Goal: Book appointment/travel/reservation

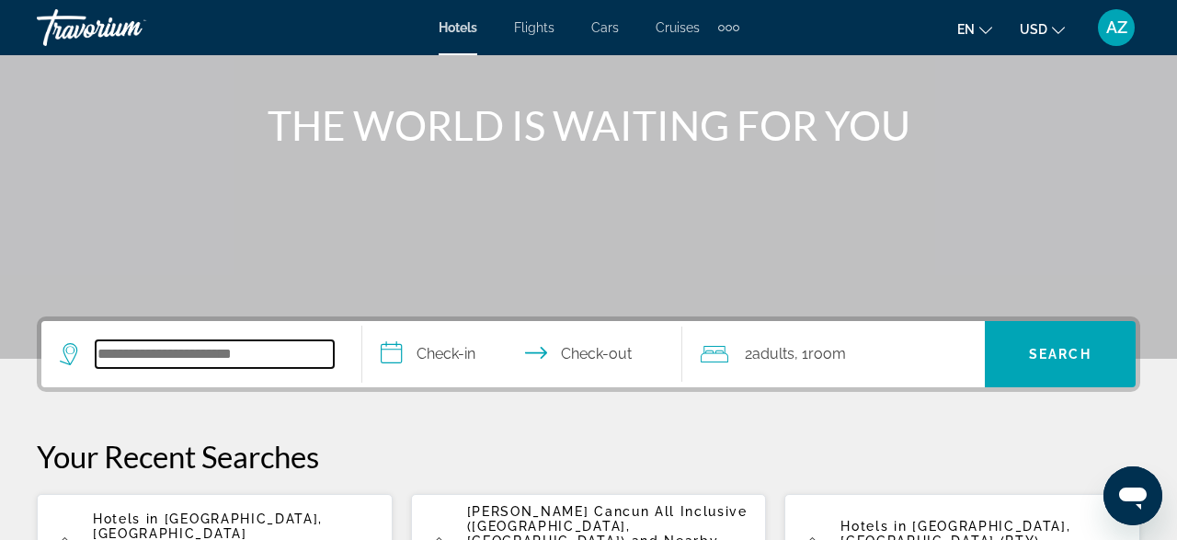
click at [228, 342] on input "Search widget" at bounding box center [215, 354] width 238 height 28
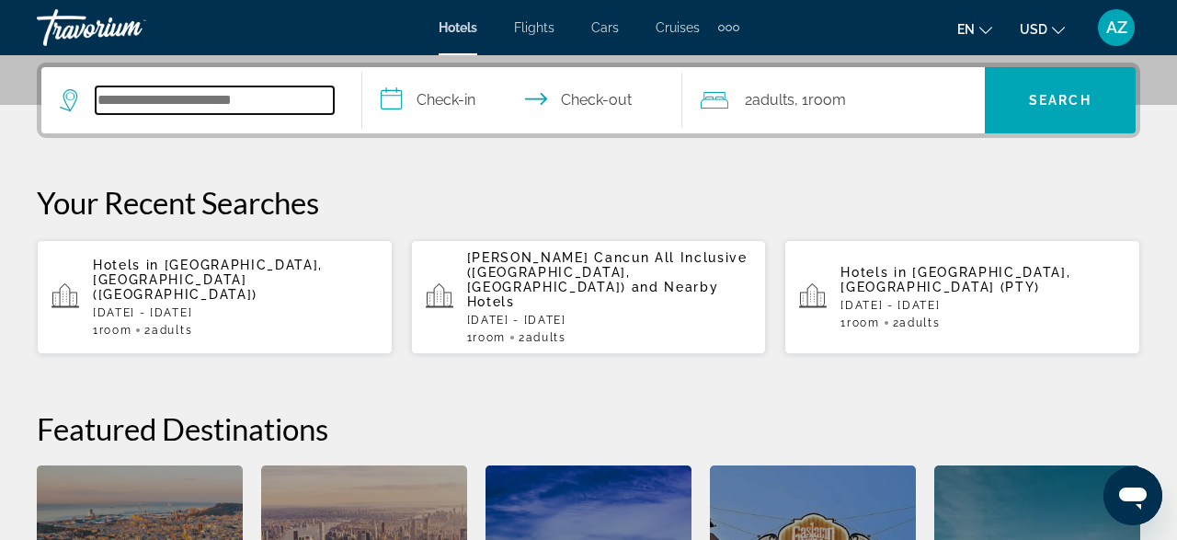
scroll to position [450, 0]
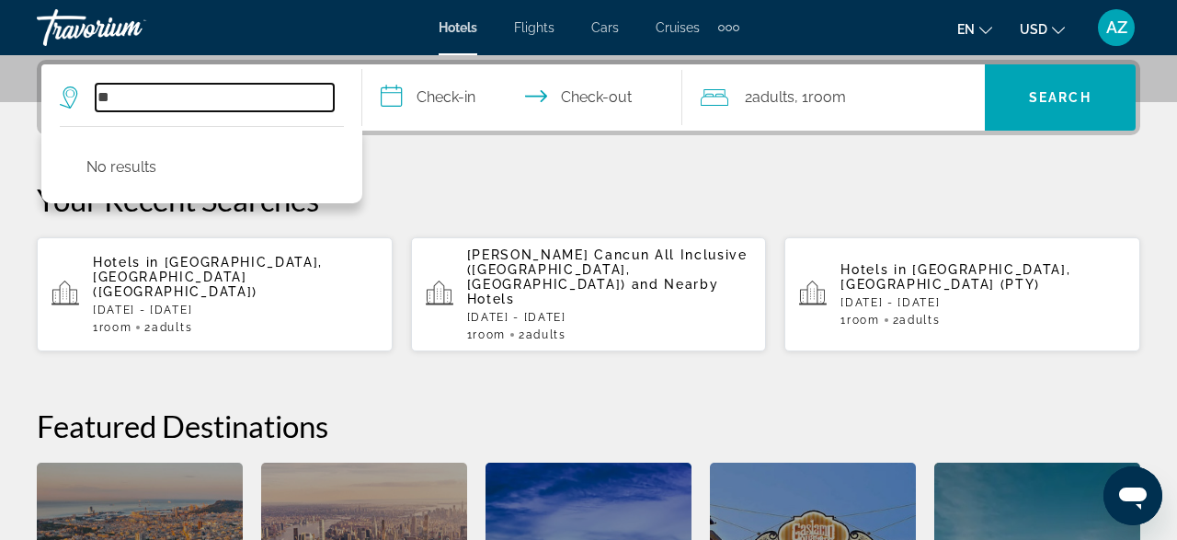
type input "*"
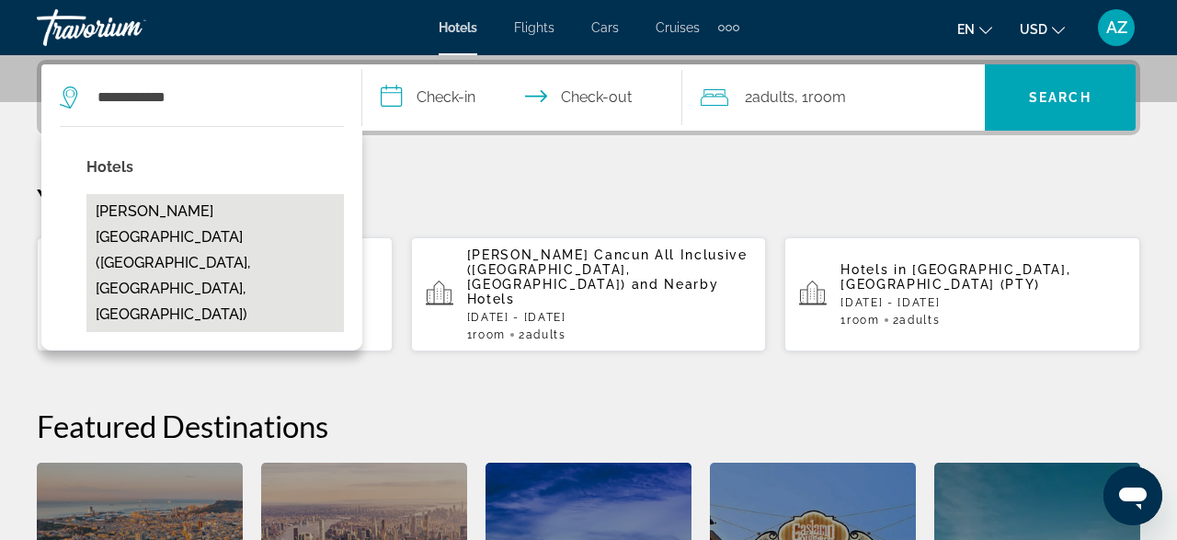
click at [281, 209] on button "[PERSON_NAME][GEOGRAPHIC_DATA] ([GEOGRAPHIC_DATA], [GEOGRAPHIC_DATA], [GEOGRAPH…" at bounding box center [215, 263] width 258 height 138
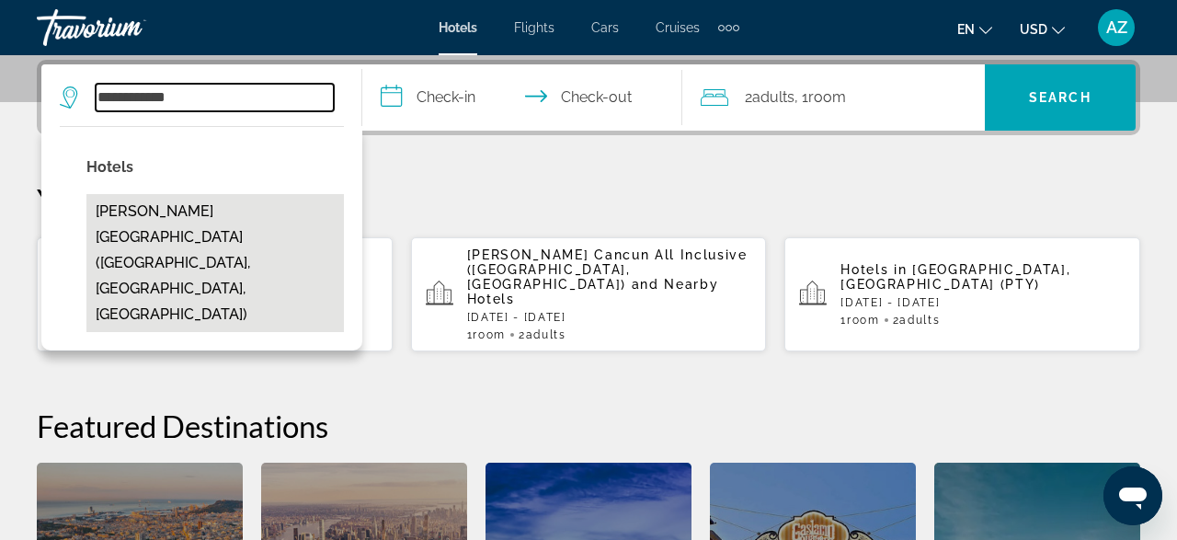
type input "**********"
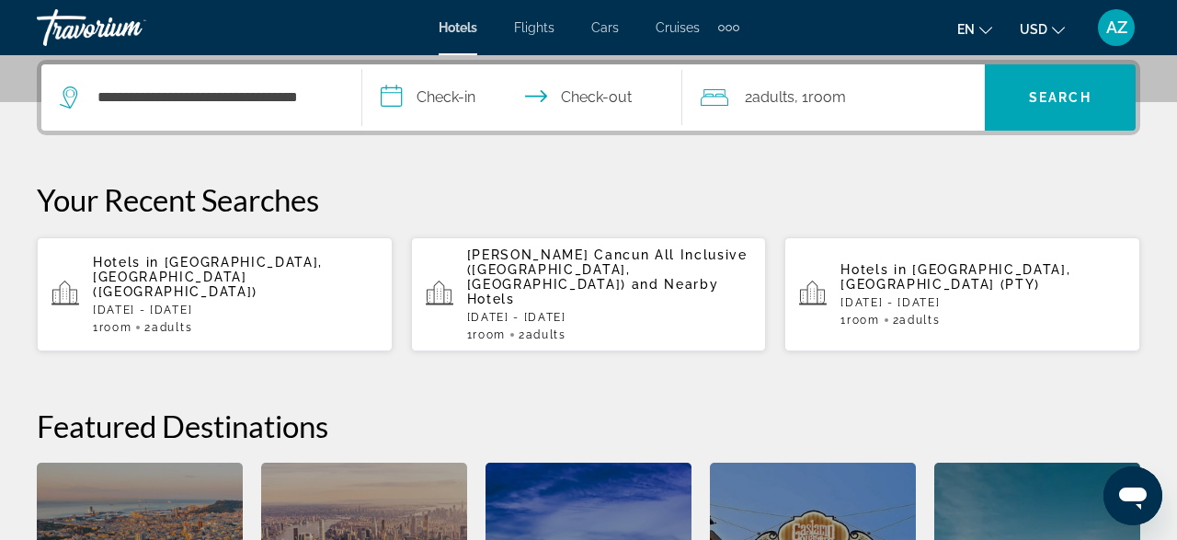
click at [446, 95] on input "**********" at bounding box center [526, 100] width 328 height 72
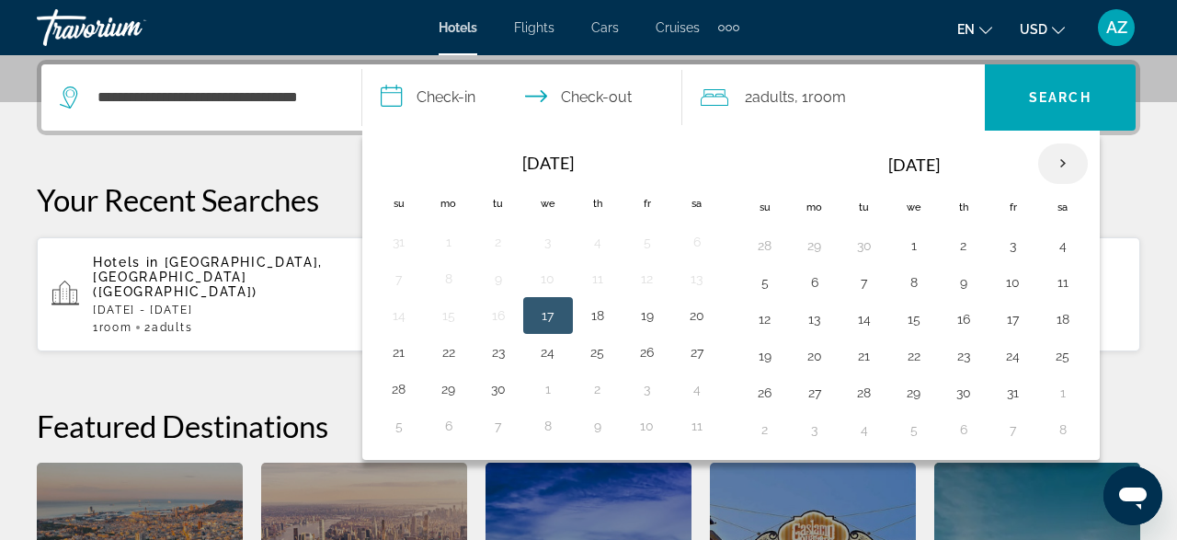
click at [1056, 164] on th "Next month" at bounding box center [1063, 163] width 50 height 40
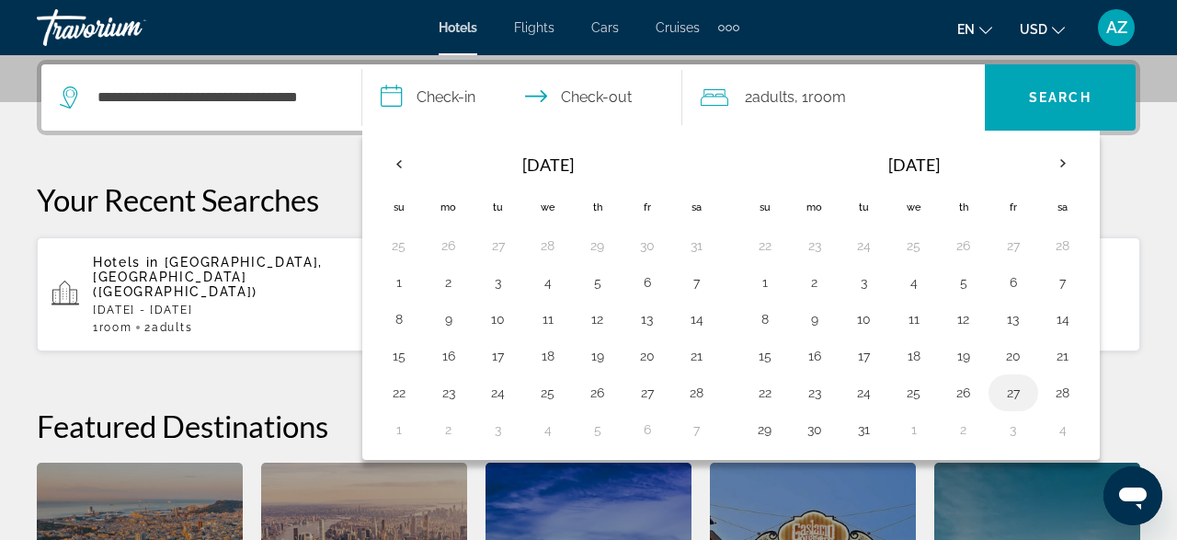
click at [1016, 391] on button "27" at bounding box center [1013, 393] width 29 height 26
click at [763, 439] on button "29" at bounding box center [765, 430] width 29 height 26
type input "**********"
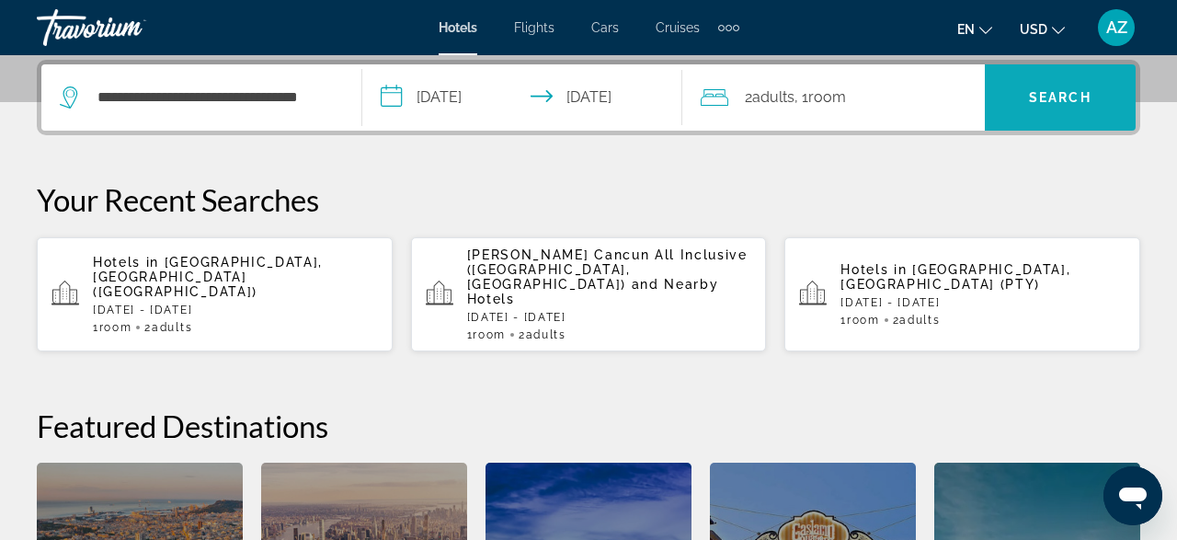
click at [1055, 86] on span "Search widget" at bounding box center [1060, 97] width 151 height 44
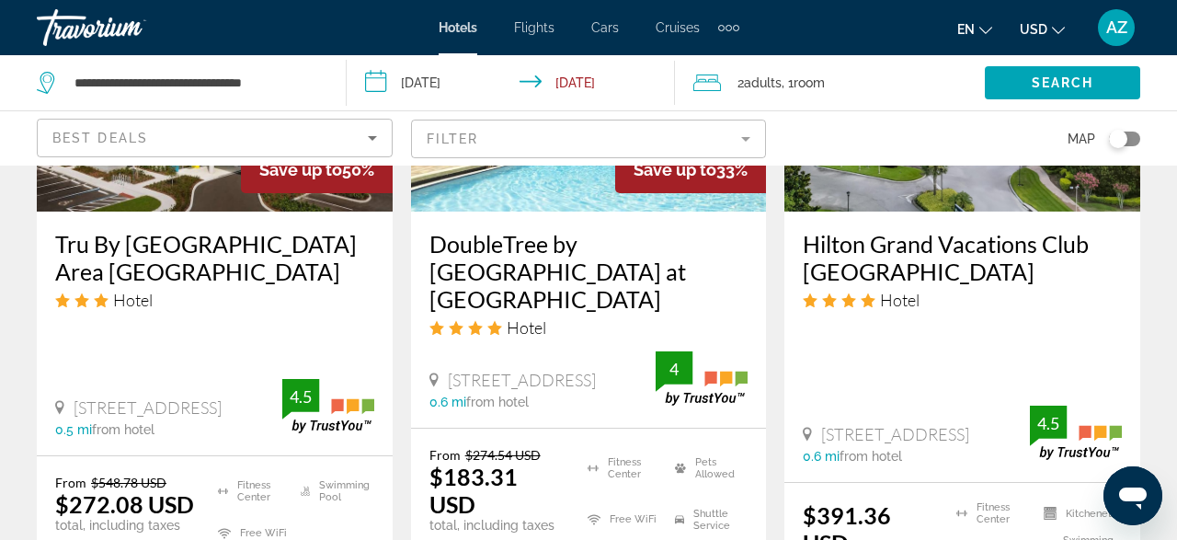
scroll to position [1806, 0]
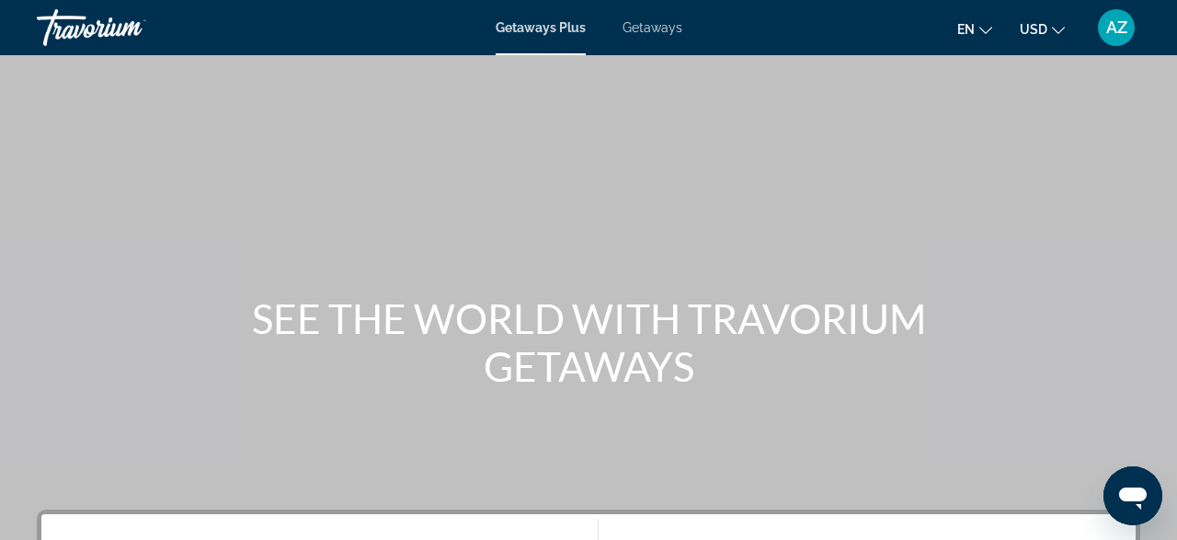
click at [642, 29] on span "Getaways" at bounding box center [653, 27] width 60 height 15
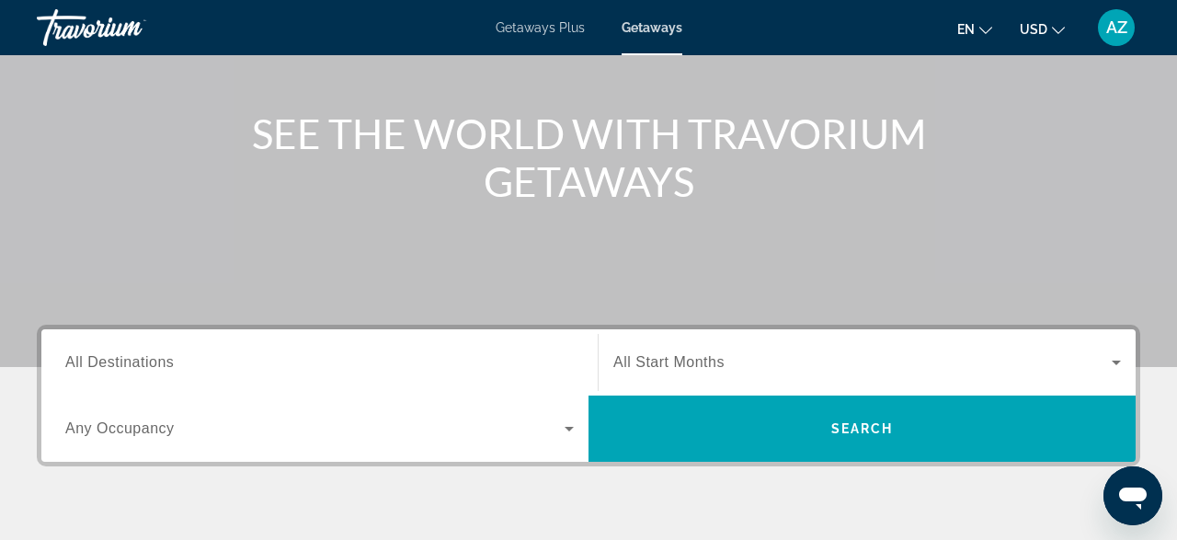
scroll to position [189, 0]
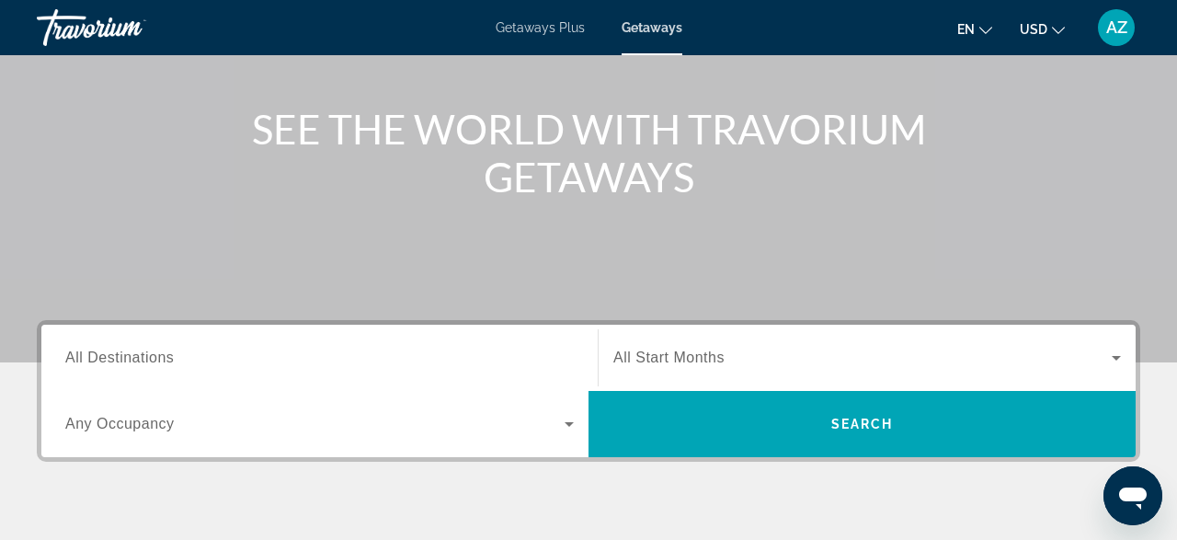
click at [189, 348] on input "Destination All Destinations" at bounding box center [319, 359] width 509 height 22
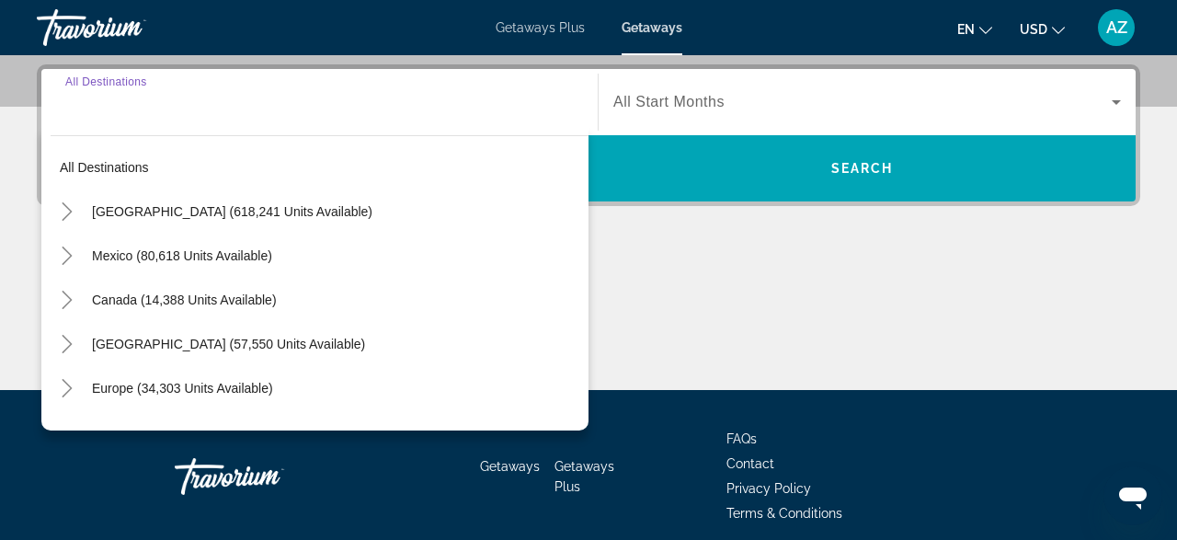
scroll to position [450, 0]
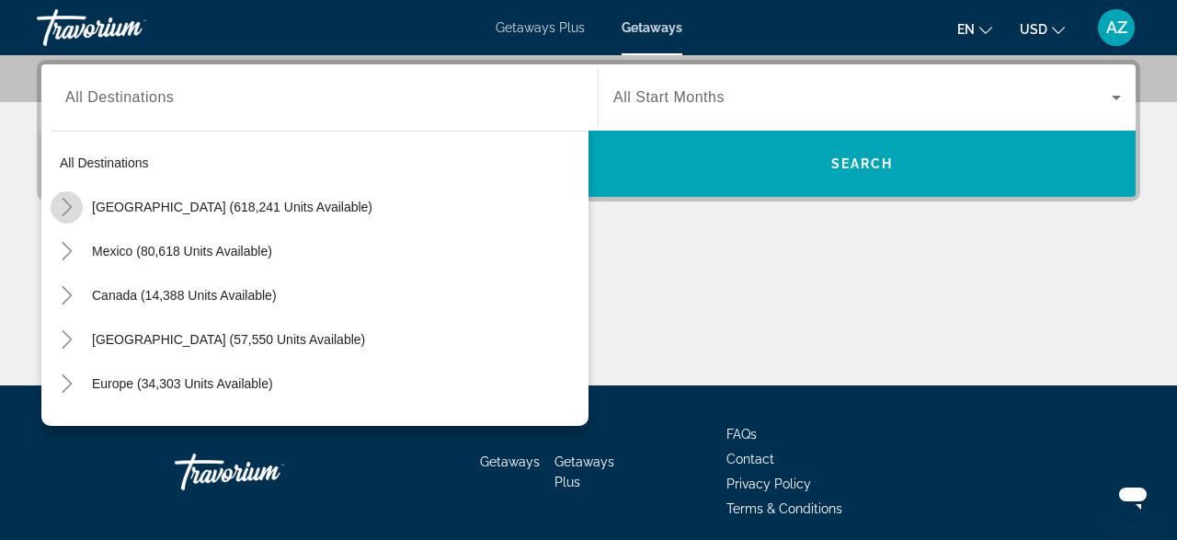
click at [63, 209] on icon "Toggle United States (618,241 units available)" at bounding box center [67, 207] width 18 height 18
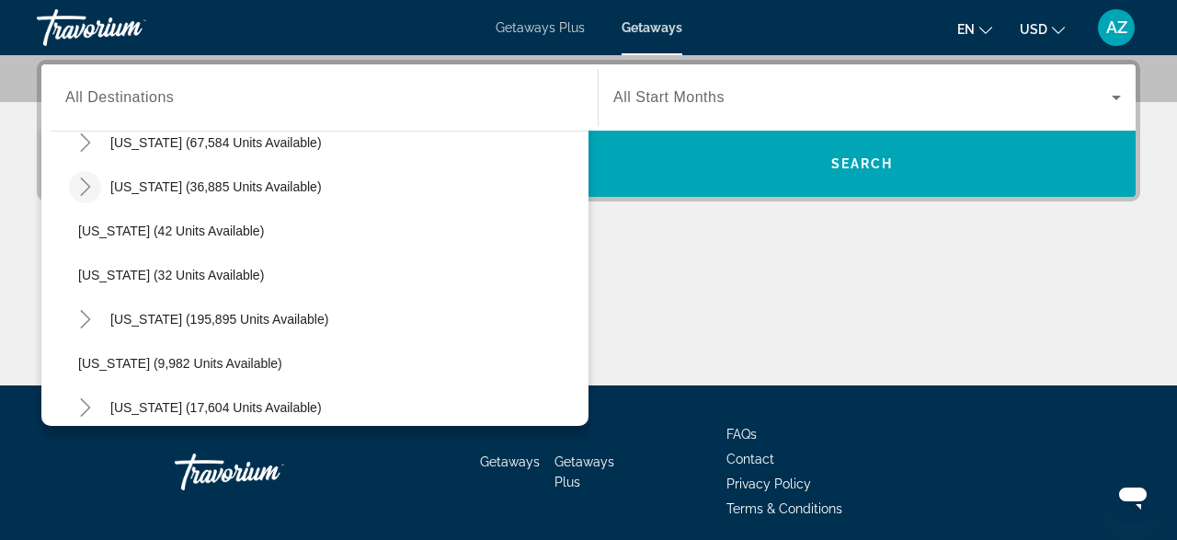
scroll to position [204, 0]
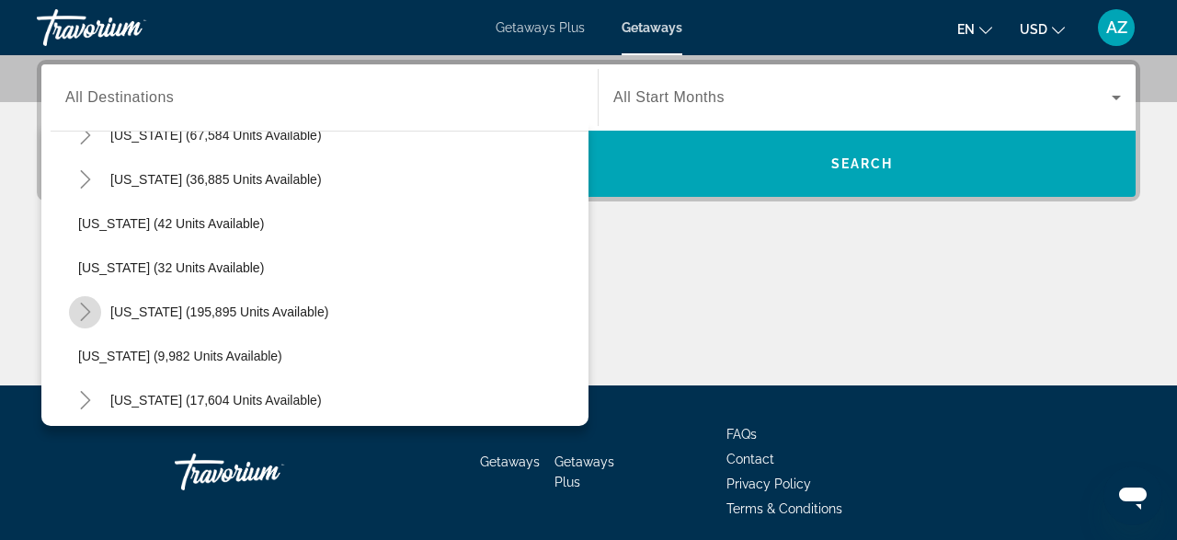
click at [85, 310] on icon "Toggle Florida (195,895 units available)" at bounding box center [85, 312] width 18 height 18
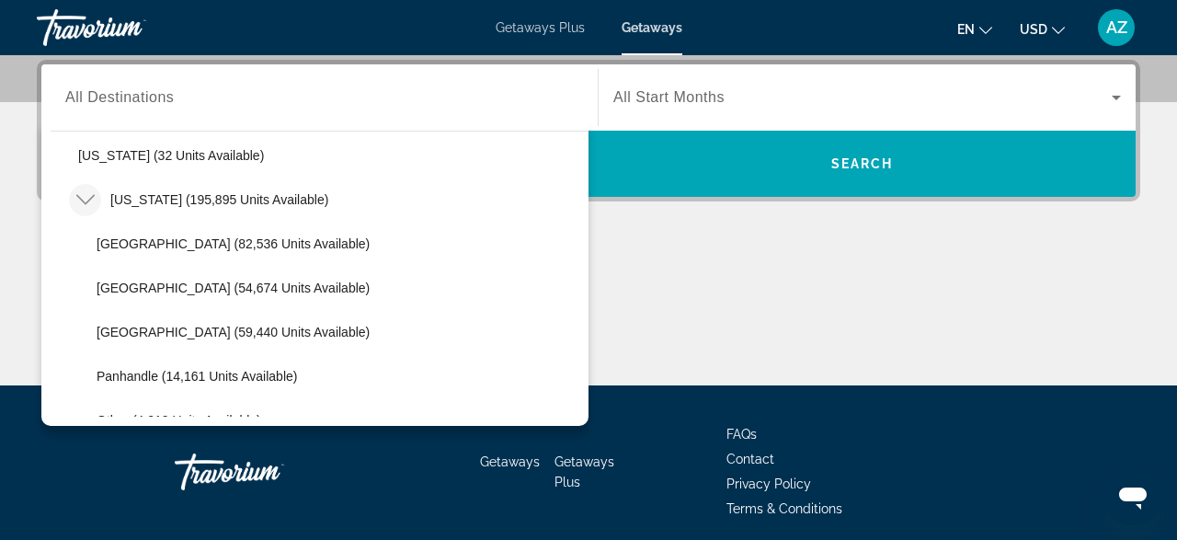
scroll to position [318, 0]
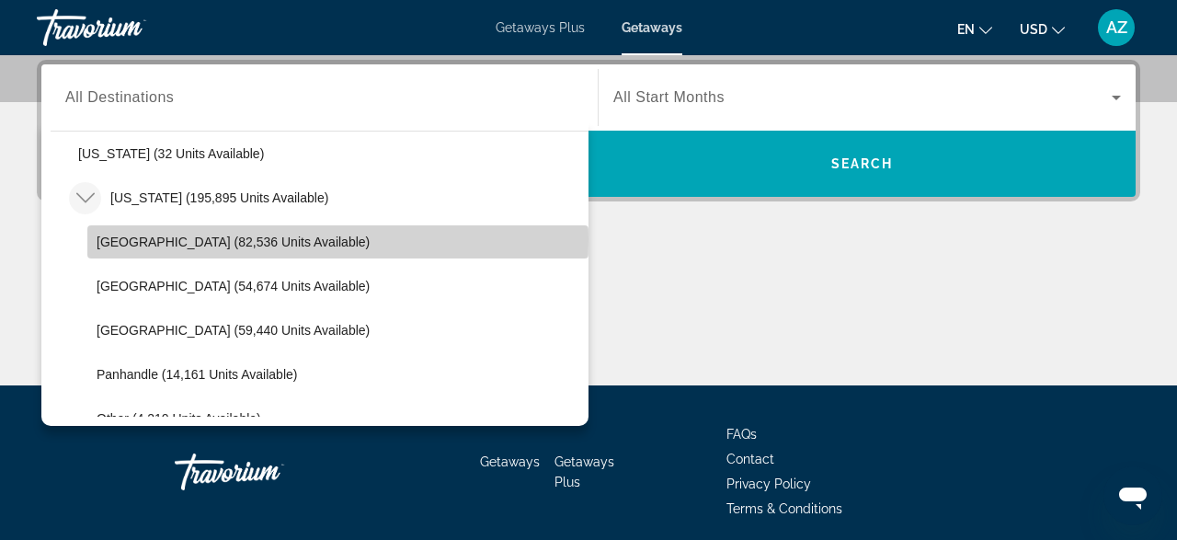
click at [167, 239] on span "Orlando & Disney Area (82,536 units available)" at bounding box center [233, 242] width 273 height 15
type input "**********"
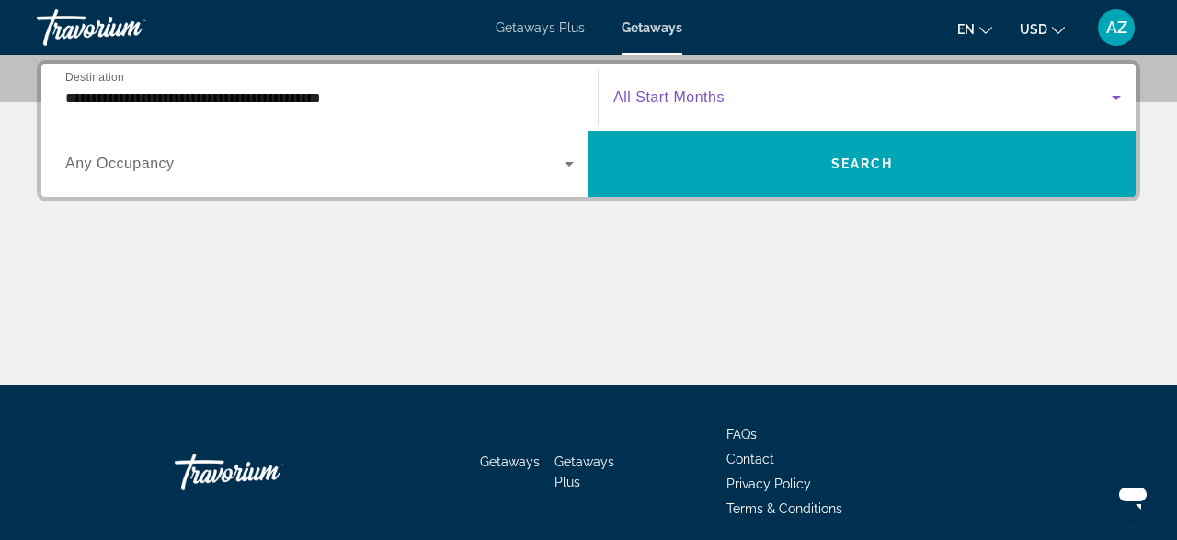
click at [1119, 97] on icon "Search widget" at bounding box center [1117, 97] width 22 height 22
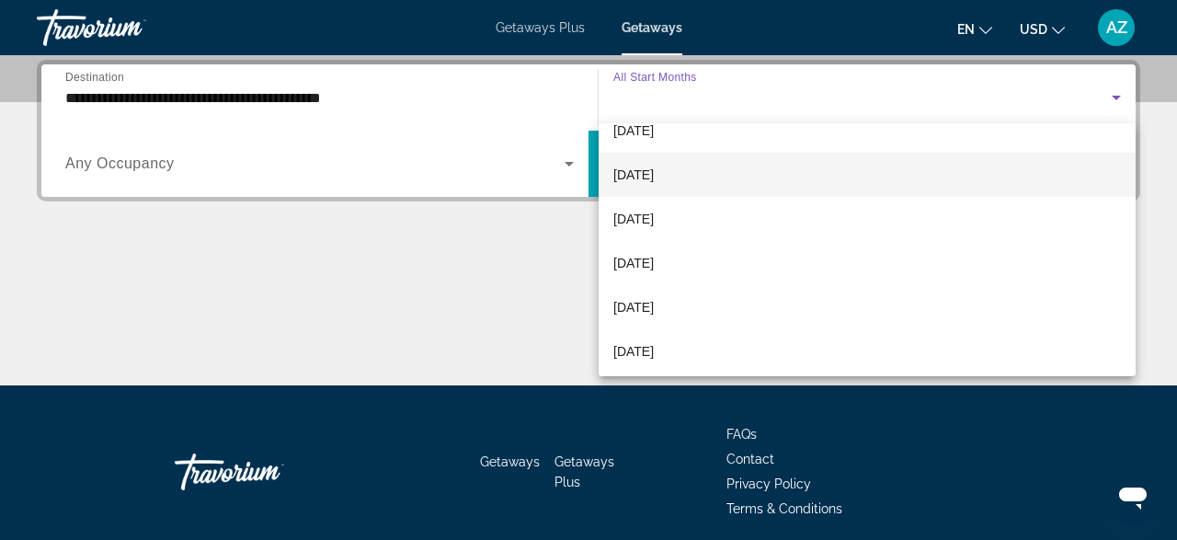
scroll to position [163, 0]
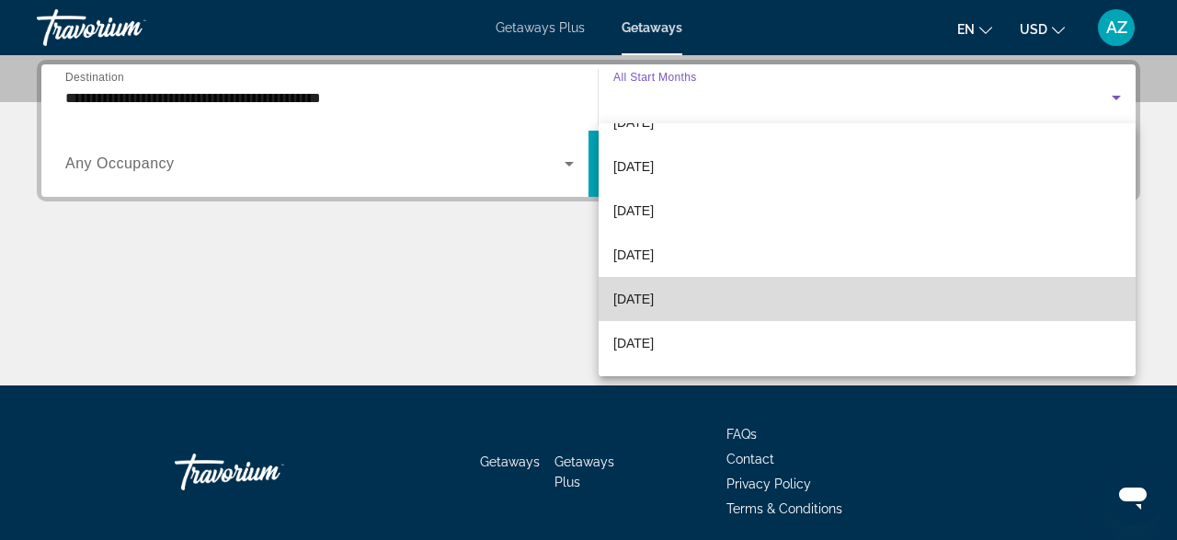
click at [698, 294] on mat-option "March 2026" at bounding box center [867, 299] width 537 height 44
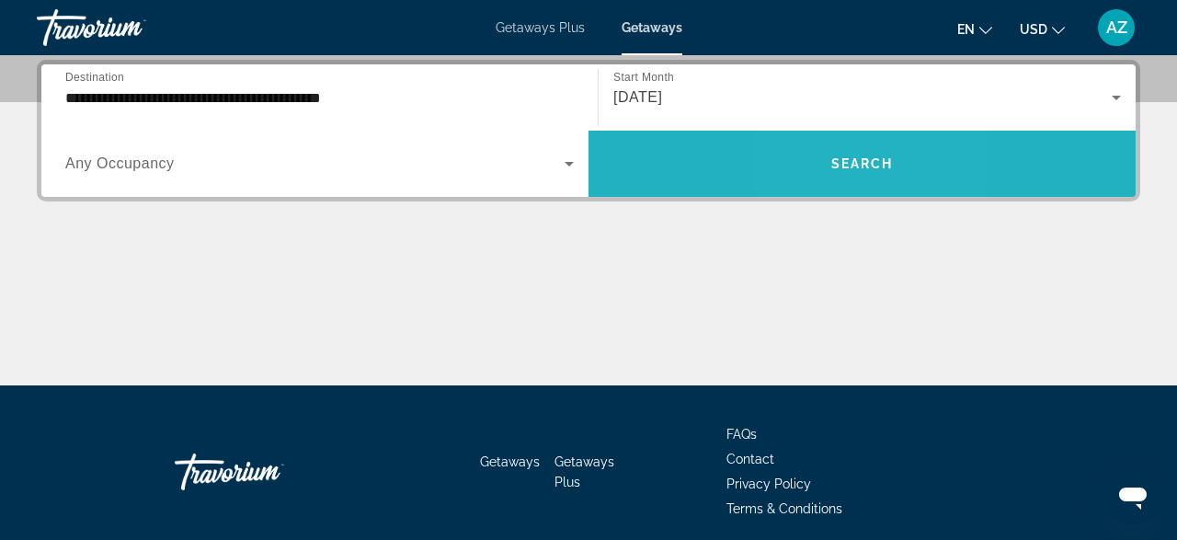
click at [829, 157] on span "Search widget" at bounding box center [862, 164] width 547 height 44
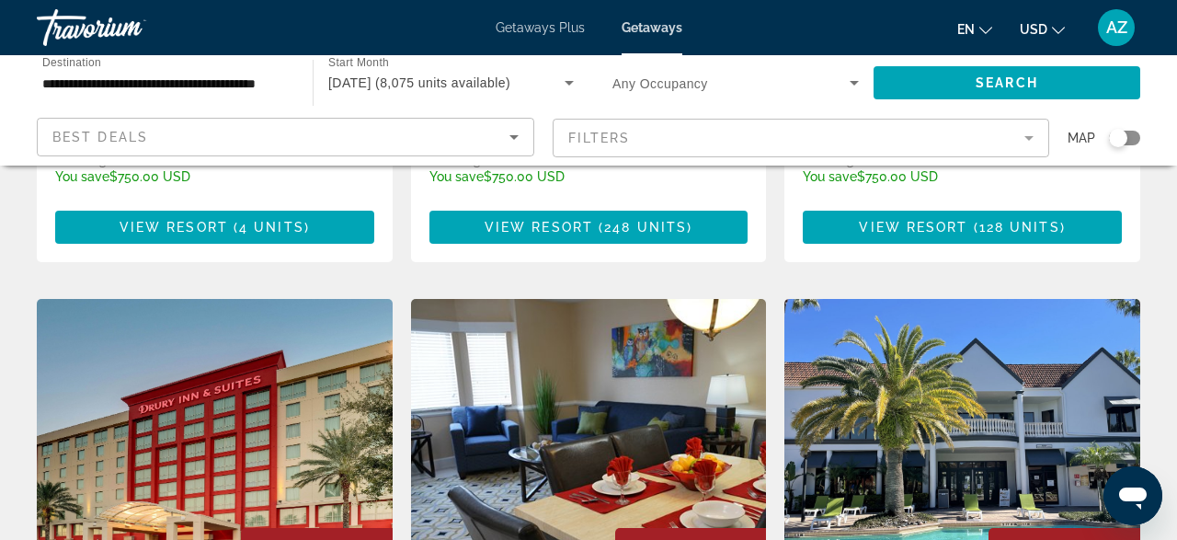
scroll to position [2156, 0]
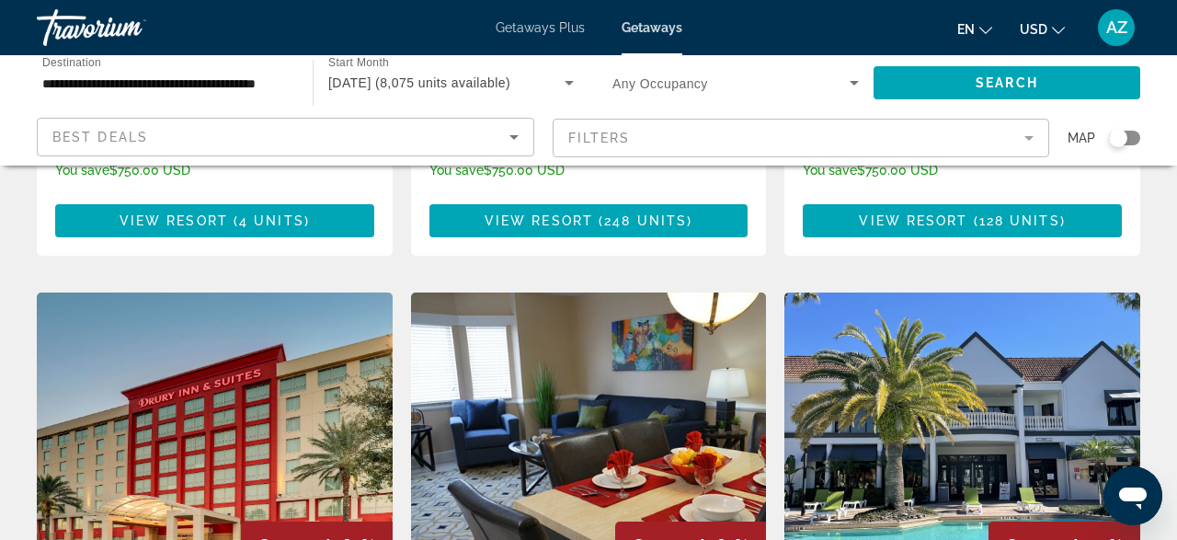
click at [1118, 139] on div "Search widget" at bounding box center [1118, 138] width 18 height 18
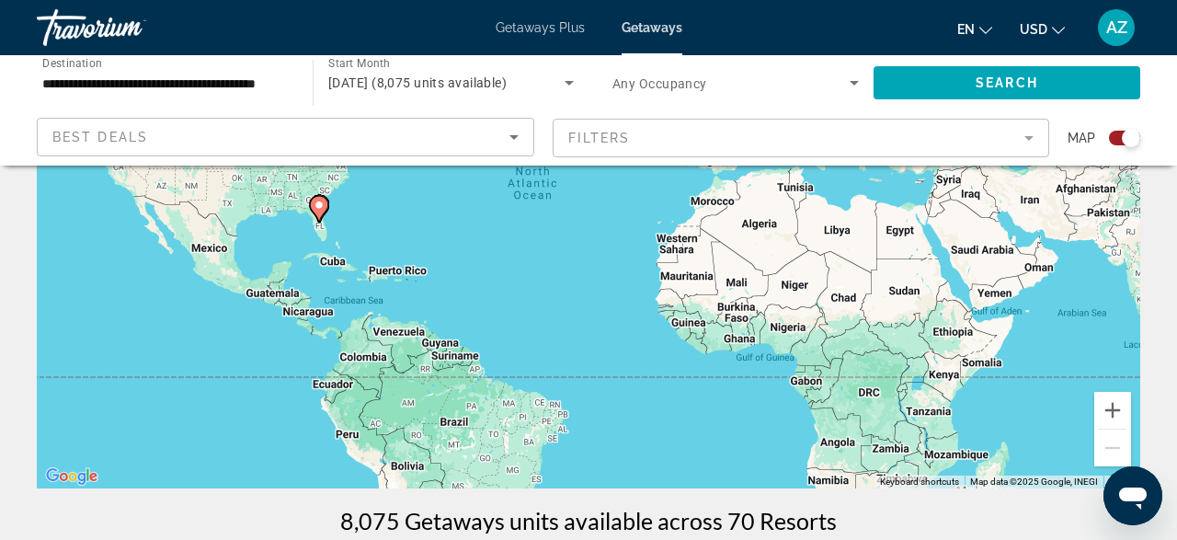
scroll to position [302, 0]
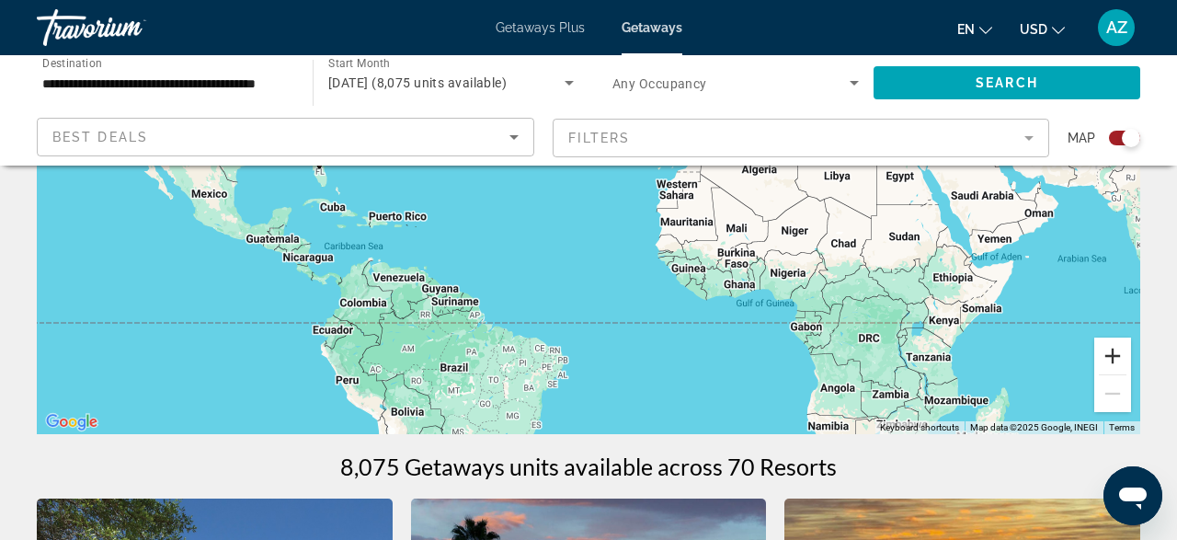
click at [1117, 356] on button "Zoom in" at bounding box center [1113, 356] width 37 height 37
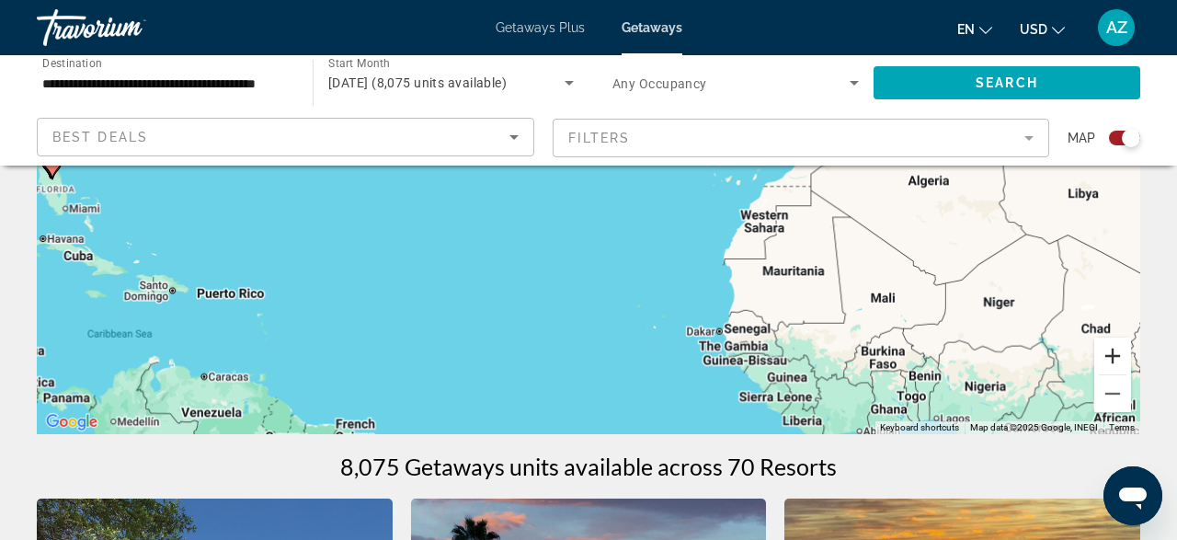
click at [1117, 356] on button "Zoom in" at bounding box center [1113, 356] width 37 height 37
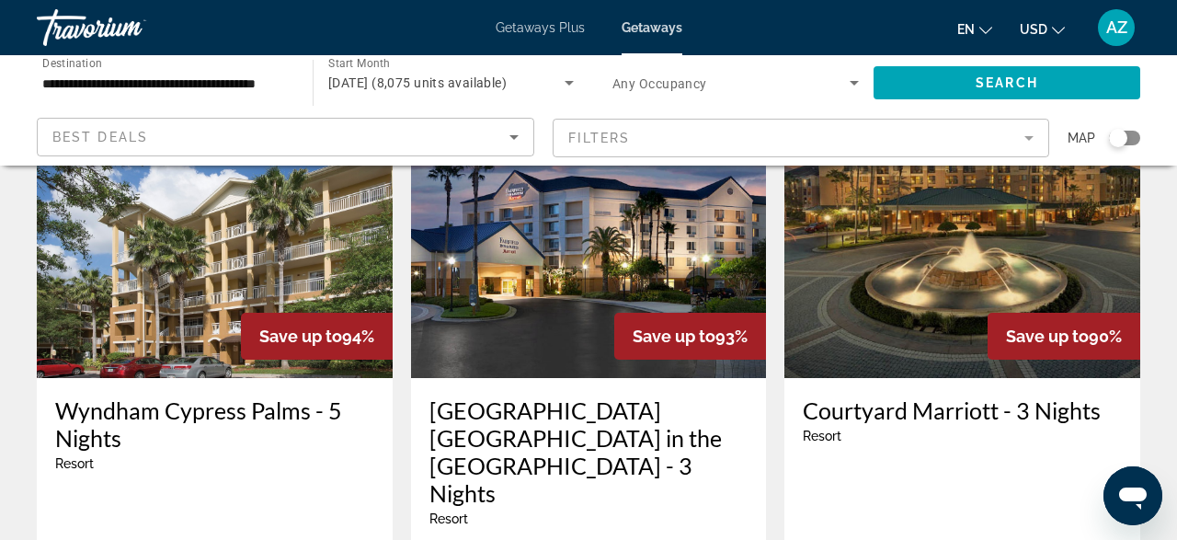
scroll to position [138, 0]
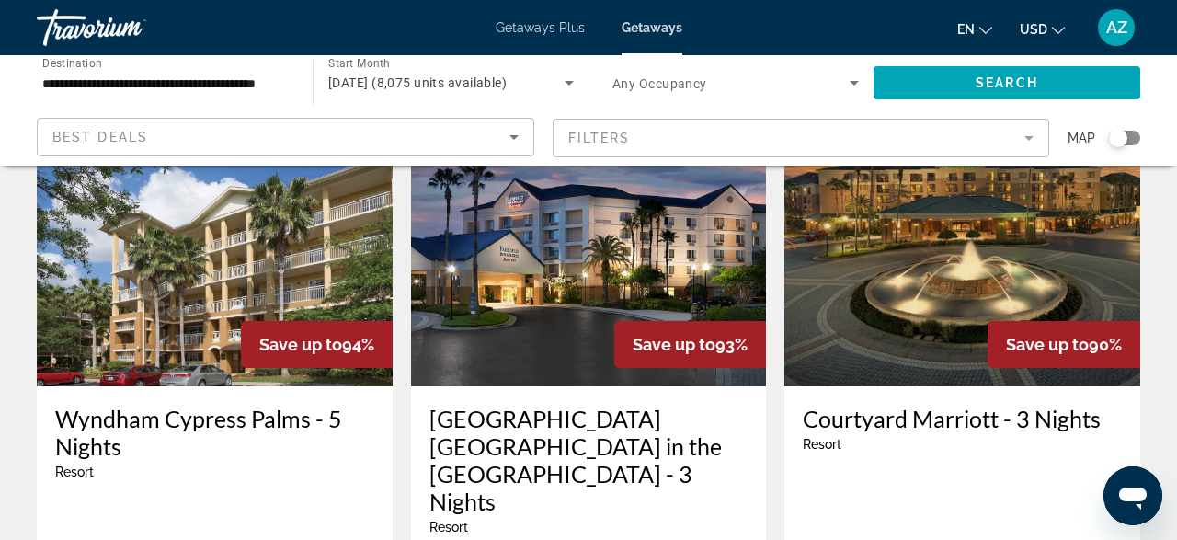
click at [1119, 135] on div "Search widget" at bounding box center [1118, 138] width 18 height 18
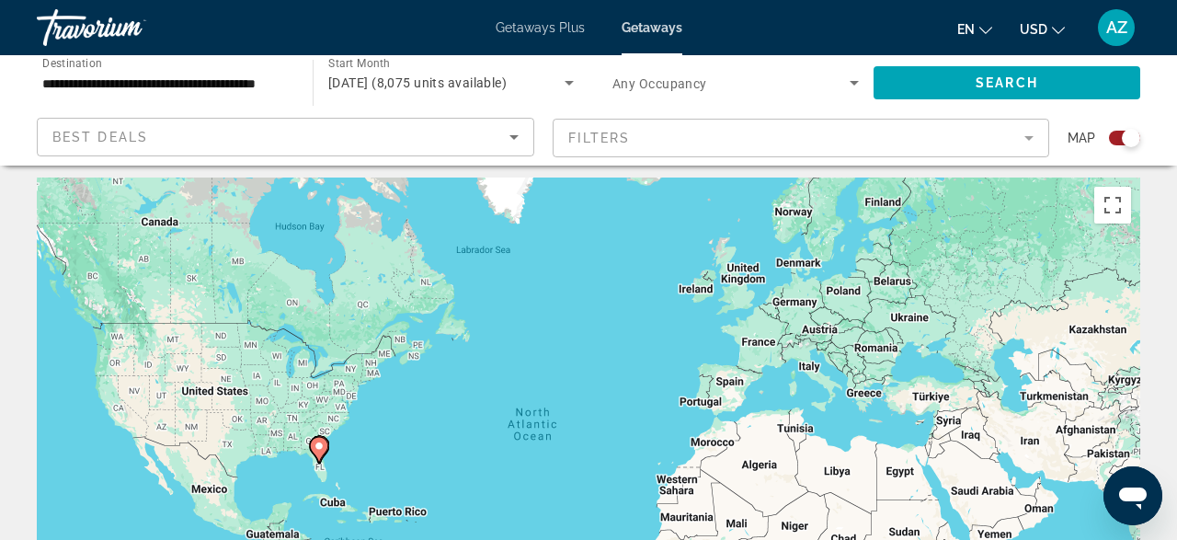
scroll to position [0, 0]
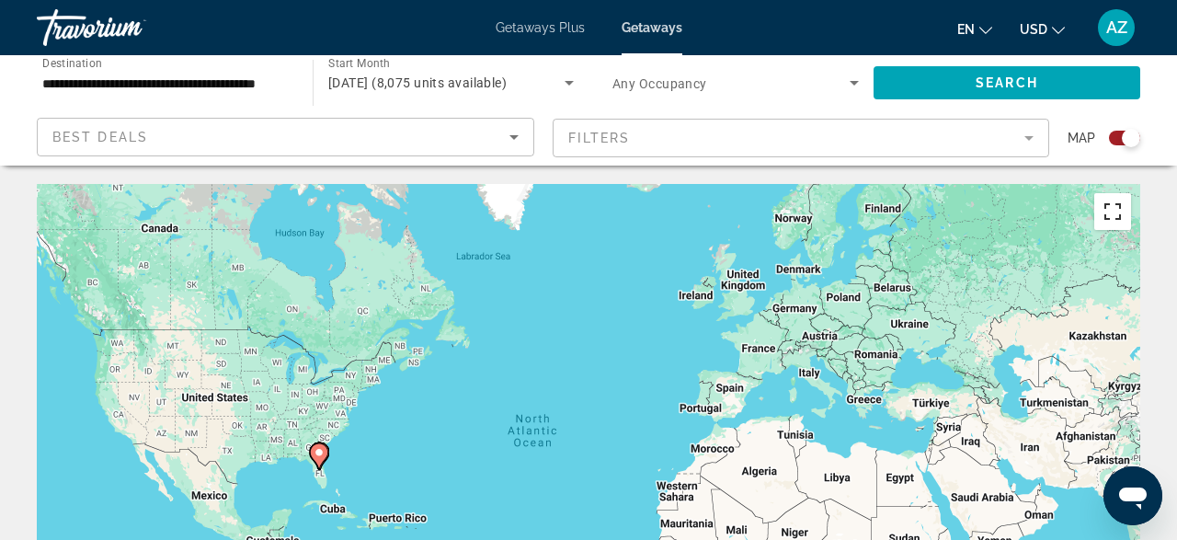
click at [1113, 212] on button "Toggle fullscreen view" at bounding box center [1113, 211] width 37 height 37
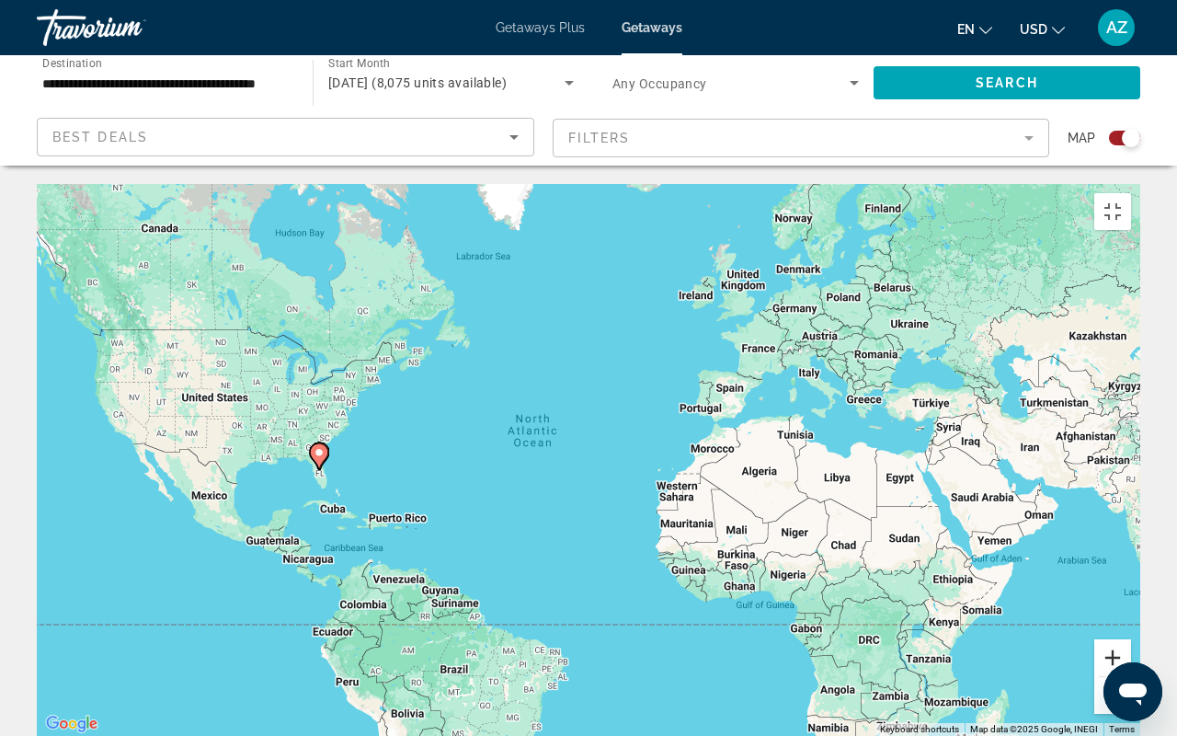
click at [1131, 539] on button "Zoom in" at bounding box center [1113, 657] width 37 height 37
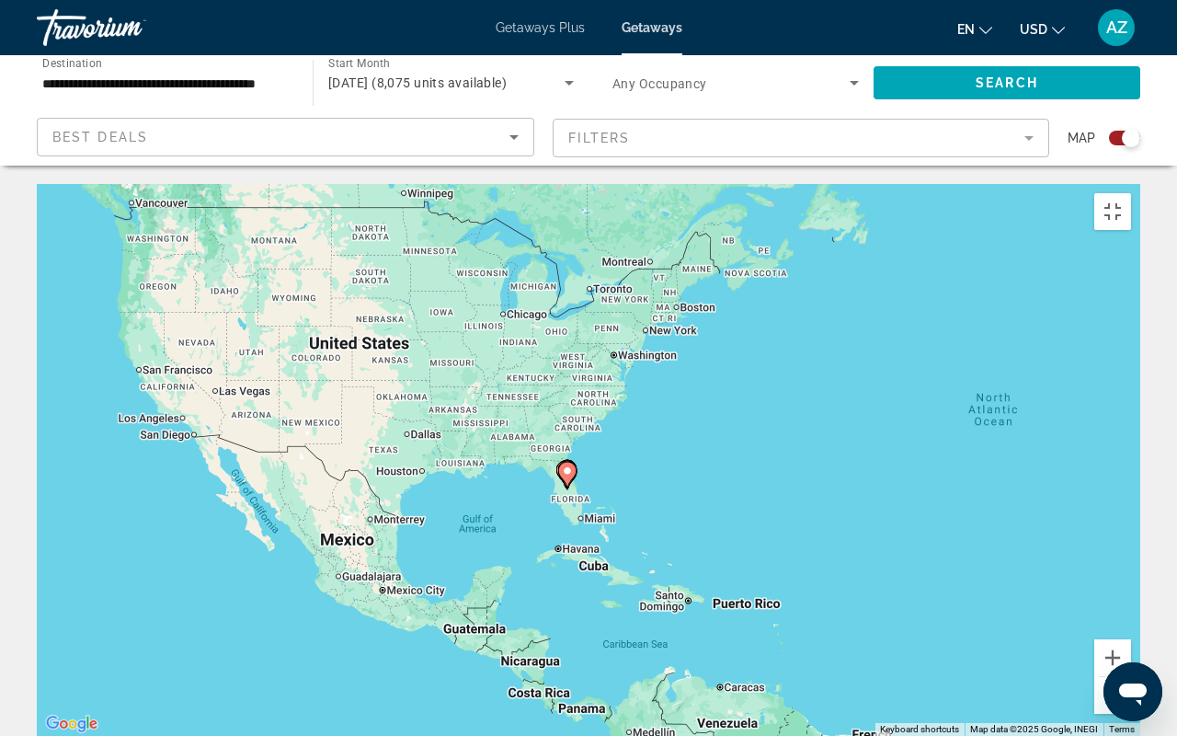
drag, startPoint x: 347, startPoint y: 422, endPoint x: 868, endPoint y: 432, distance: 521.6
click at [868, 432] on div "To activate drag with keyboard, press Alt + Enter. Once in keyboard drag state,…" at bounding box center [589, 460] width 1104 height 552
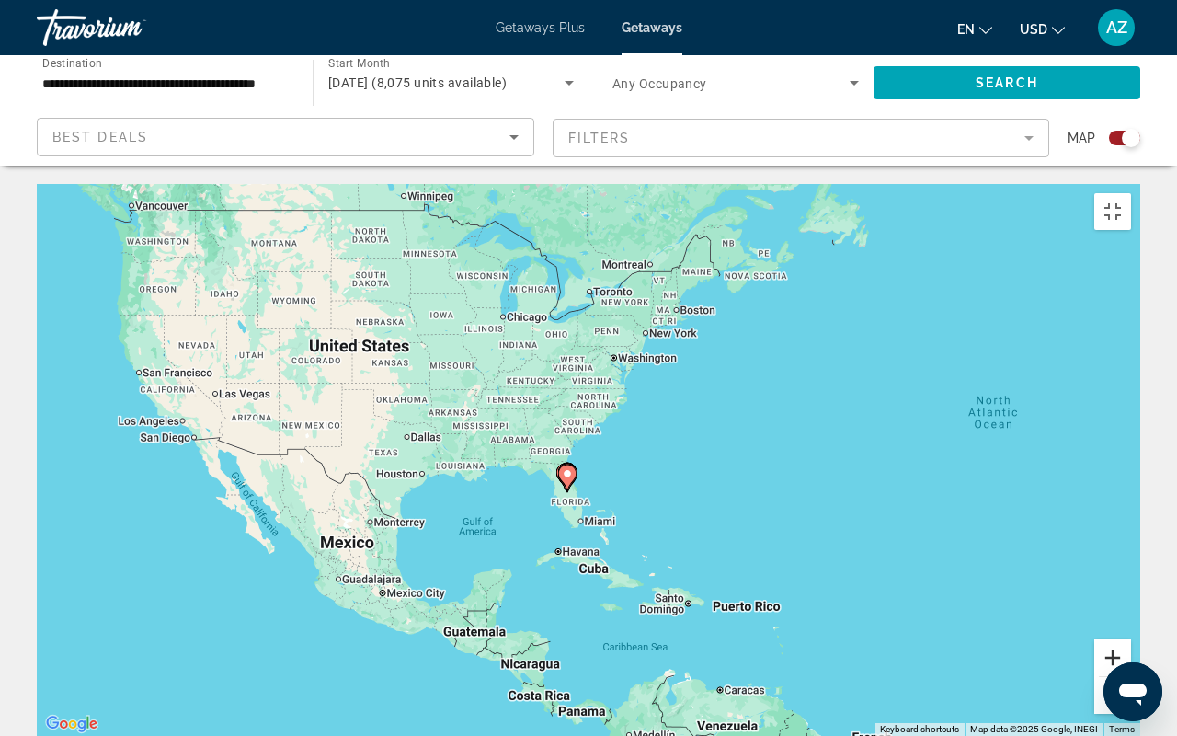
click at [1131, 539] on button "Zoom in" at bounding box center [1113, 657] width 37 height 37
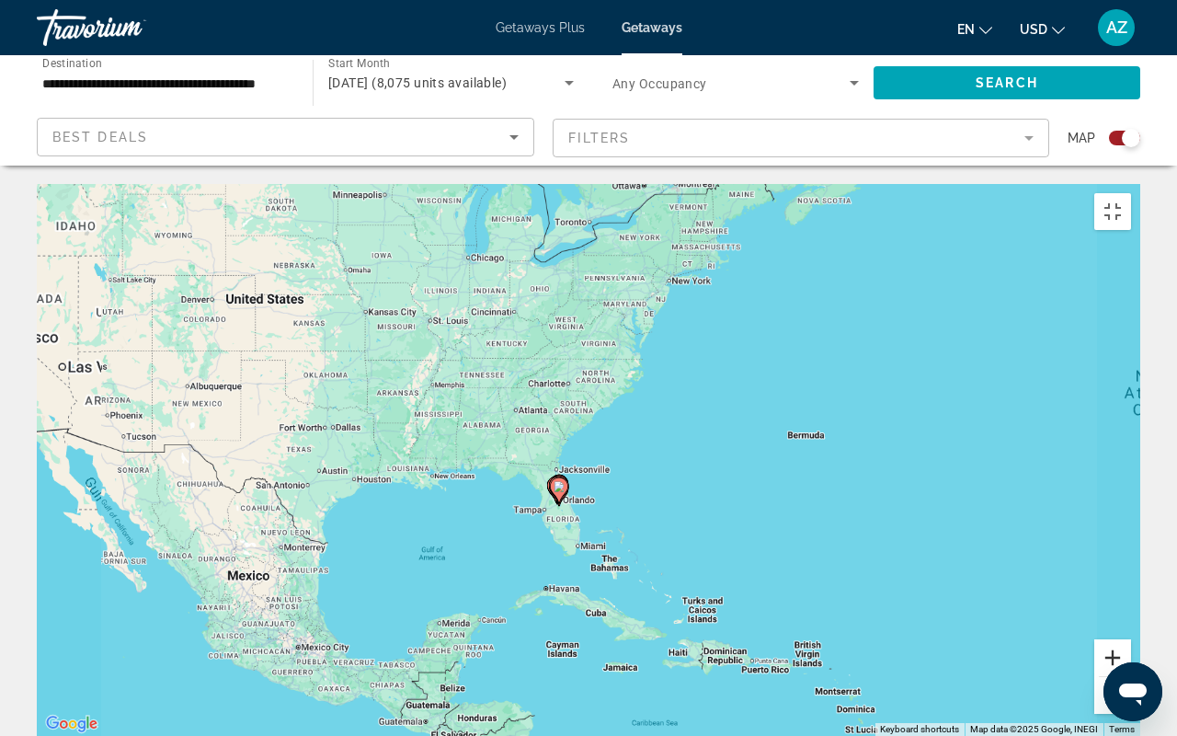
click at [1131, 539] on button "Zoom in" at bounding box center [1113, 657] width 37 height 37
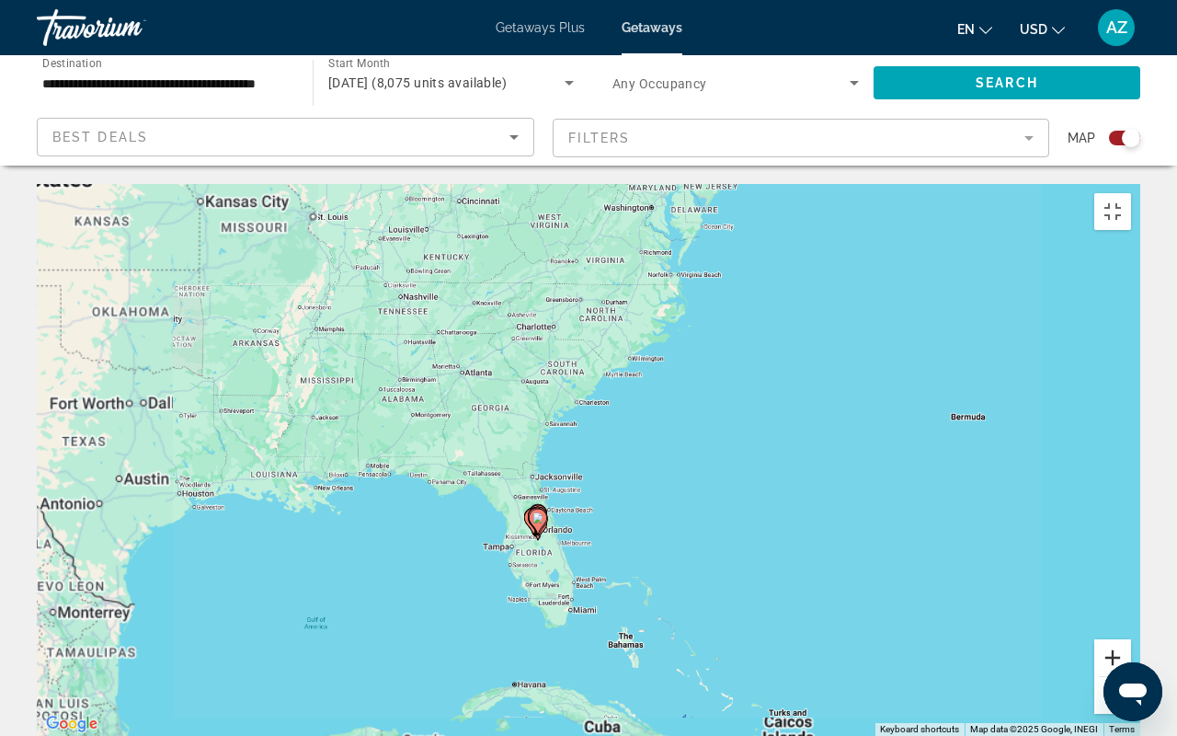
click at [1131, 539] on button "Zoom in" at bounding box center [1113, 657] width 37 height 37
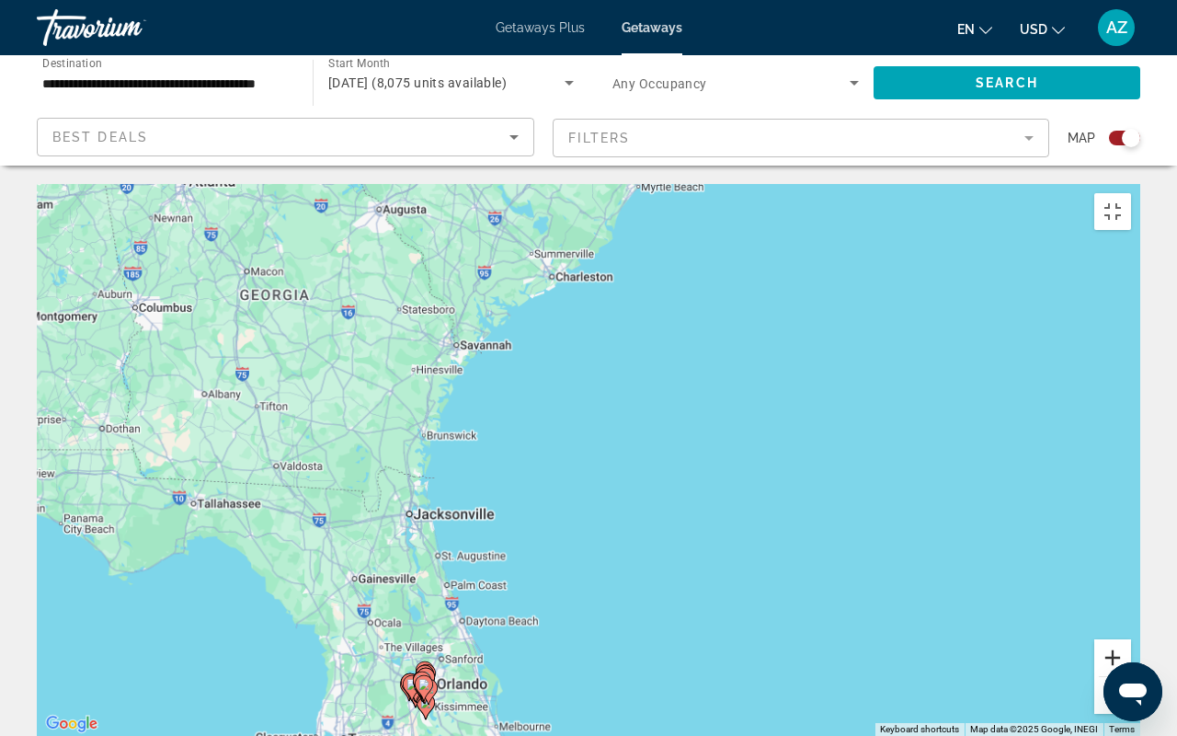
click at [1131, 539] on button "Zoom in" at bounding box center [1113, 657] width 37 height 37
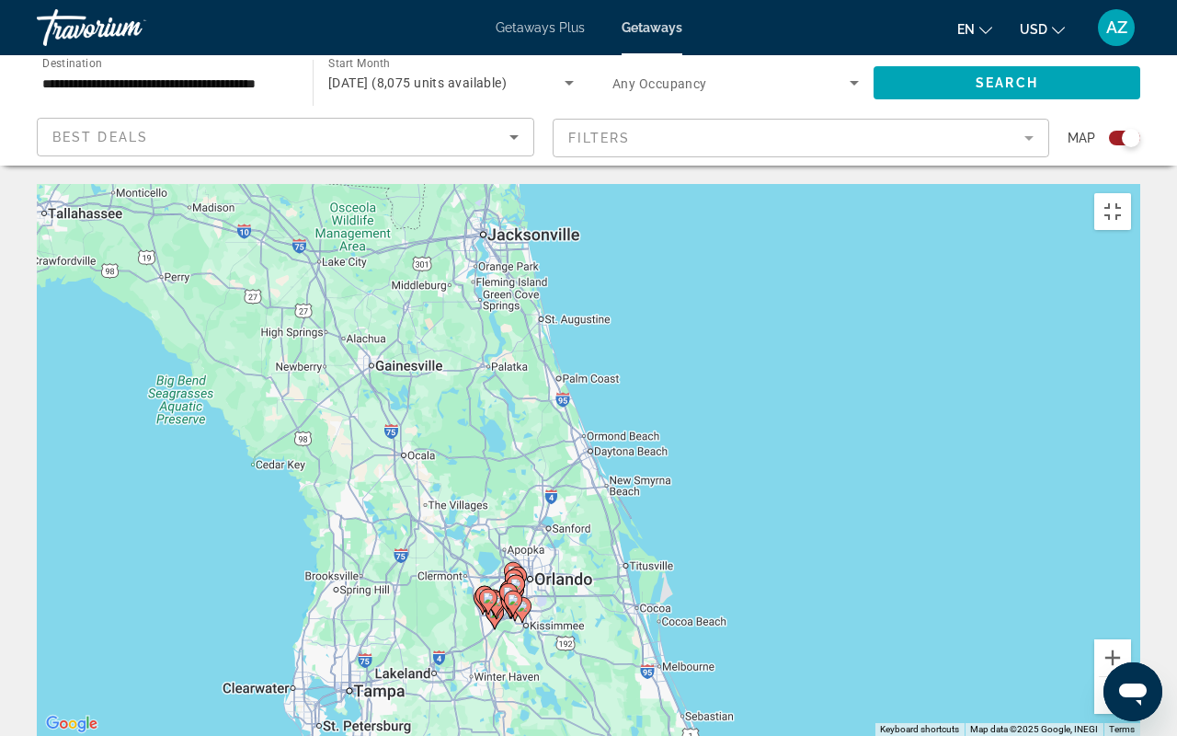
drag, startPoint x: 593, startPoint y: 565, endPoint x: 853, endPoint y: 228, distance: 425.0
click at [853, 226] on div "To activate drag with keyboard, press Alt + Enter. Once in keyboard drag state,…" at bounding box center [589, 460] width 1104 height 552
click at [1131, 539] on button "Zoom in" at bounding box center [1113, 657] width 37 height 37
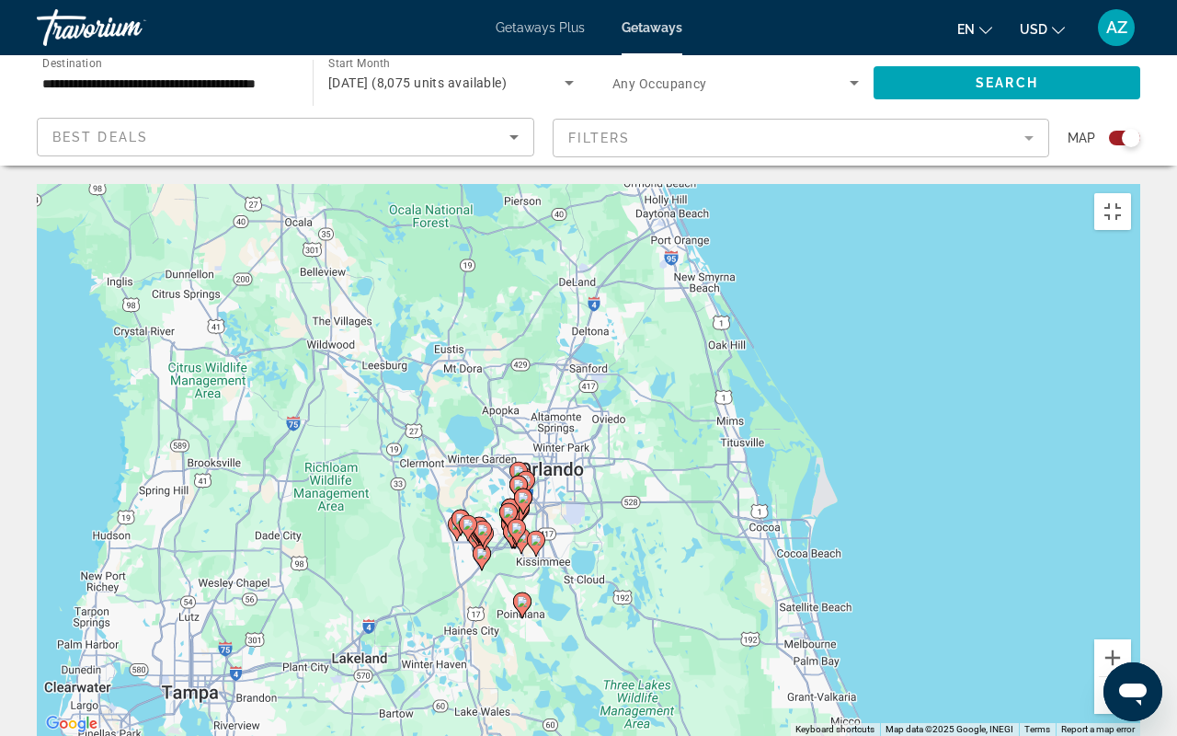
drag, startPoint x: 768, startPoint y: 600, endPoint x: 853, endPoint y: 371, distance: 244.2
click at [853, 371] on div "To activate drag with keyboard, press Alt + Enter. Once in keyboard drag state,…" at bounding box center [589, 460] width 1104 height 552
click at [1131, 539] on button "Zoom in" at bounding box center [1113, 657] width 37 height 37
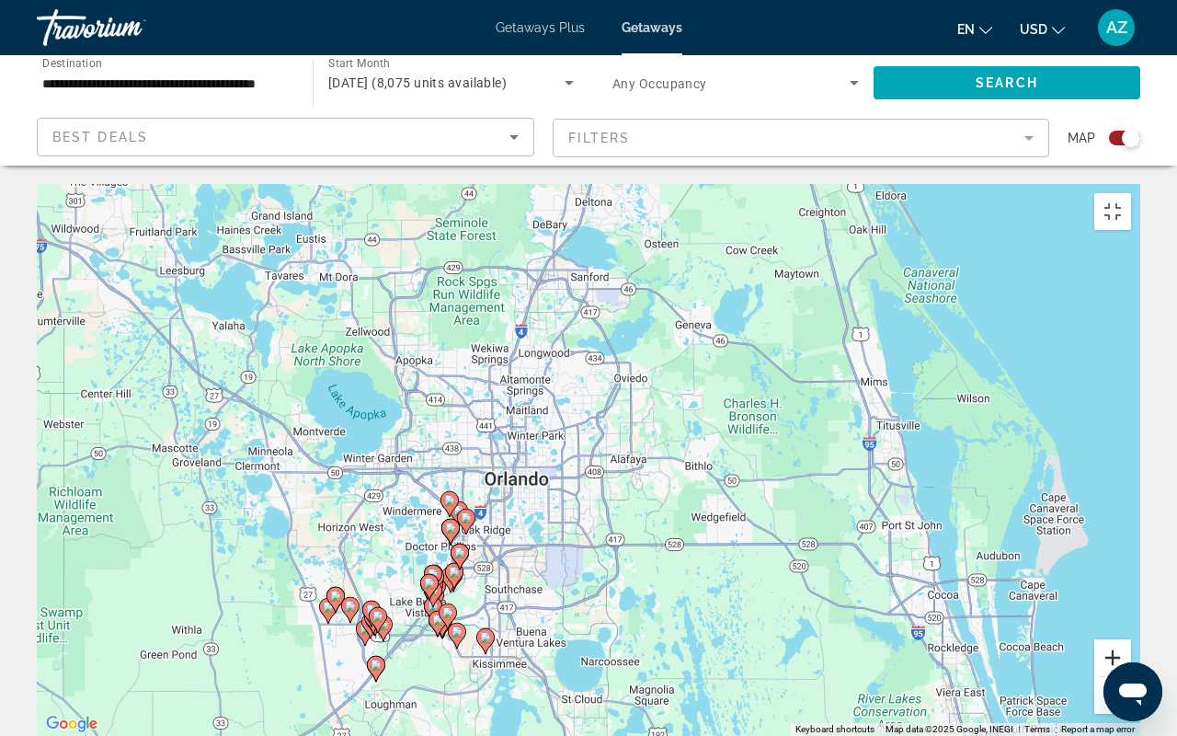
click at [1131, 539] on button "Zoom in" at bounding box center [1113, 657] width 37 height 37
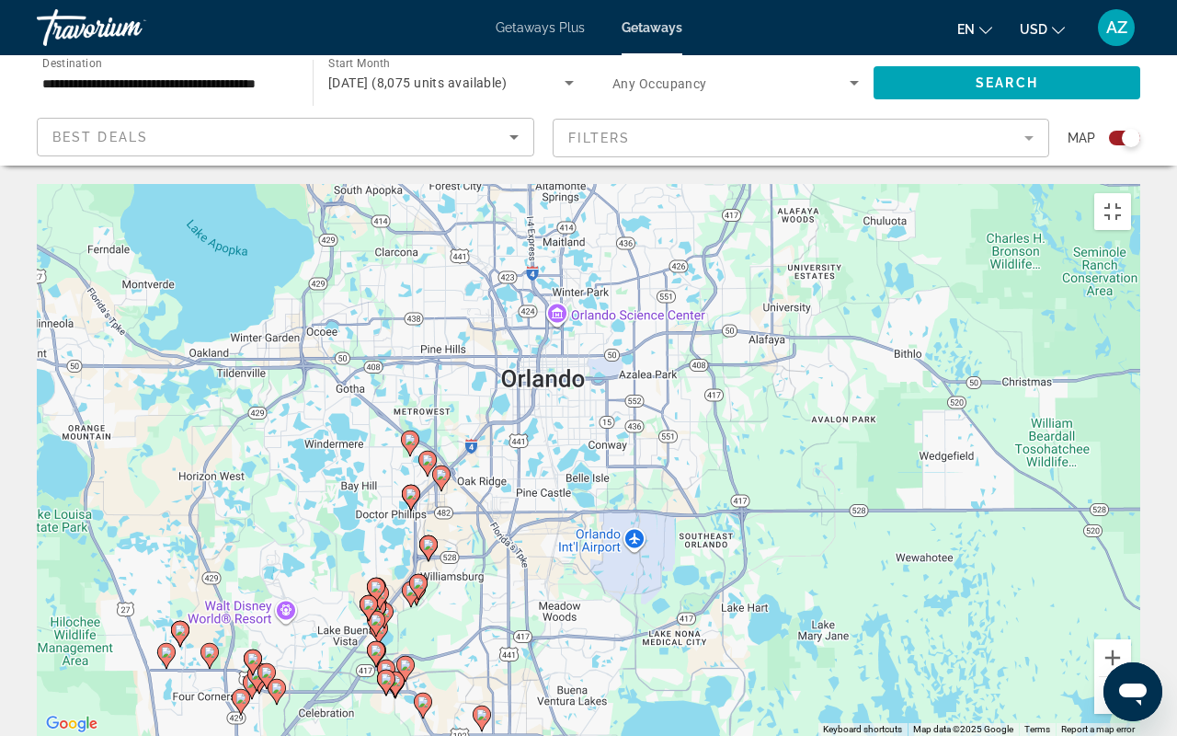
drag, startPoint x: 518, startPoint y: 527, endPoint x: 618, endPoint y: 406, distance: 157.5
click at [618, 405] on div "To activate drag with keyboard, press Alt + Enter. Once in keyboard drag state,…" at bounding box center [589, 460] width 1104 height 552
click at [1131, 539] on button "Zoom in" at bounding box center [1113, 657] width 37 height 37
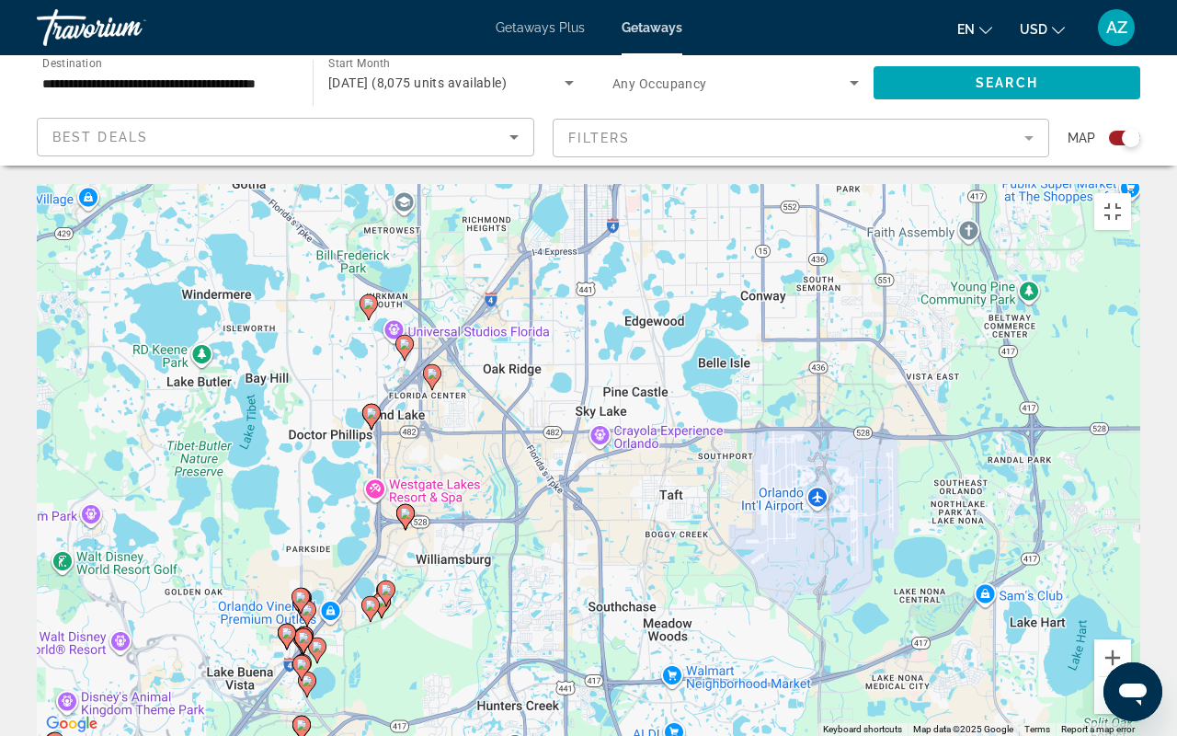
drag, startPoint x: 571, startPoint y: 614, endPoint x: 711, endPoint y: 481, distance: 192.6
click at [711, 480] on div "To activate drag with keyboard, press Alt + Enter. Once in keyboard drag state,…" at bounding box center [589, 460] width 1104 height 552
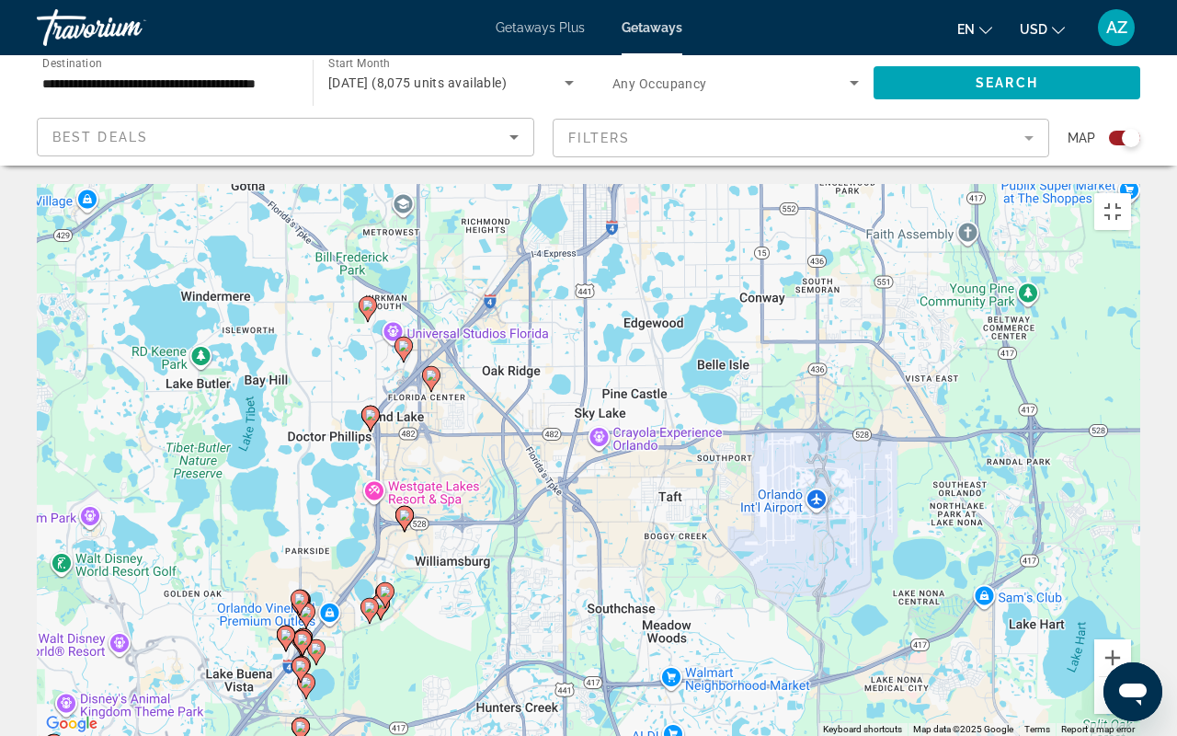
click at [406, 507] on icon "Main content" at bounding box center [404, 519] width 17 height 24
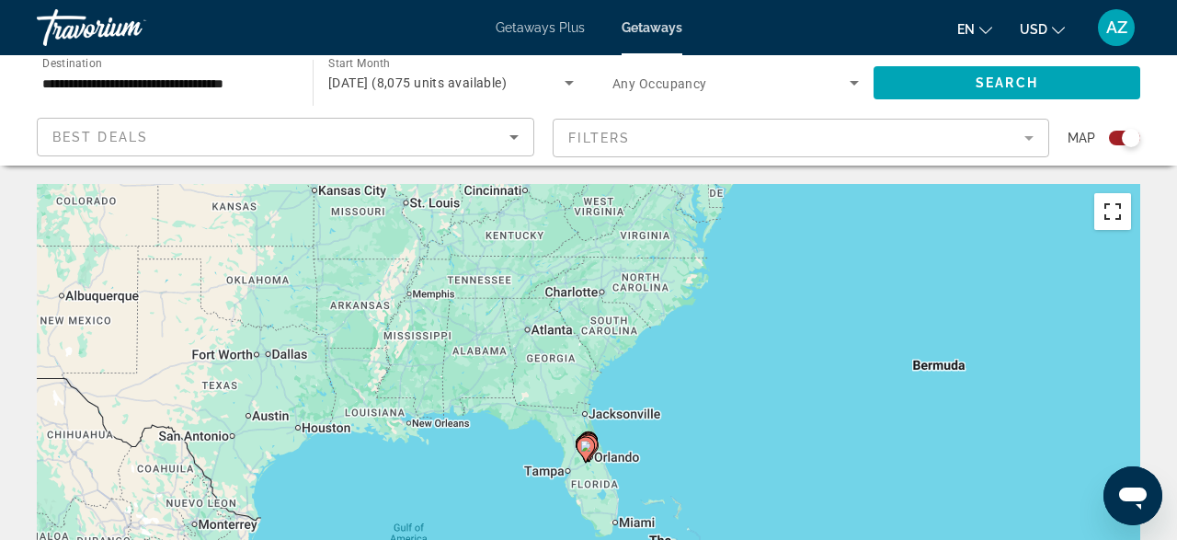
click at [1112, 206] on button "Toggle fullscreen view" at bounding box center [1113, 211] width 37 height 37
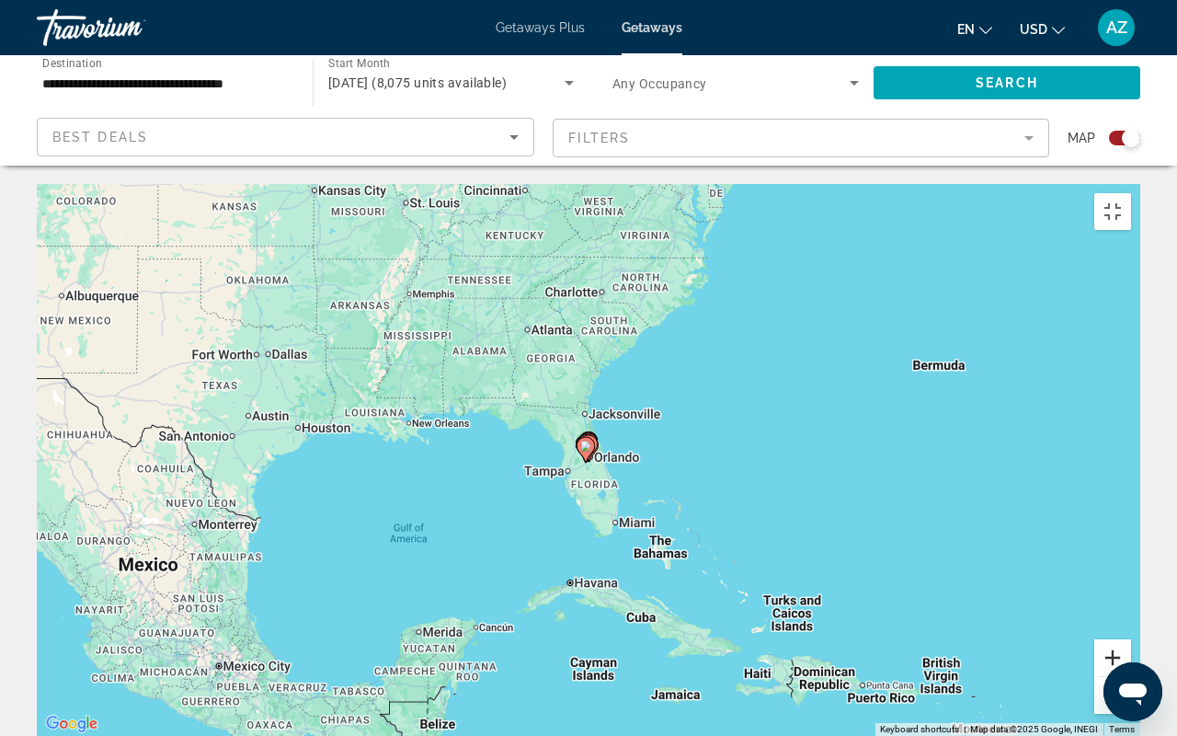
click at [1131, 539] on button "Zoom in" at bounding box center [1113, 657] width 37 height 37
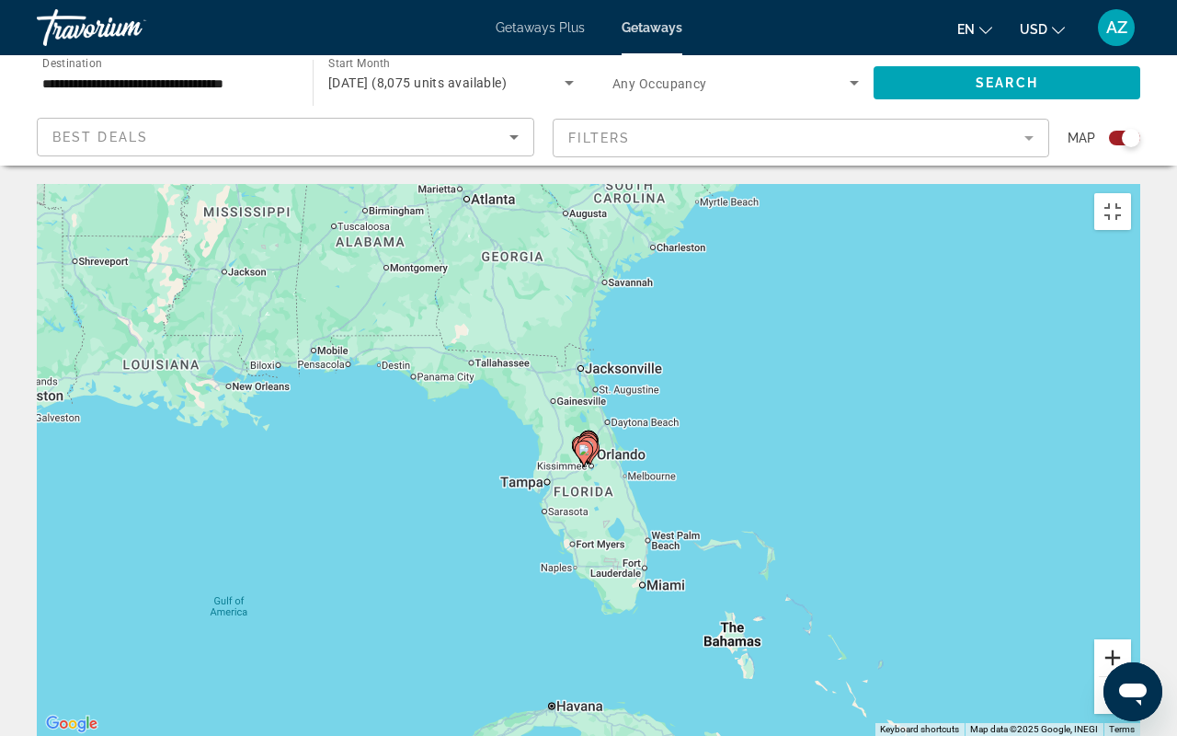
click at [1131, 539] on button "Zoom in" at bounding box center [1113, 657] width 37 height 37
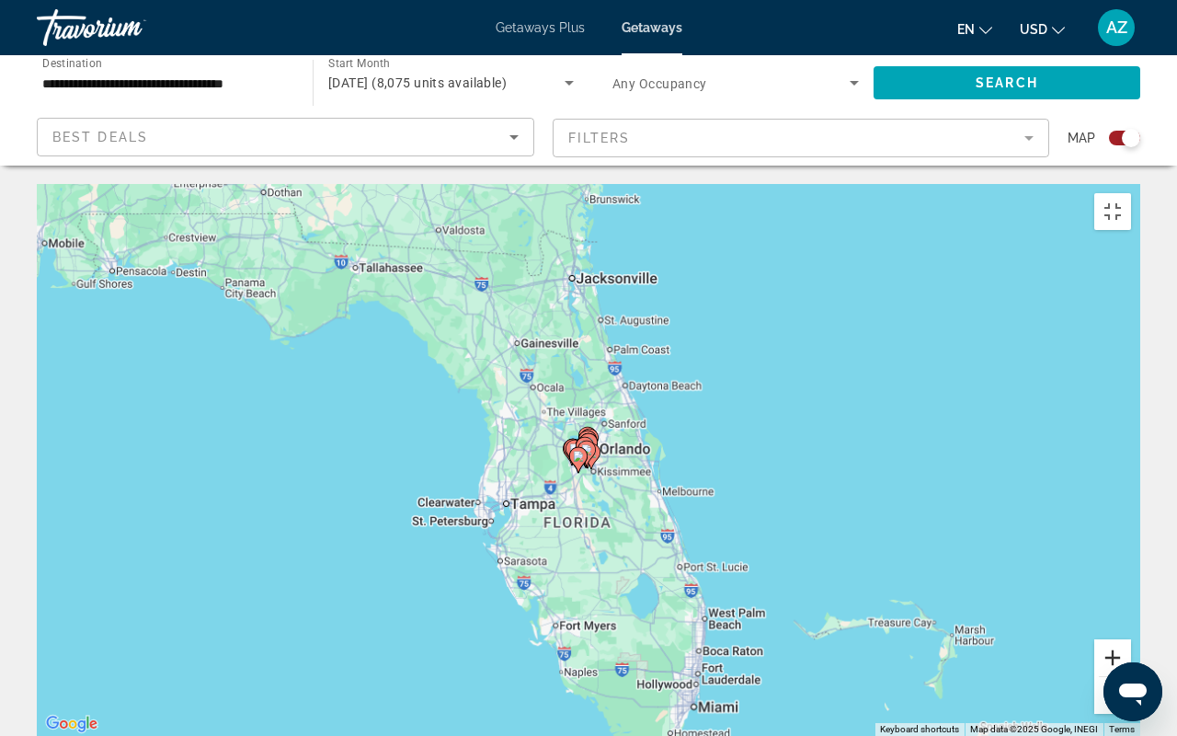
click at [1131, 539] on button "Zoom in" at bounding box center [1113, 657] width 37 height 37
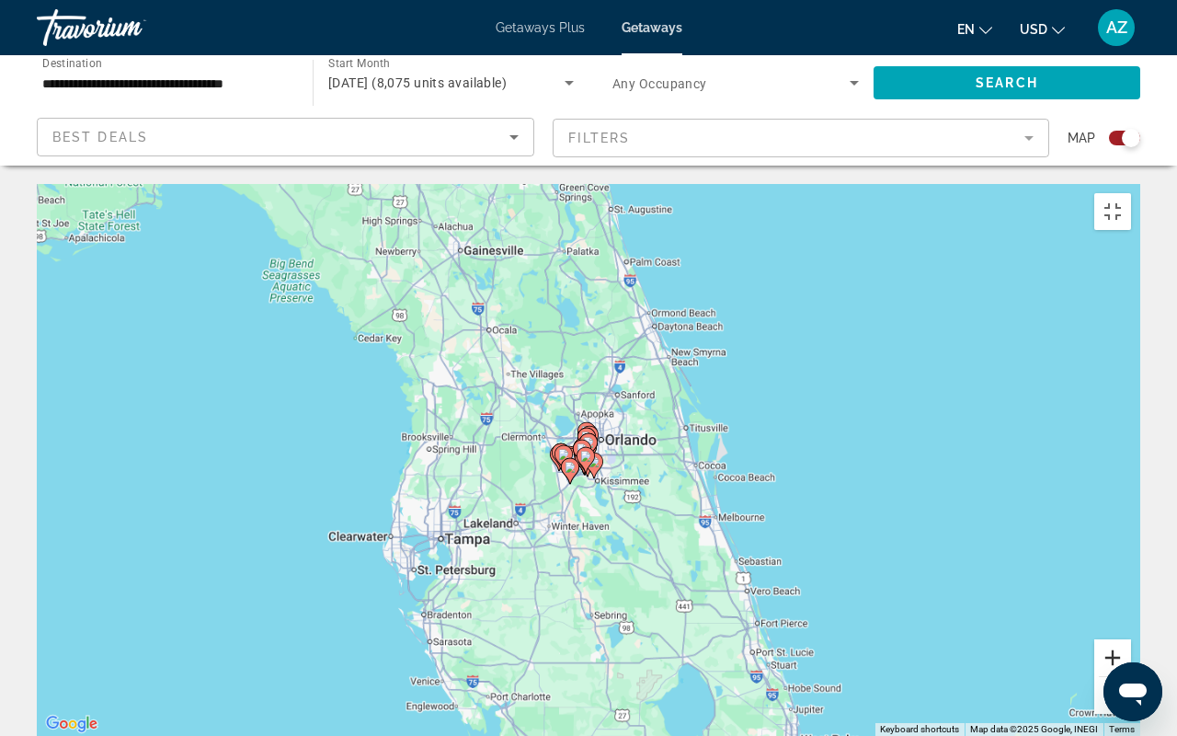
click at [1131, 539] on button "Zoom in" at bounding box center [1113, 657] width 37 height 37
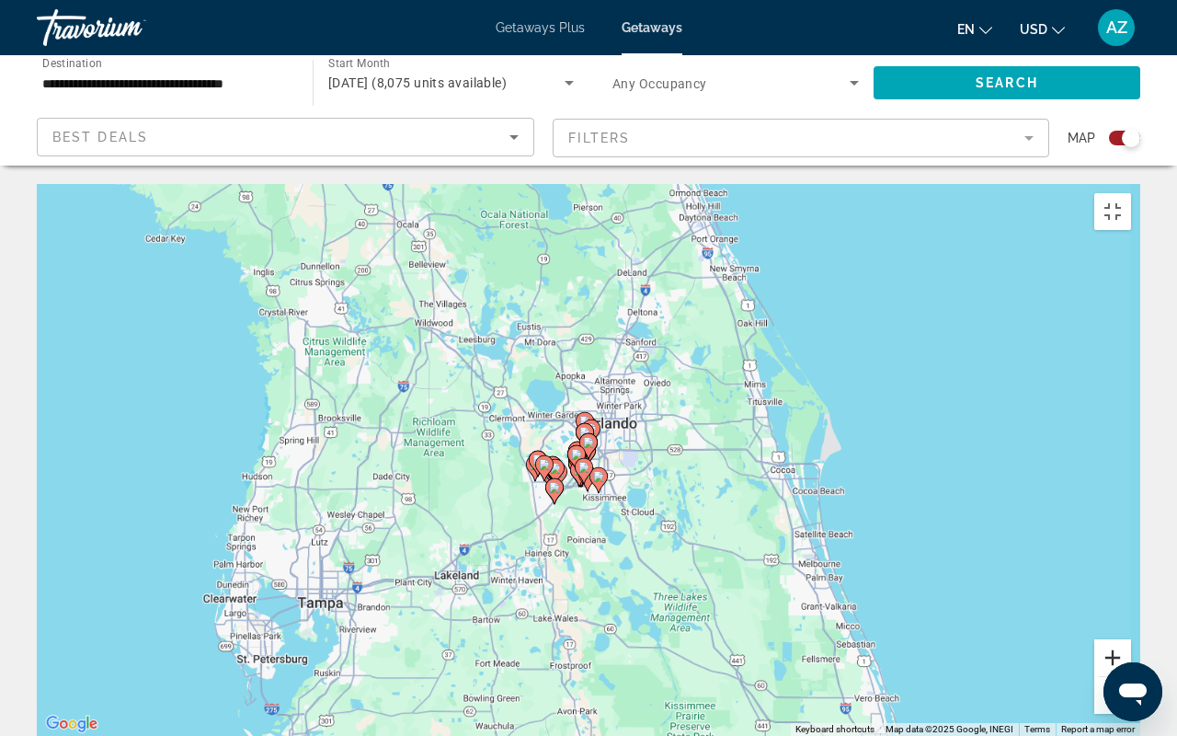
click at [1131, 539] on button "Zoom in" at bounding box center [1113, 657] width 37 height 37
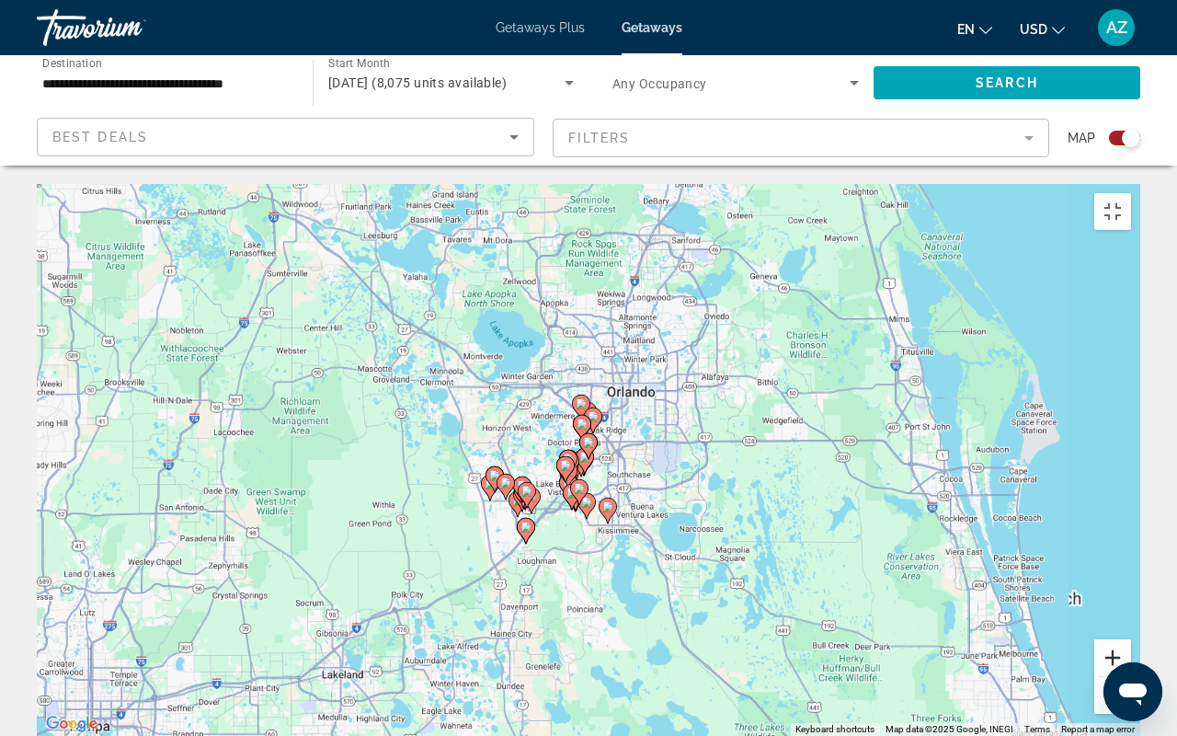
click at [1131, 539] on button "Zoom in" at bounding box center [1113, 657] width 37 height 37
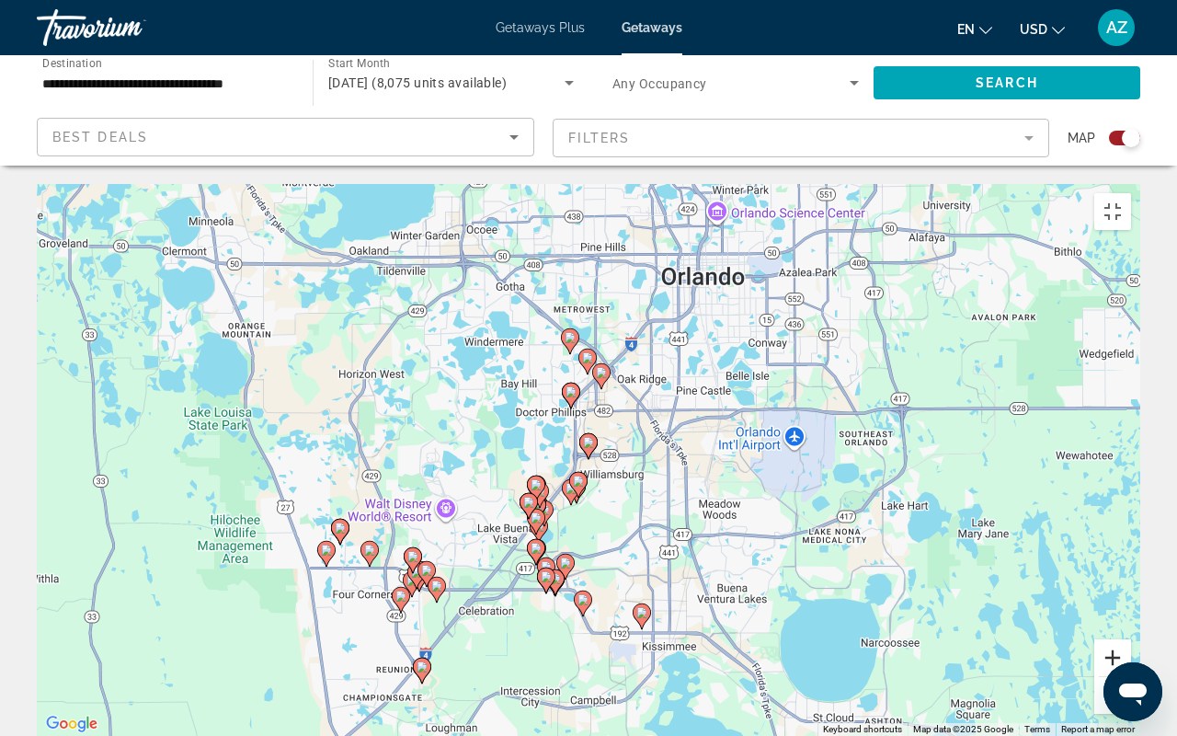
click at [1131, 539] on button "Zoom in" at bounding box center [1113, 657] width 37 height 37
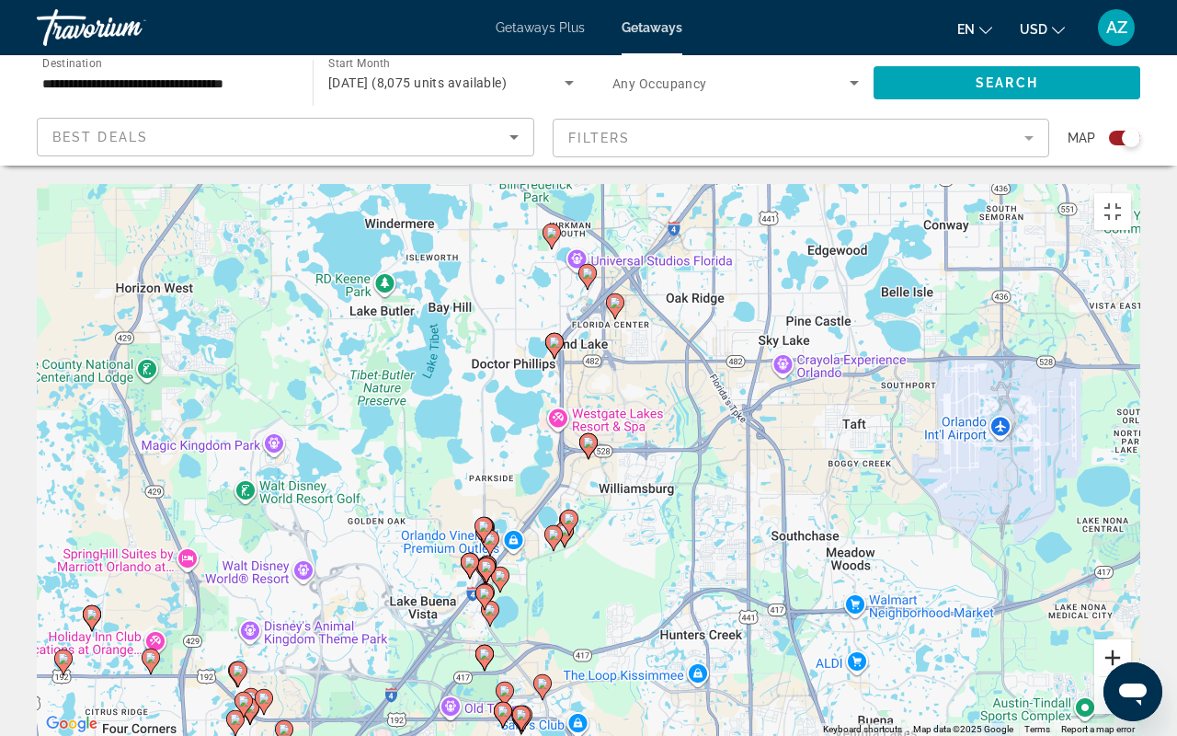
click at [1131, 539] on button "Zoom in" at bounding box center [1113, 657] width 37 height 37
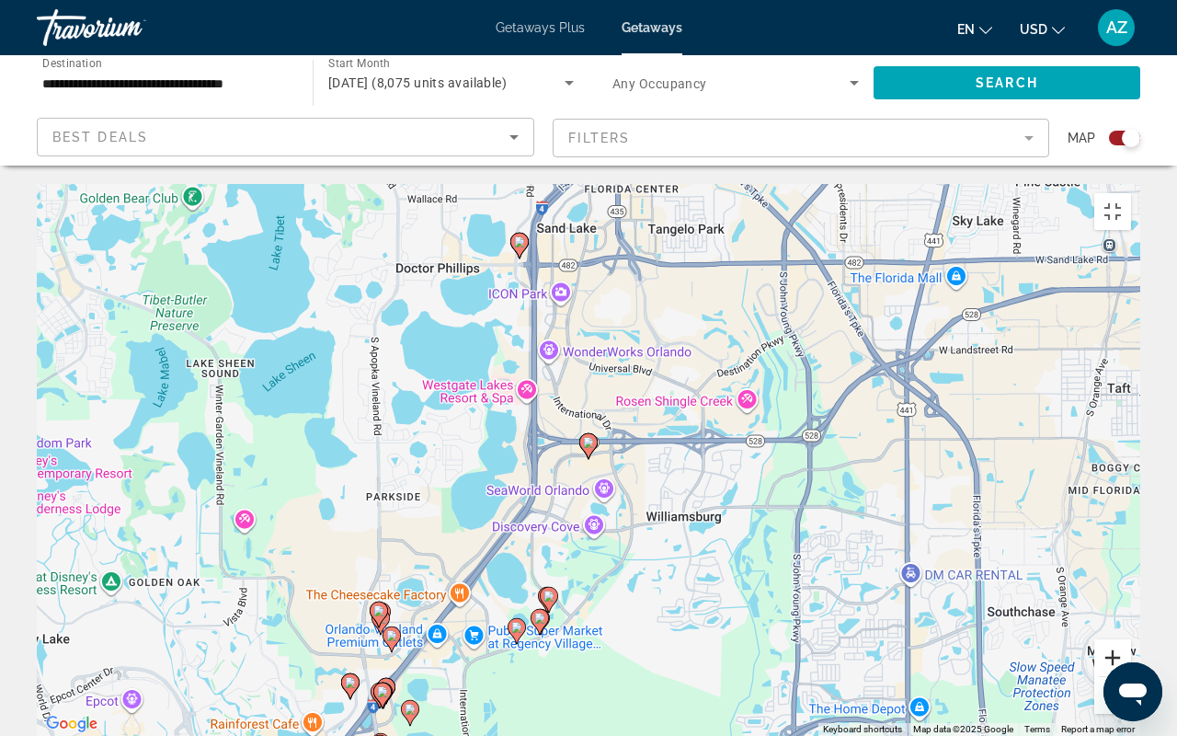
click at [1131, 539] on button "Zoom in" at bounding box center [1113, 657] width 37 height 37
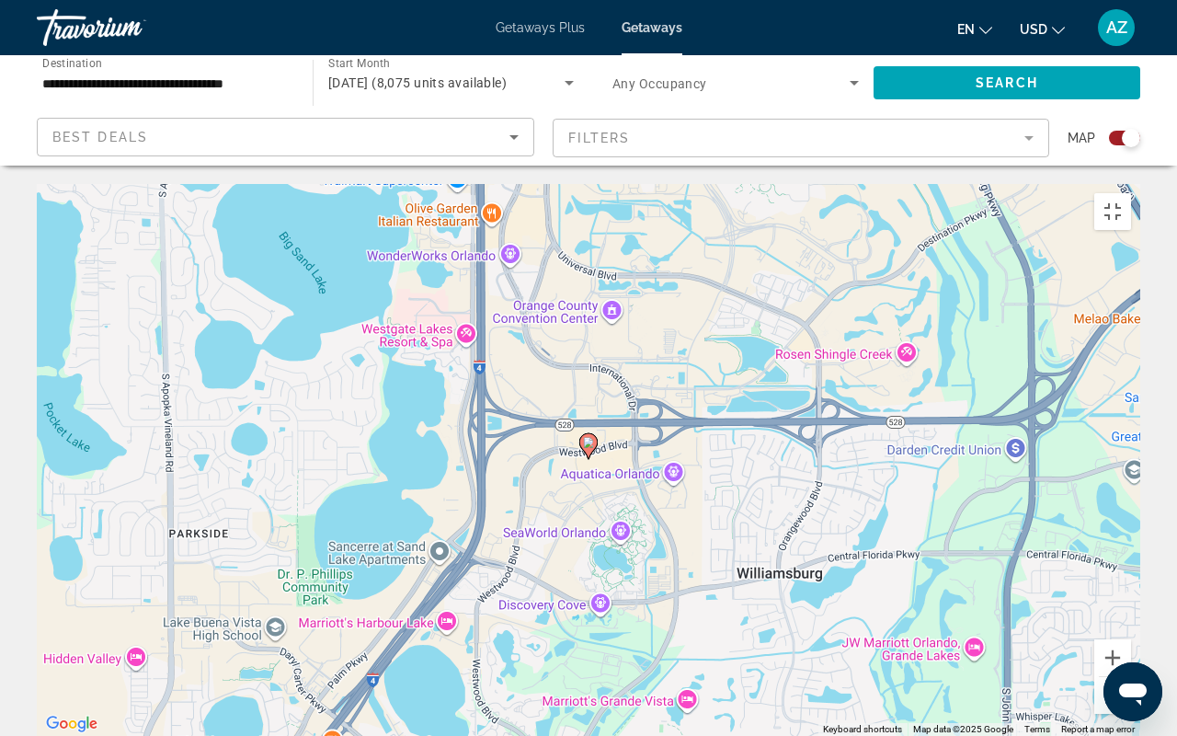
click at [590, 437] on image "Main content" at bounding box center [588, 442] width 11 height 11
type input "**********"
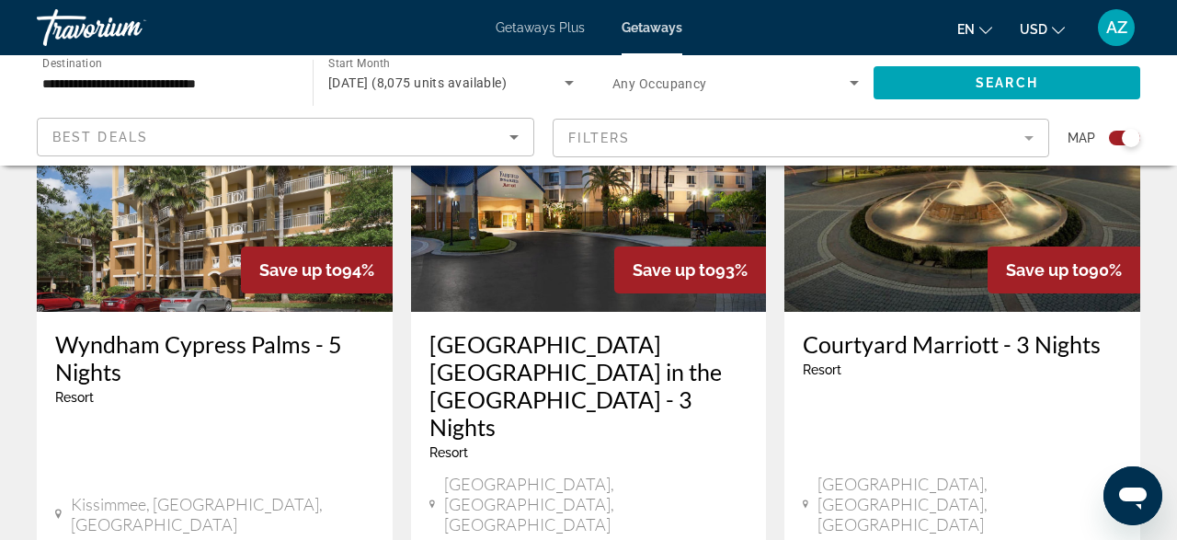
scroll to position [830, 0]
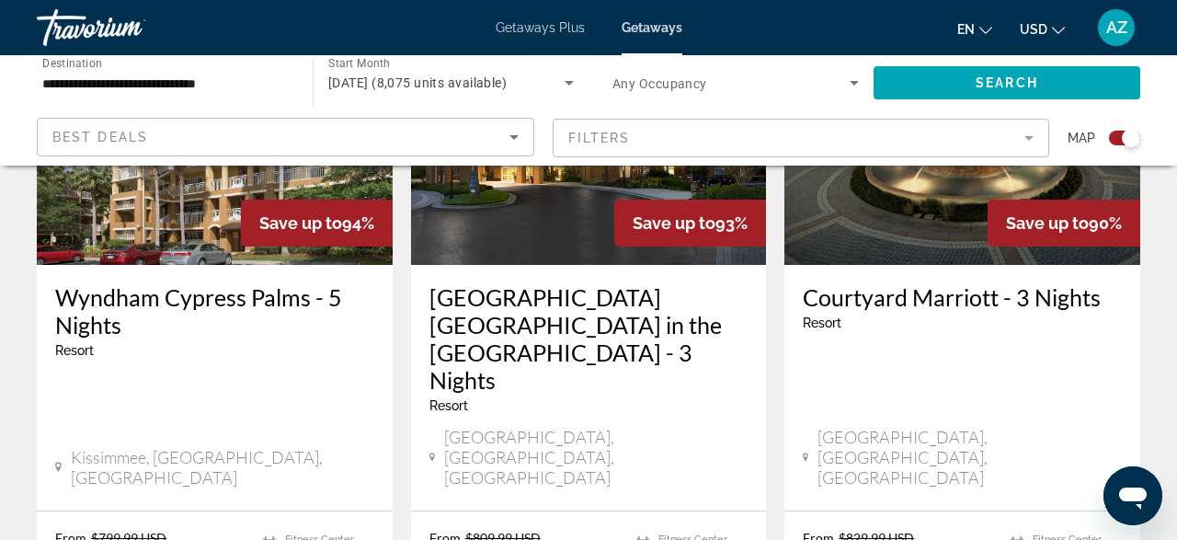
click at [178, 220] on img "Main content" at bounding box center [215, 118] width 356 height 294
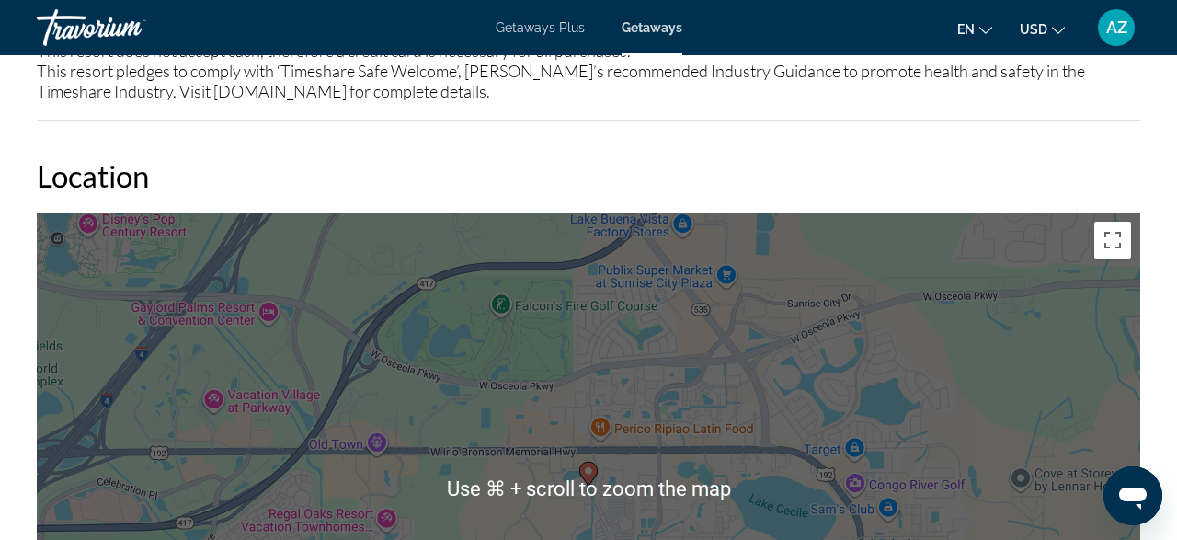
scroll to position [2887, 0]
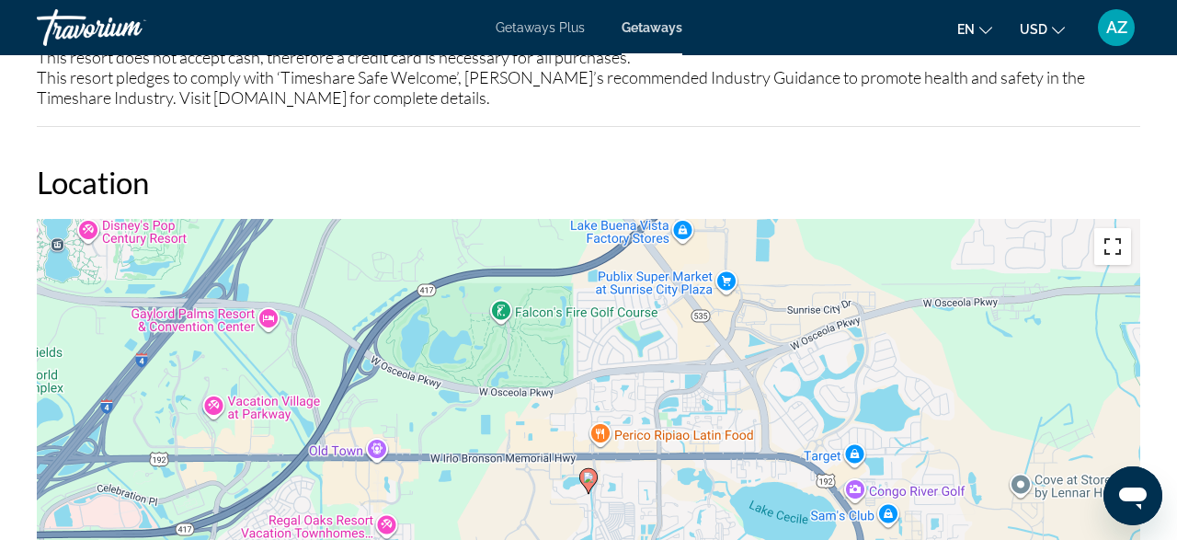
click at [1116, 241] on button "Toggle fullscreen view" at bounding box center [1113, 246] width 37 height 37
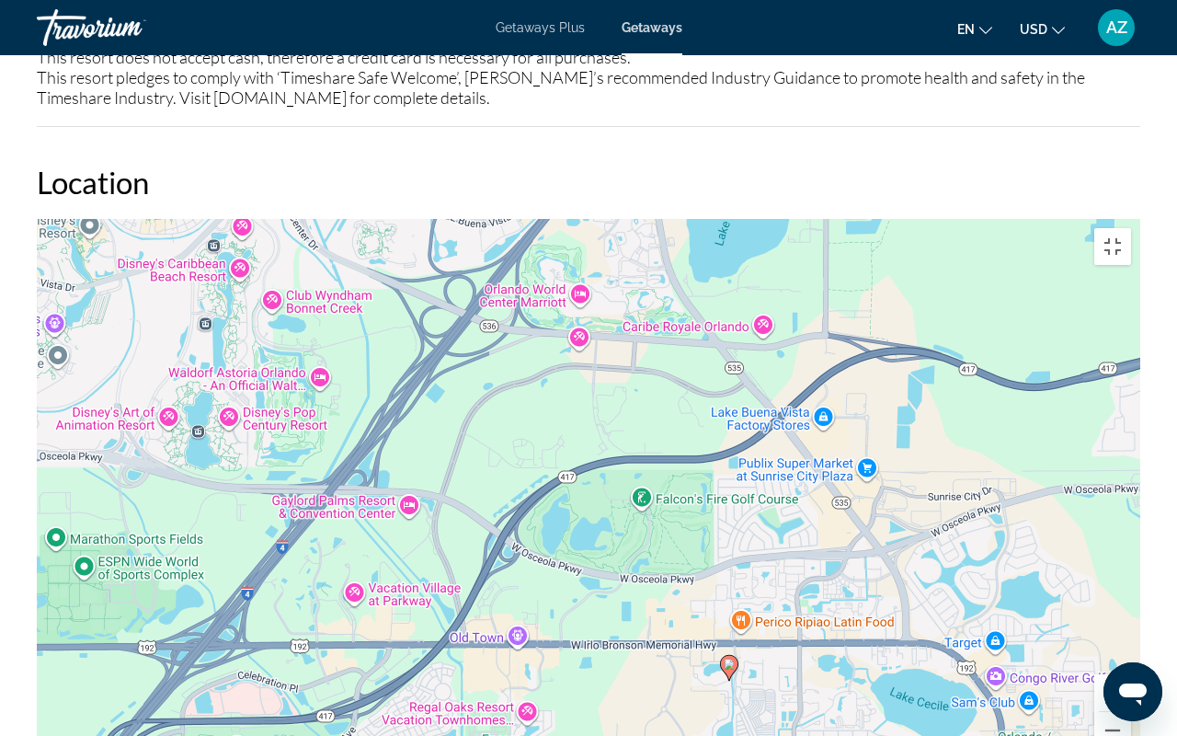
drag, startPoint x: 717, startPoint y: 209, endPoint x: 860, endPoint y: 398, distance: 237.7
click at [860, 398] on div "To activate drag with keyboard, press Alt + Enter. Once in keyboard drag state,…" at bounding box center [589, 495] width 1104 height 552
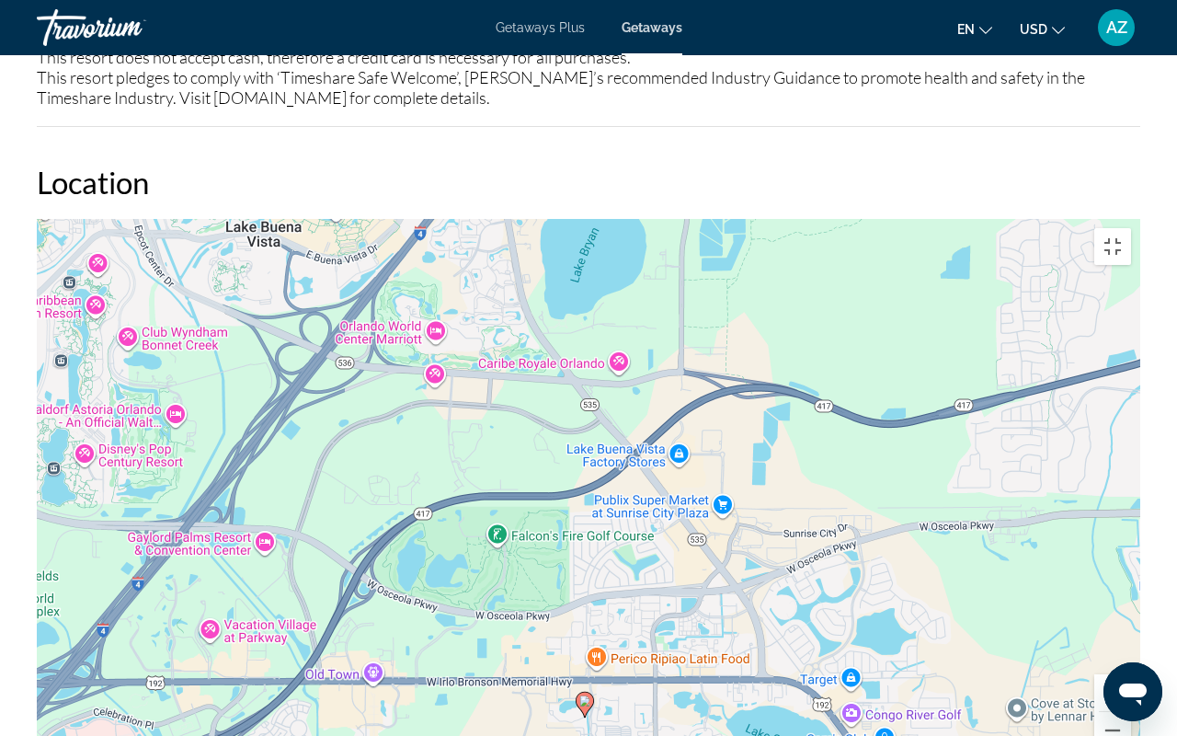
drag, startPoint x: 797, startPoint y: 408, endPoint x: 650, endPoint y: 445, distance: 150.8
click at [650, 445] on div "To activate drag with keyboard, press Alt + Enter. Once in keyboard drag state,…" at bounding box center [589, 495] width 1104 height 552
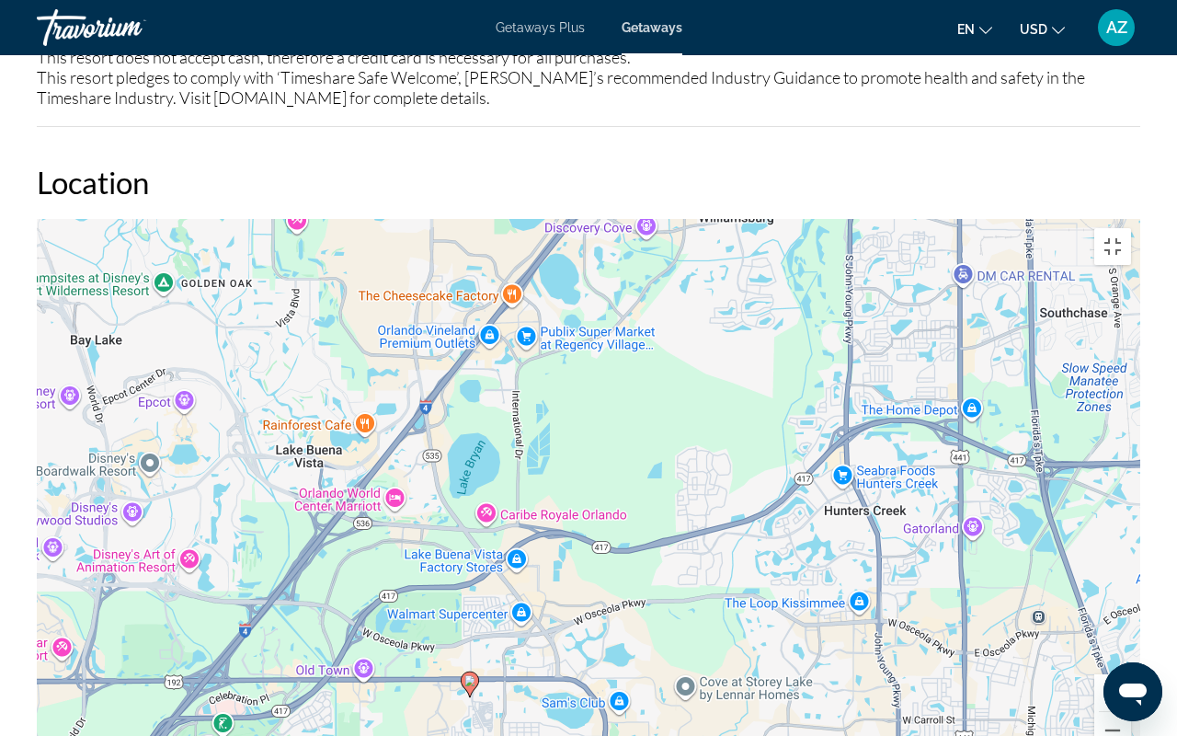
drag, startPoint x: 449, startPoint y: 439, endPoint x: 412, endPoint y: 503, distance: 74.2
click at [412, 503] on div "To activate drag with keyboard, press Alt + Enter. Once in keyboard drag state,…" at bounding box center [589, 495] width 1104 height 552
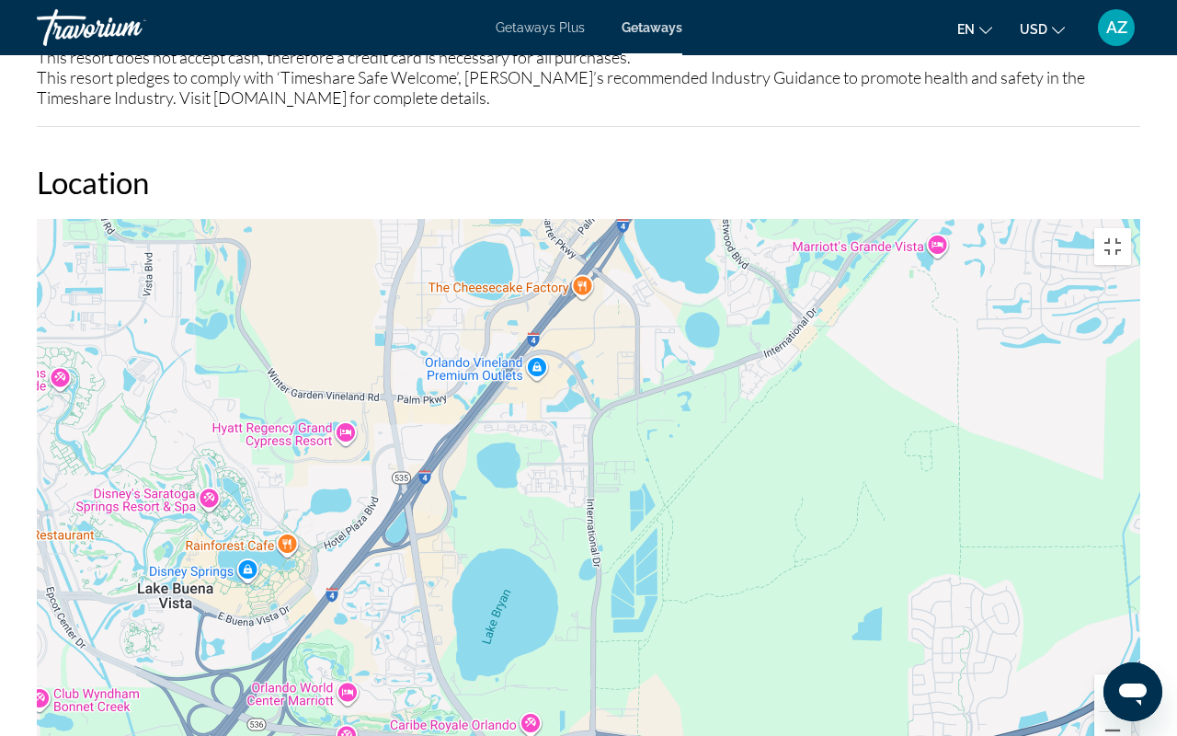
drag, startPoint x: 482, startPoint y: 189, endPoint x: 479, endPoint y: 392, distance: 203.3
click at [479, 392] on div "To activate drag with keyboard, press Alt + Enter. Once in keyboard drag state,…" at bounding box center [589, 495] width 1104 height 552
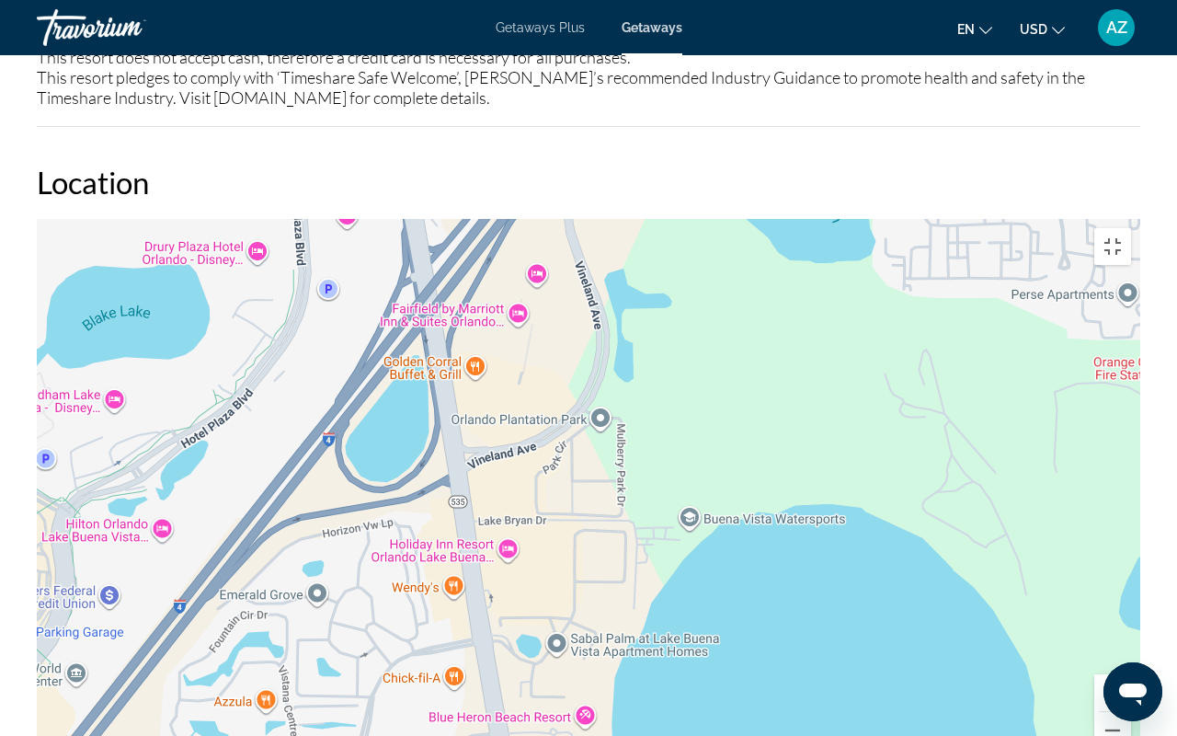
drag, startPoint x: 419, startPoint y: 468, endPoint x: 714, endPoint y: 188, distance: 407.3
click at [714, 219] on div "Main content" at bounding box center [589, 495] width 1104 height 552
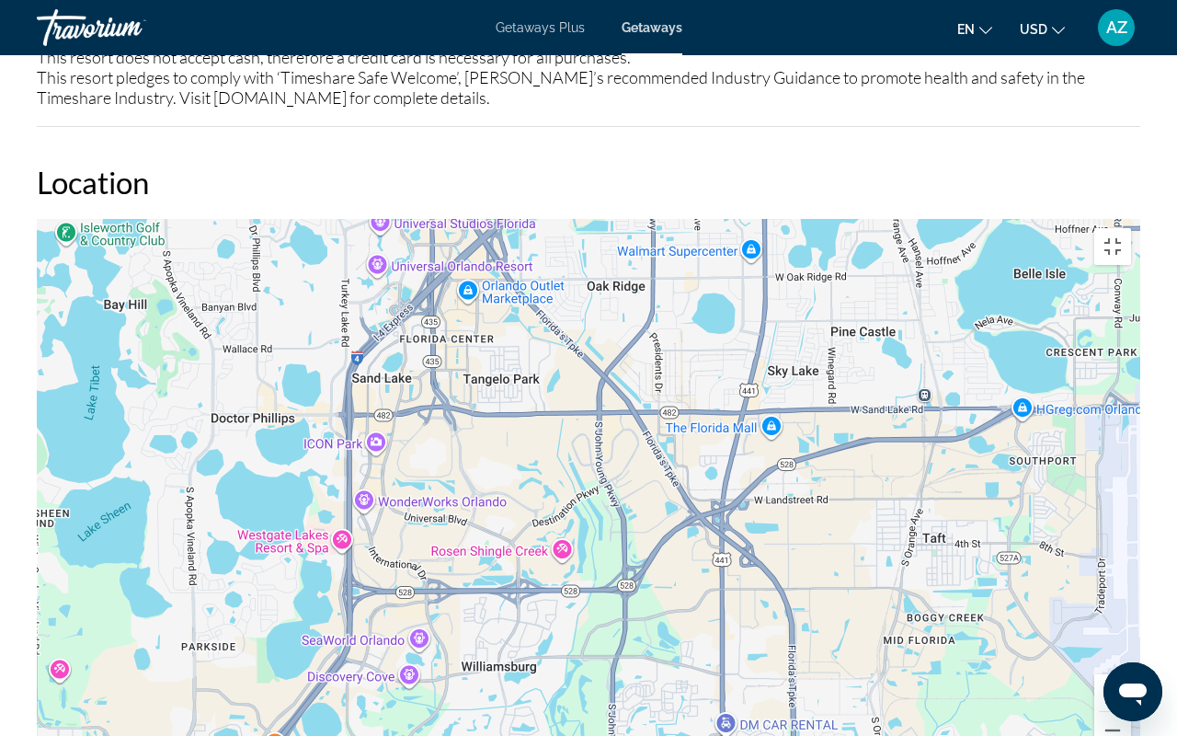
drag, startPoint x: 347, startPoint y: 352, endPoint x: 213, endPoint y: 600, distance: 281.1
click at [213, 539] on div "To activate drag with keyboard, press Alt + Enter. Once in keyboard drag state,…" at bounding box center [589, 495] width 1104 height 552
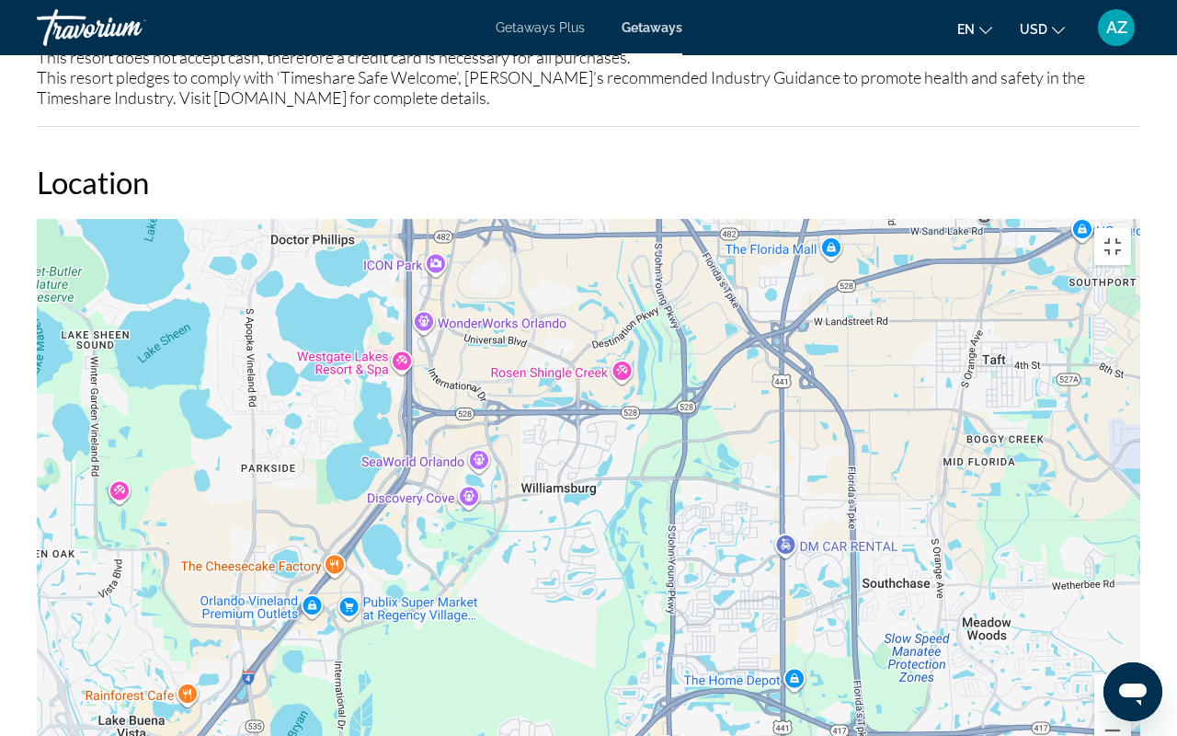
drag, startPoint x: 247, startPoint y: 462, endPoint x: 307, endPoint y: 281, distance: 189.9
click at [307, 281] on div "Main content" at bounding box center [589, 495] width 1104 height 552
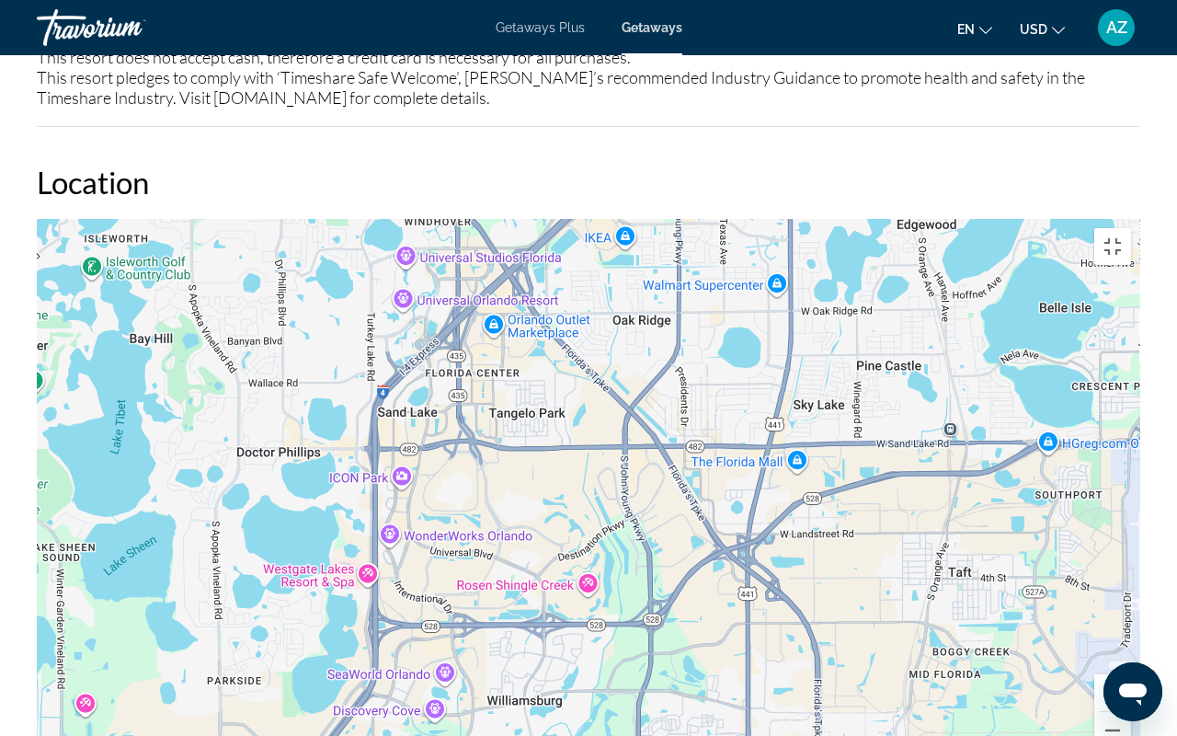
drag, startPoint x: 532, startPoint y: 321, endPoint x: 498, endPoint y: 535, distance: 217.0
click at [498, 535] on div "To activate drag with keyboard, press Alt + Enter. Once in keyboard drag state,…" at bounding box center [589, 495] width 1104 height 552
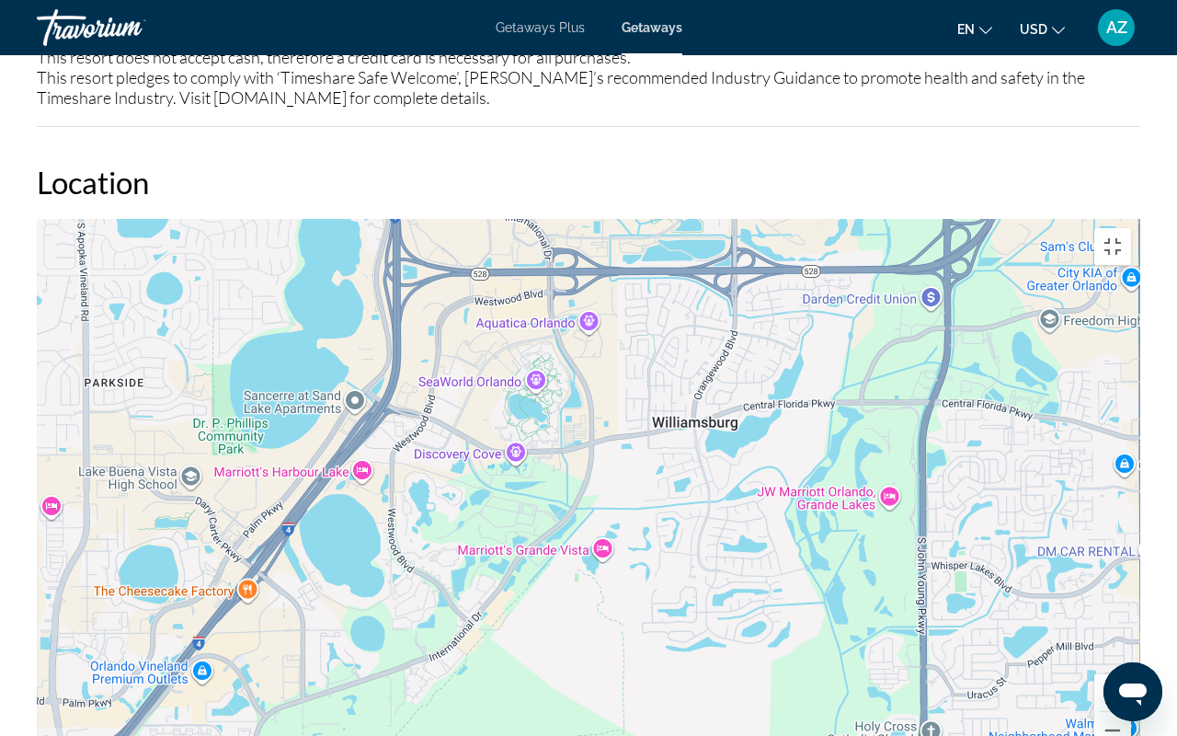
drag, startPoint x: 381, startPoint y: 430, endPoint x: 533, endPoint y: 77, distance: 383.9
click at [533, 219] on div "Main content" at bounding box center [589, 495] width 1104 height 552
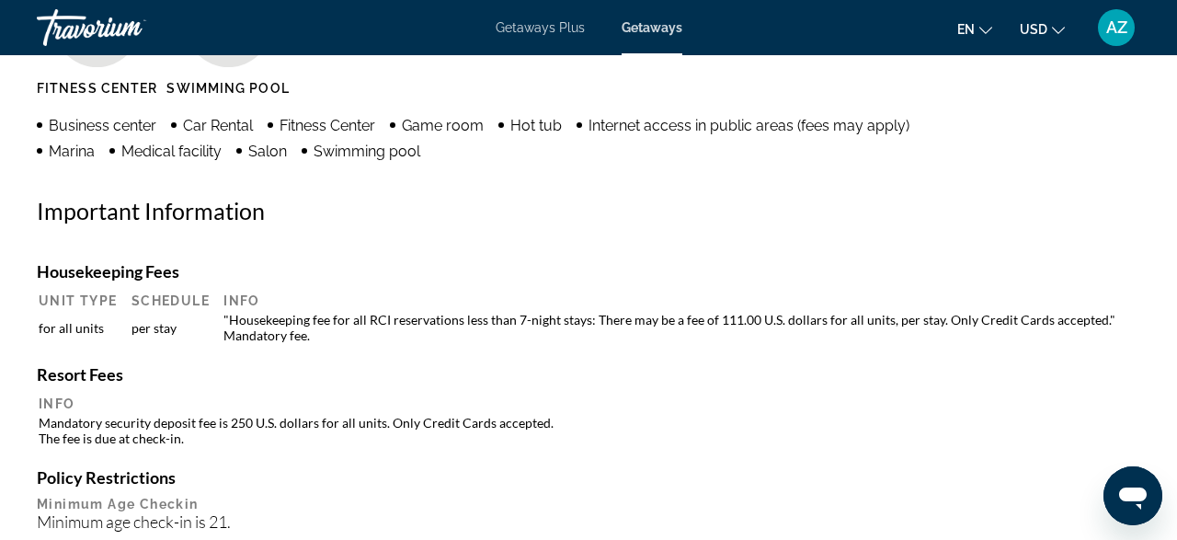
scroll to position [1920, 0]
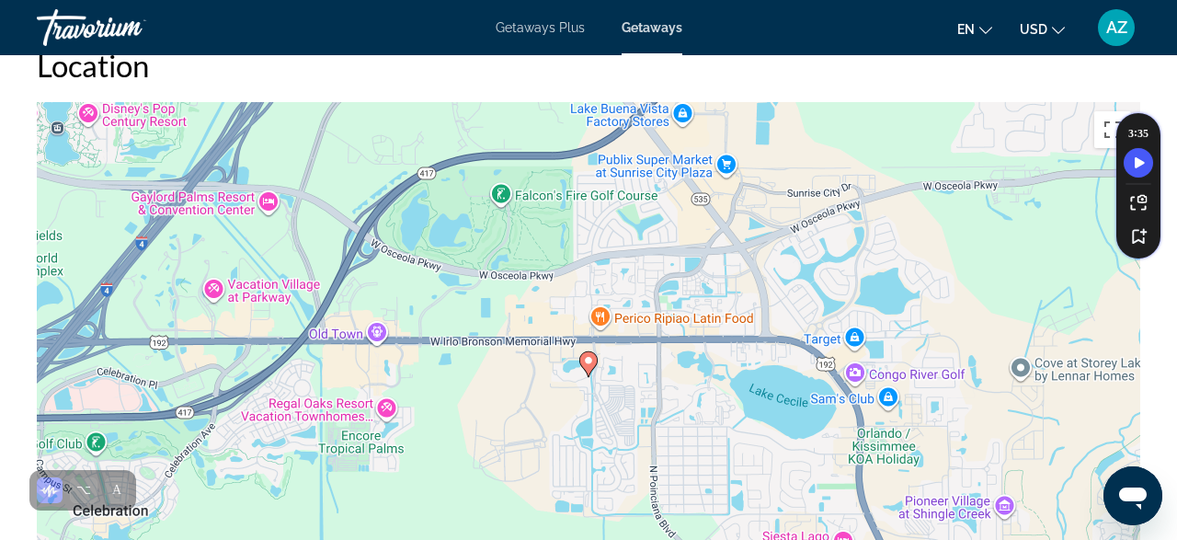
scroll to position [3008, 0]
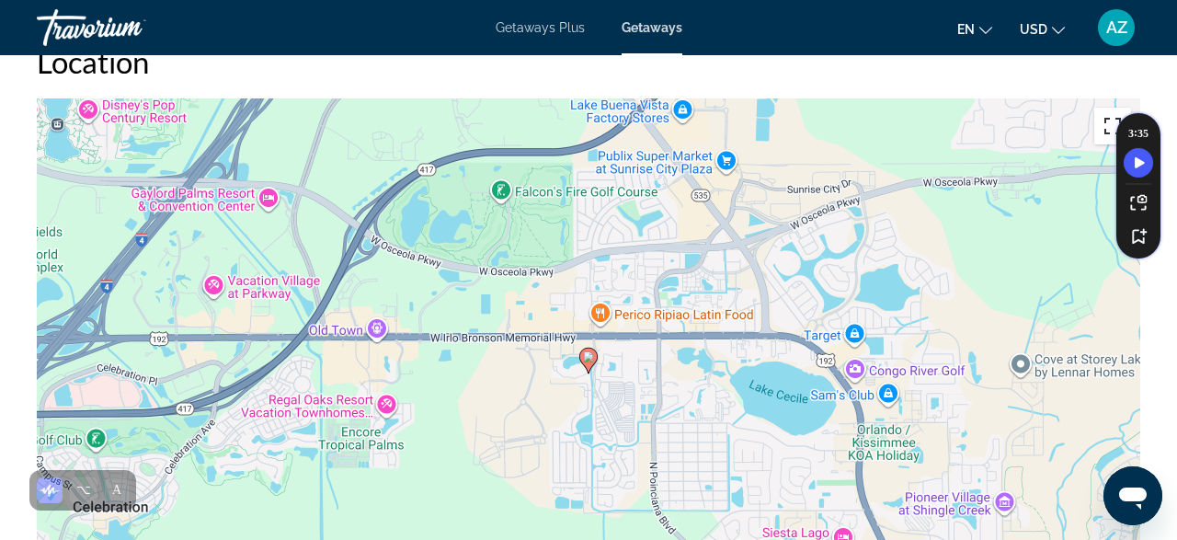
click at [1105, 122] on button "Toggle fullscreen view" at bounding box center [1113, 126] width 37 height 37
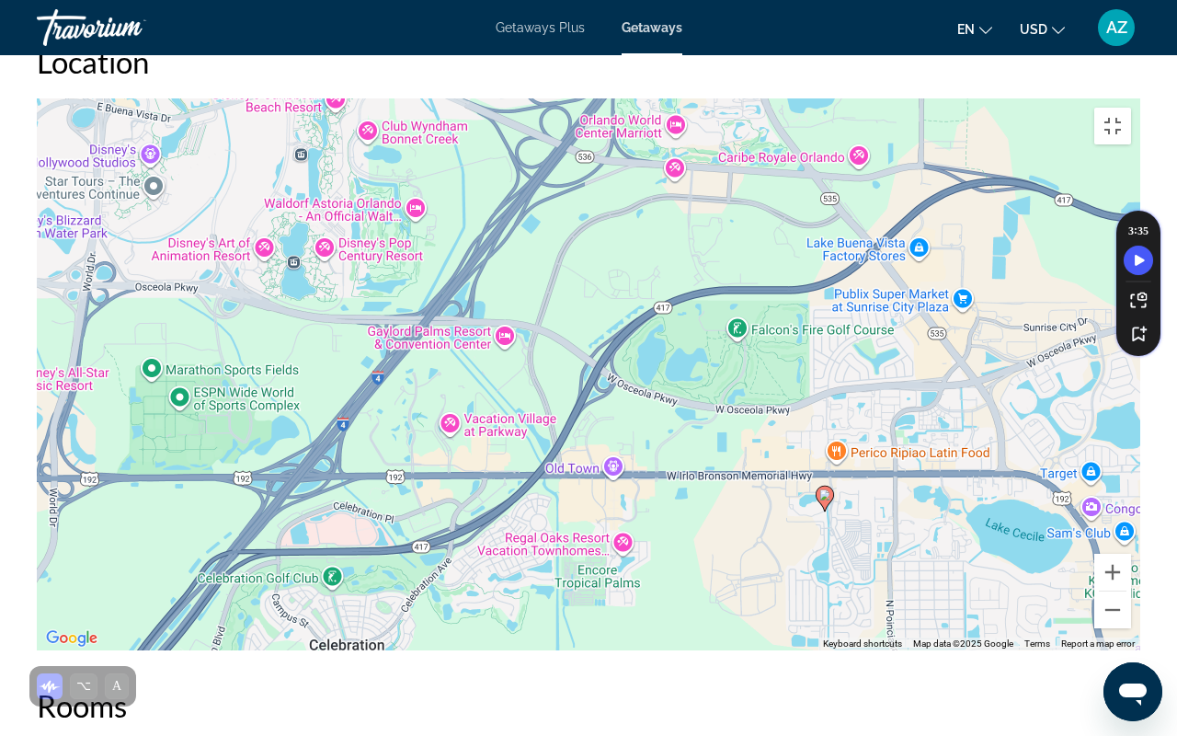
drag, startPoint x: 286, startPoint y: 499, endPoint x: 525, endPoint y: 636, distance: 276.1
click at [525, 539] on div "To activate drag with keyboard, press Alt + Enter. Once in keyboard drag state,…" at bounding box center [589, 374] width 1104 height 552
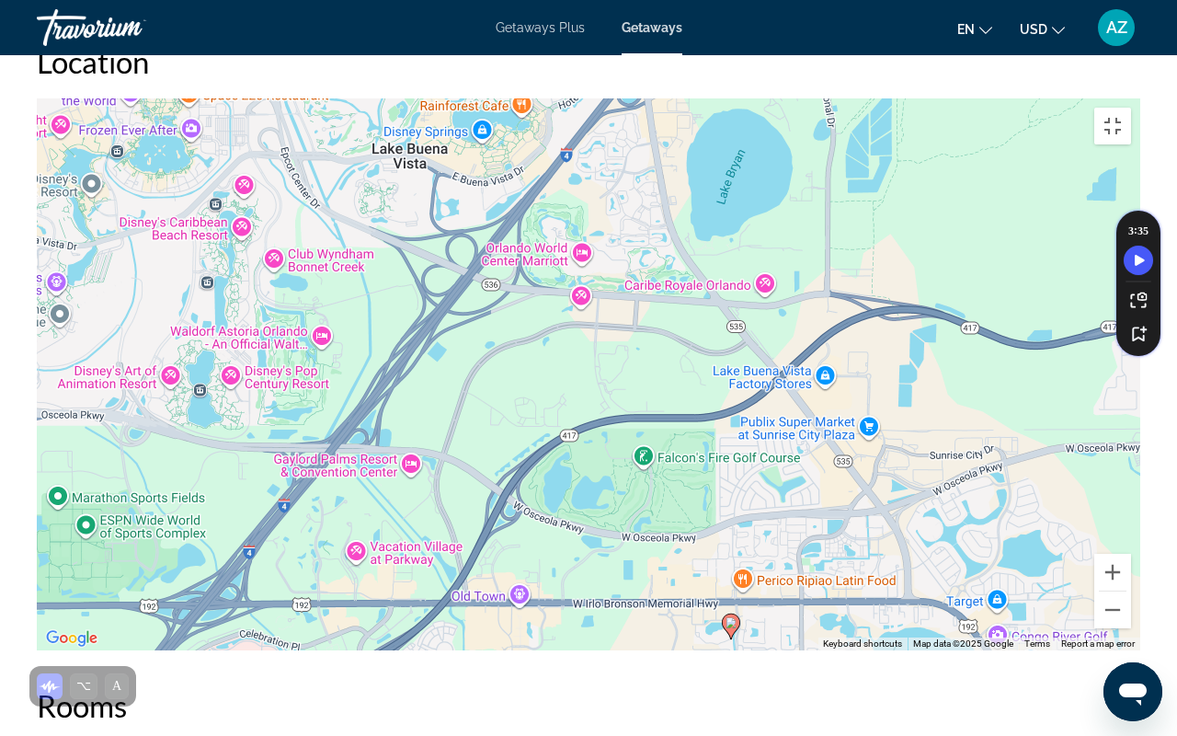
drag, startPoint x: 643, startPoint y: 425, endPoint x: 549, endPoint y: 554, distance: 159.3
click at [549, 539] on div "To activate drag with keyboard, press Alt + Enter. Once in keyboard drag state,…" at bounding box center [589, 374] width 1104 height 552
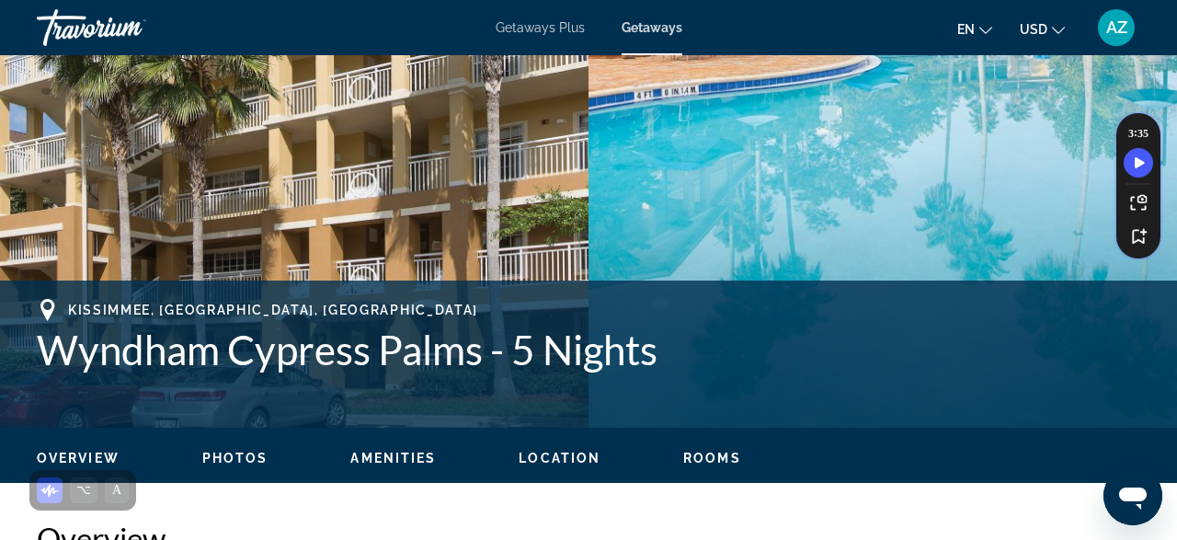
scroll to position [0, 0]
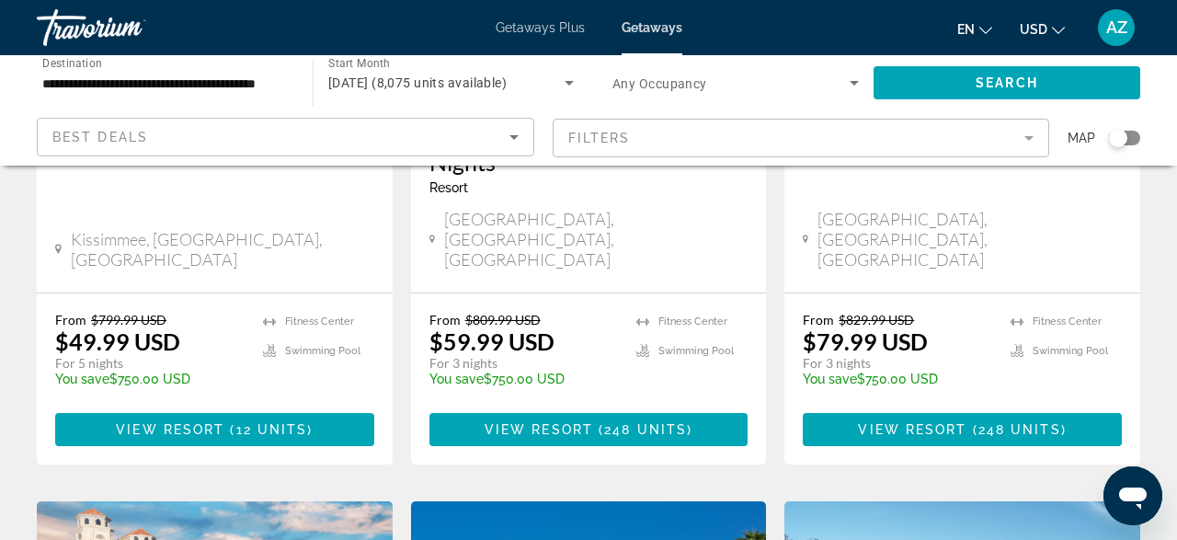
scroll to position [489, 0]
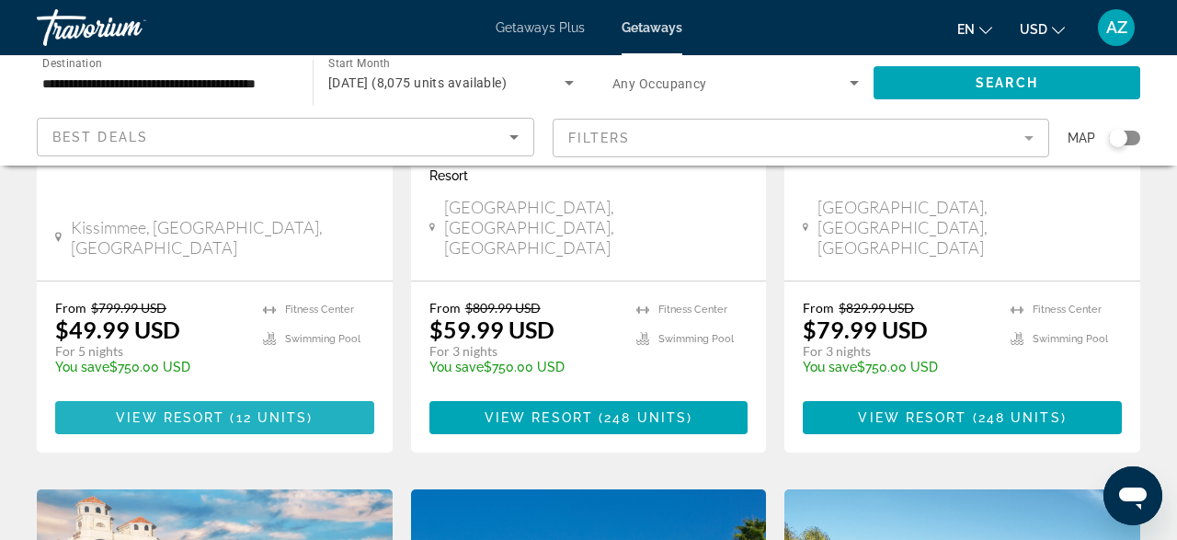
click at [203, 410] on span "View Resort" at bounding box center [170, 417] width 109 height 15
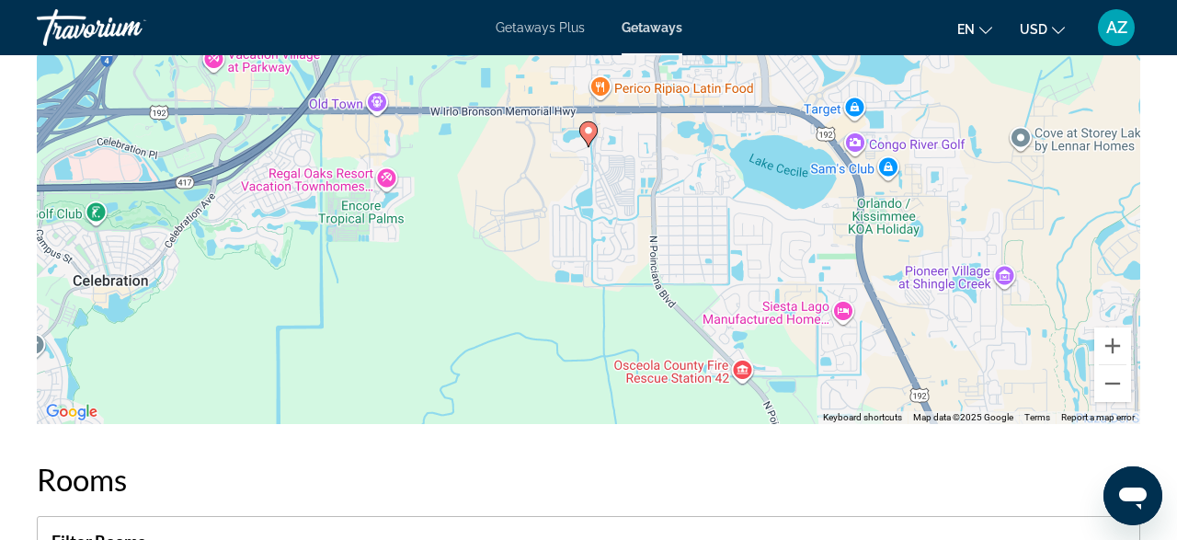
scroll to position [3231, 0]
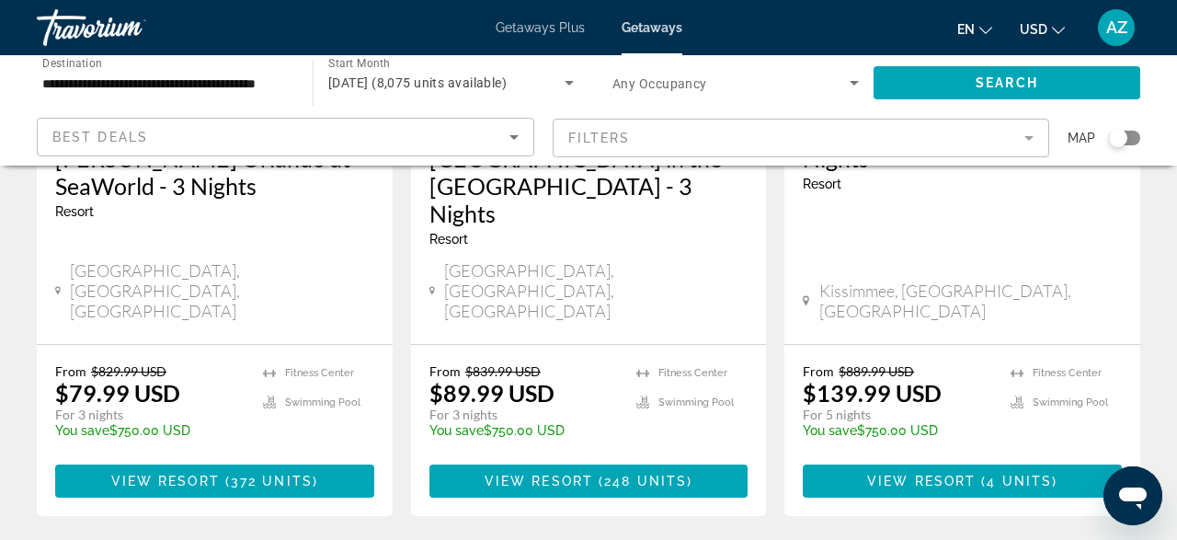
scroll to position [1196, 0]
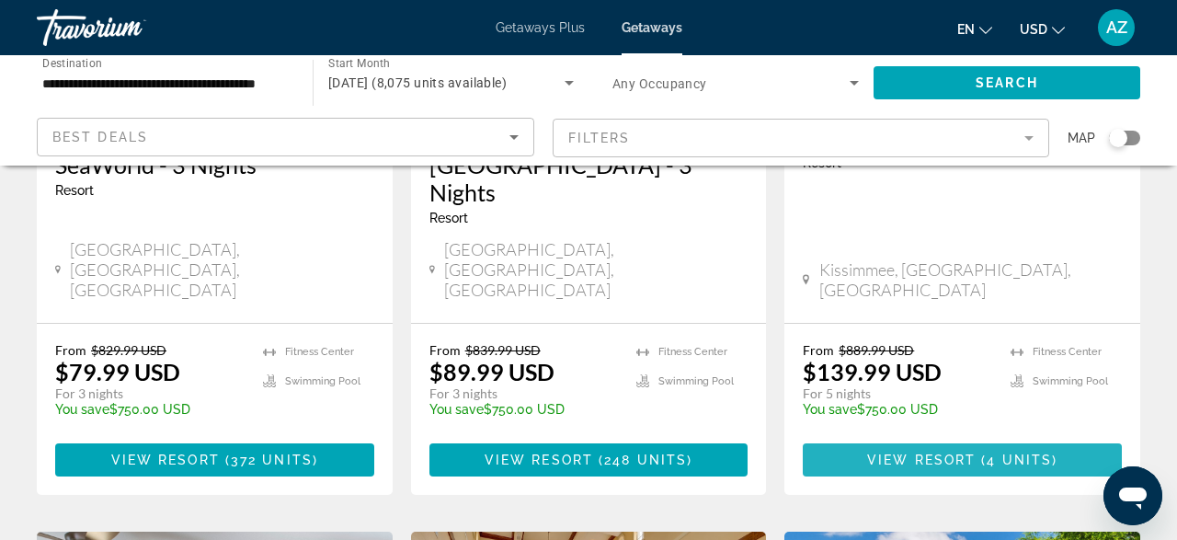
click at [953, 453] on span "View Resort" at bounding box center [921, 460] width 109 height 15
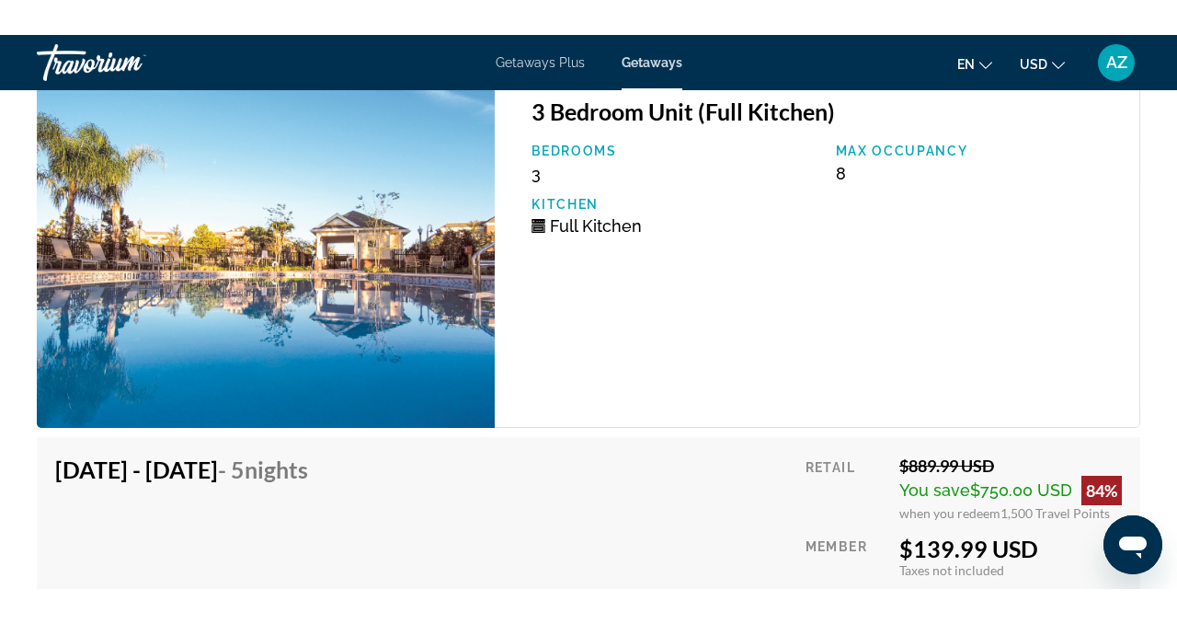
scroll to position [3594, 0]
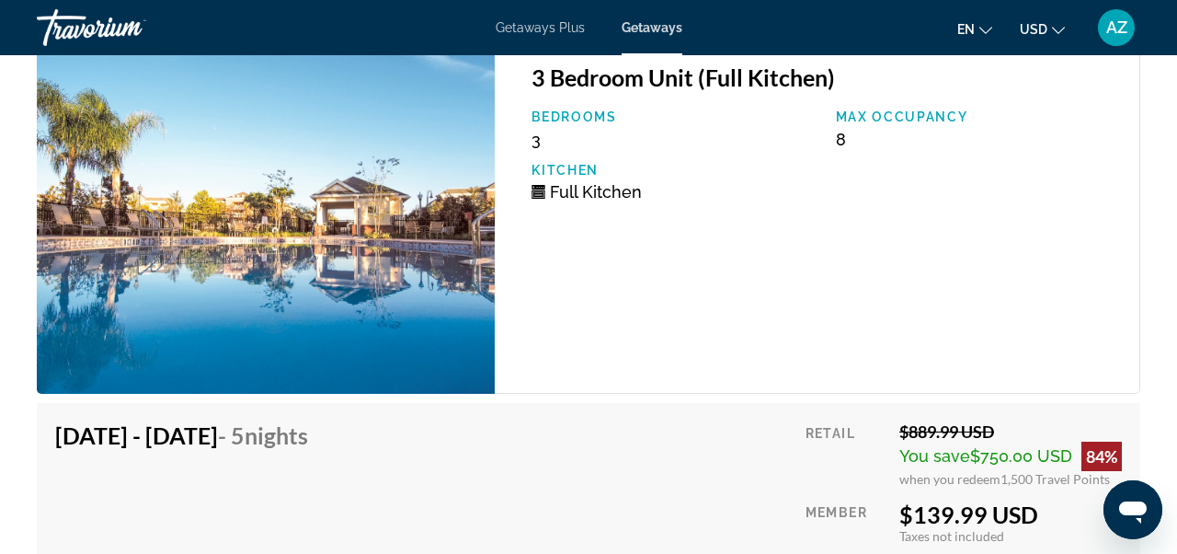
click at [736, 189] on div "Full Kitchen" at bounding box center [674, 191] width 285 height 19
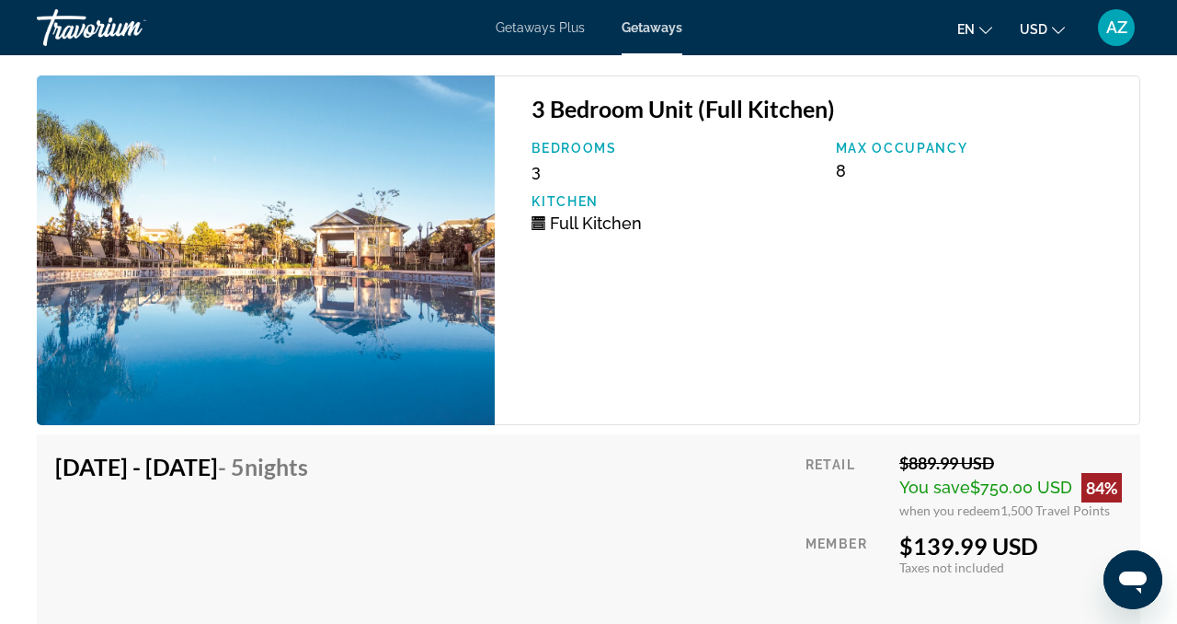
scroll to position [3567, 0]
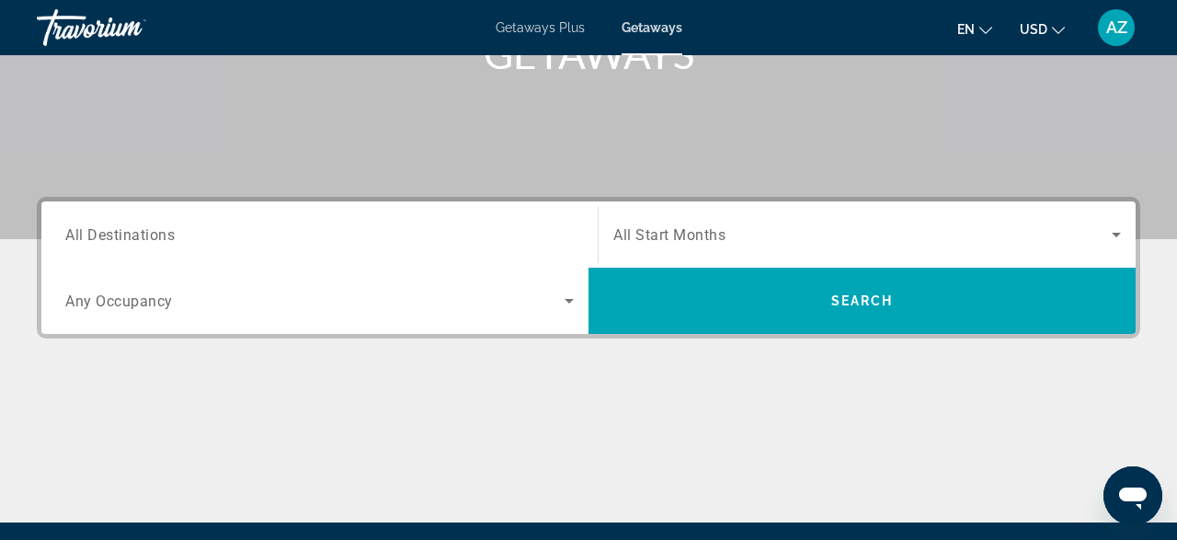
scroll to position [340, 0]
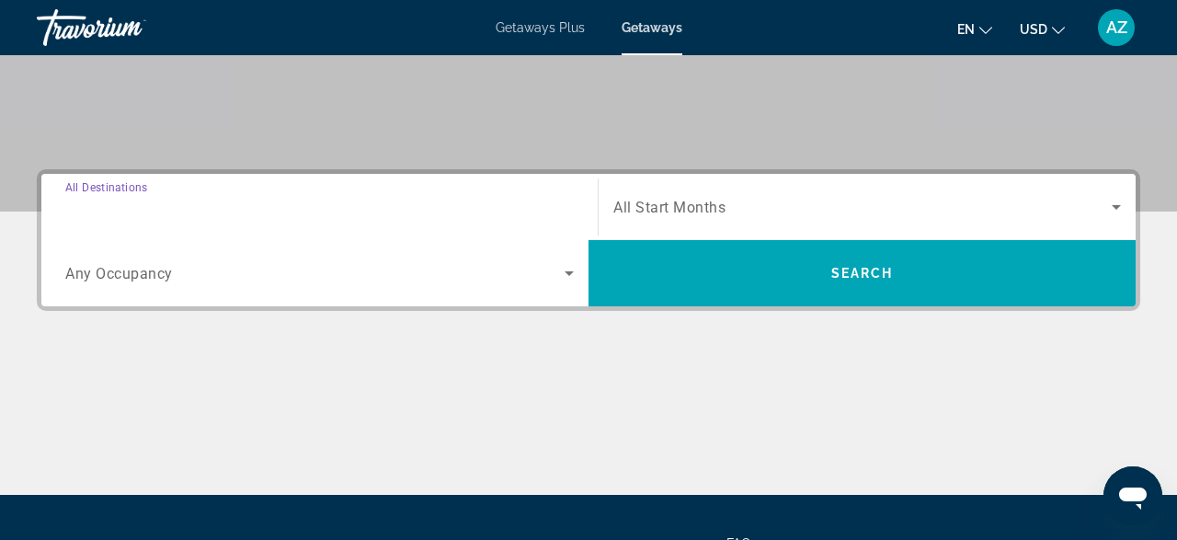
click at [266, 201] on input "Destination All Destinations" at bounding box center [319, 208] width 509 height 22
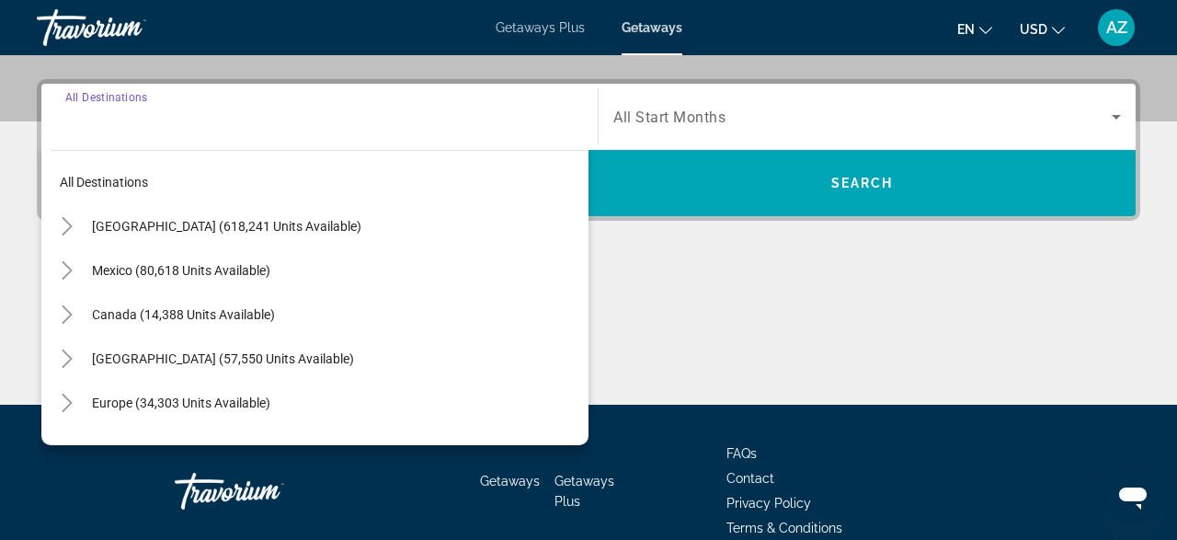
scroll to position [450, 0]
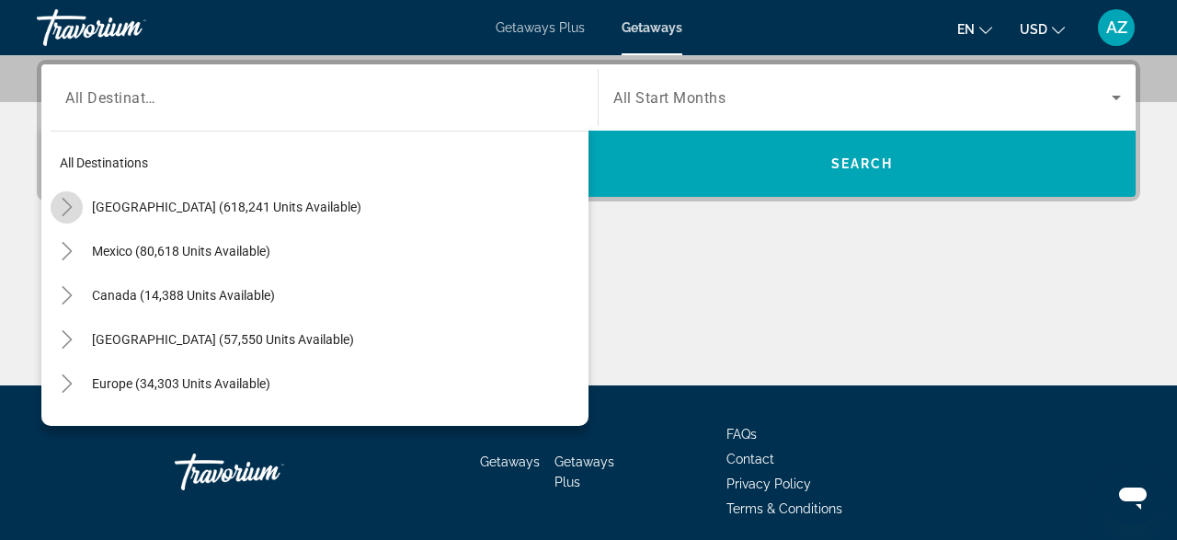
click at [72, 201] on icon "Toggle United States (618,241 units available)" at bounding box center [67, 207] width 18 height 18
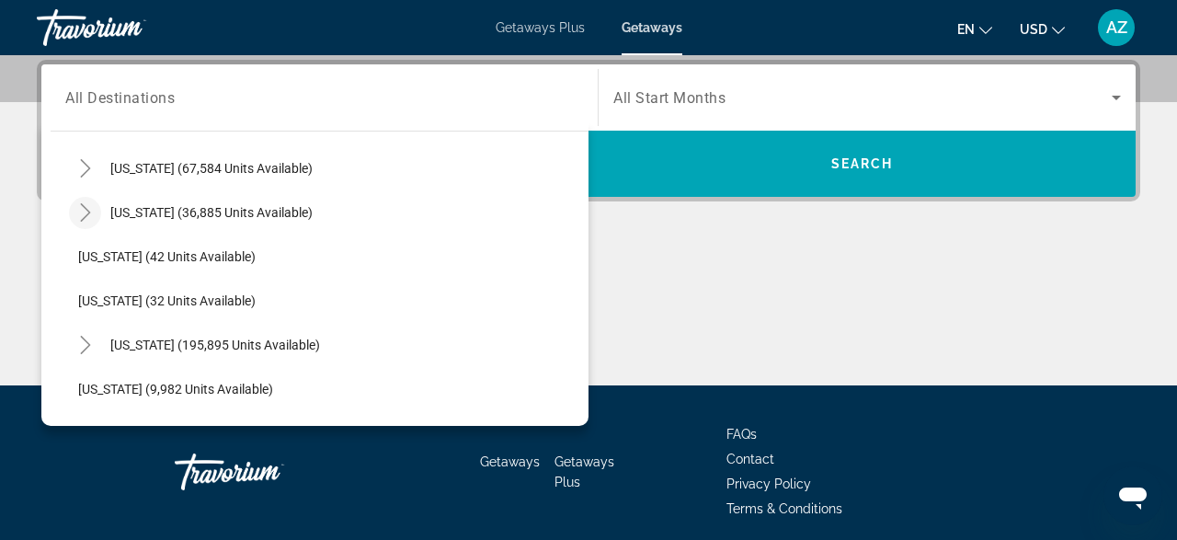
scroll to position [186, 0]
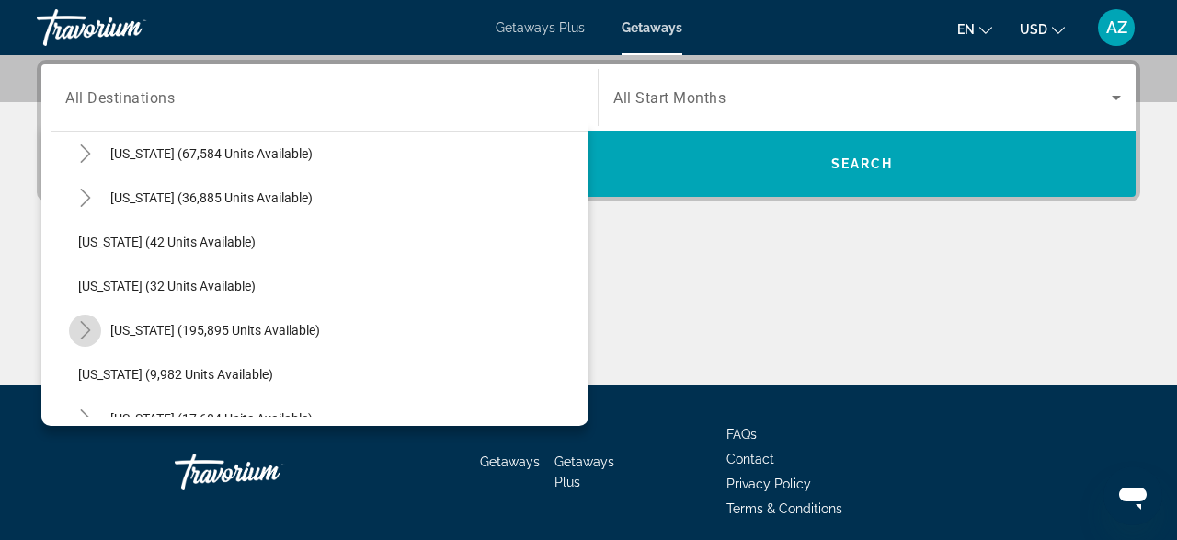
click at [81, 331] on icon "Toggle Florida (195,895 units available)" at bounding box center [85, 330] width 18 height 18
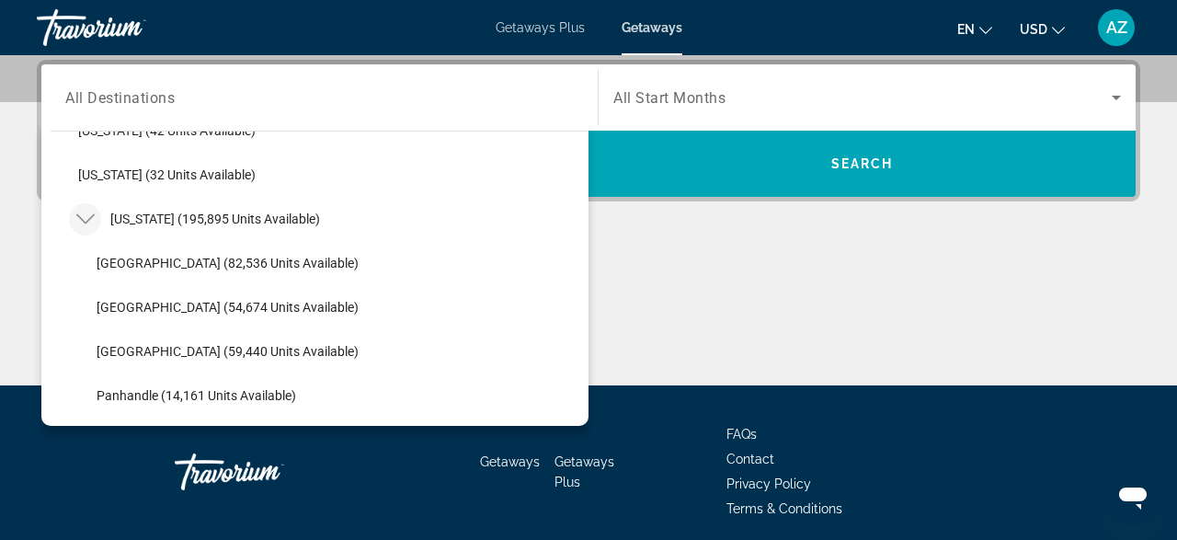
scroll to position [298, 0]
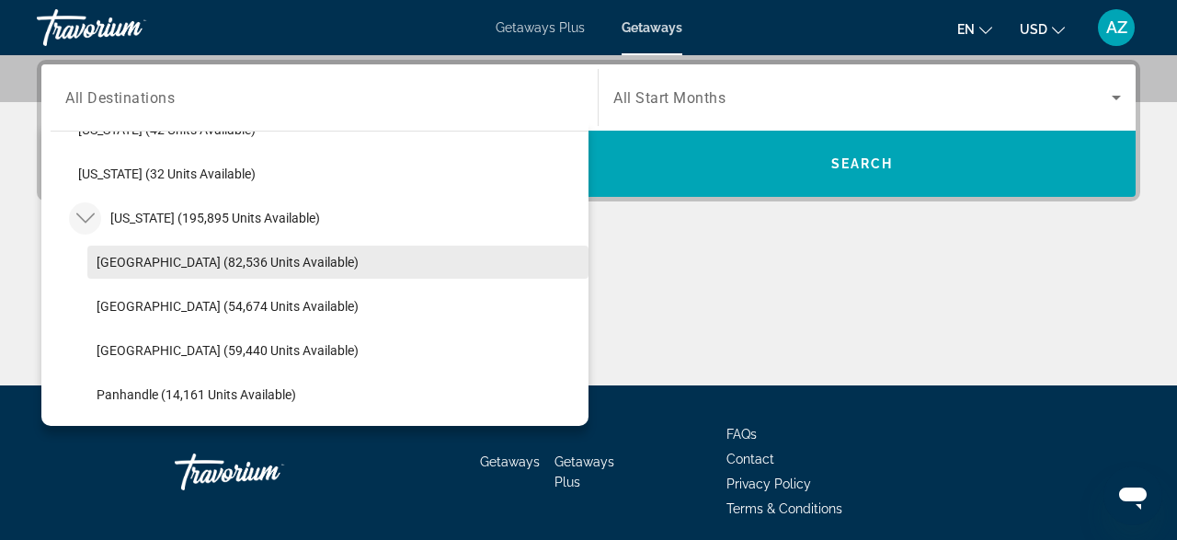
click at [130, 263] on span "Orlando & Disney Area (82,536 units available)" at bounding box center [228, 262] width 262 height 15
type input "**********"
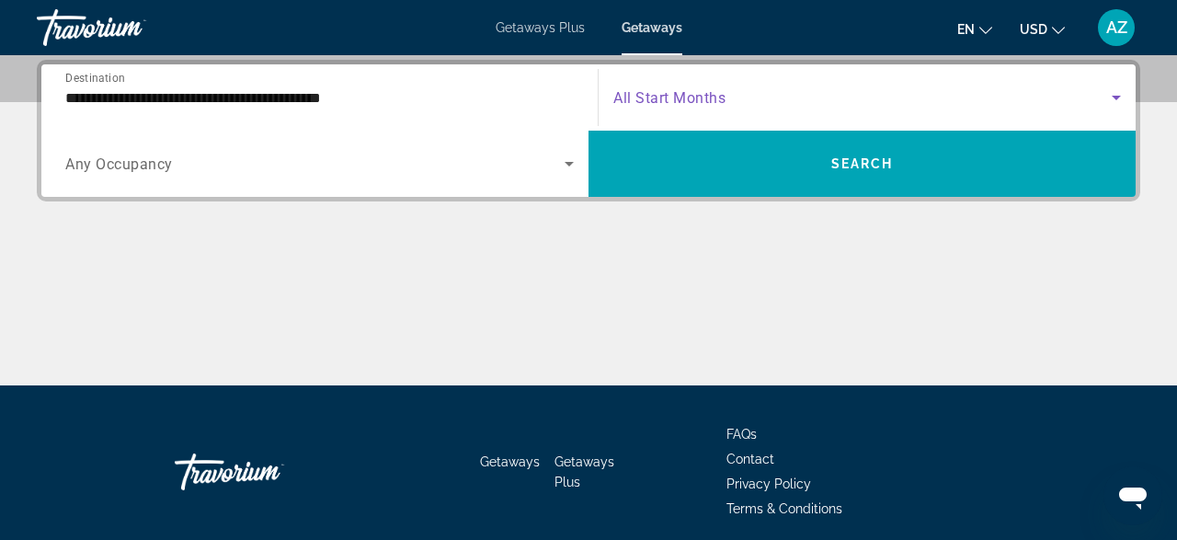
click at [750, 98] on span "Search widget" at bounding box center [863, 97] width 499 height 22
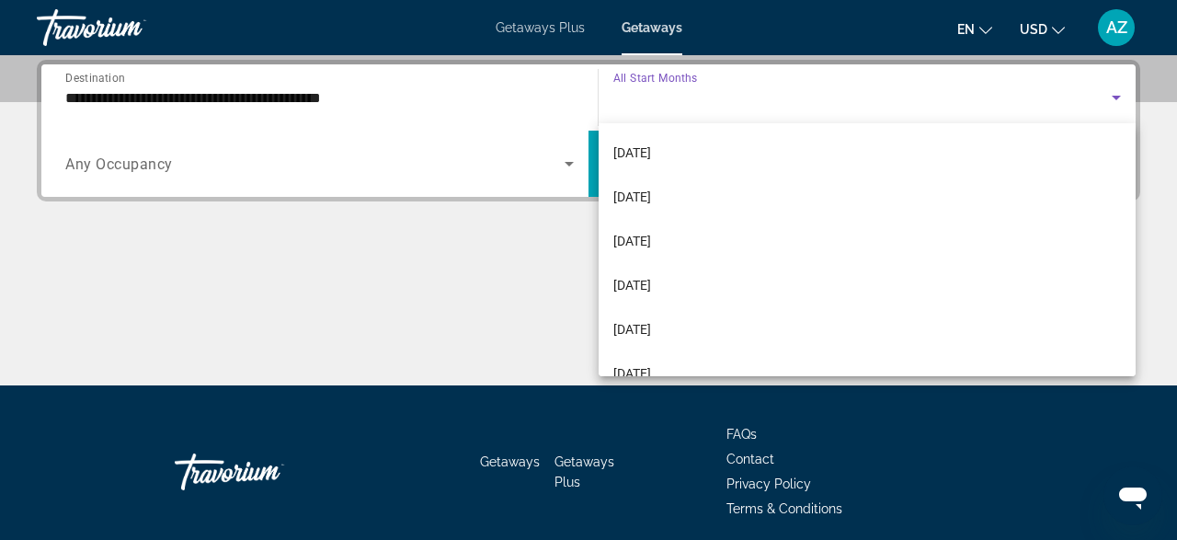
scroll to position [235, 0]
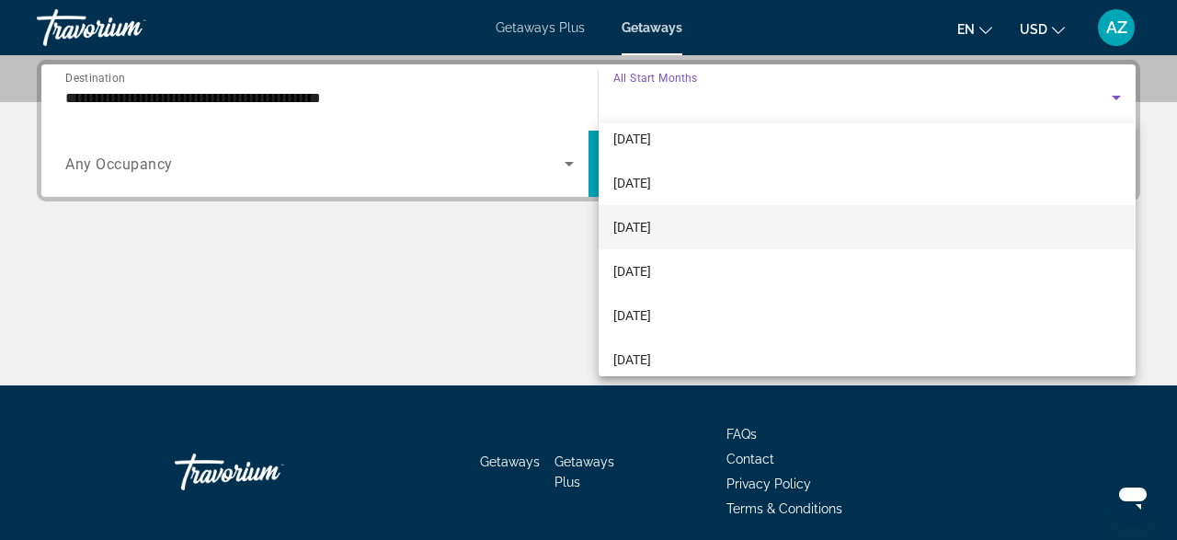
click at [651, 217] on span "March 2026" at bounding box center [633, 227] width 38 height 22
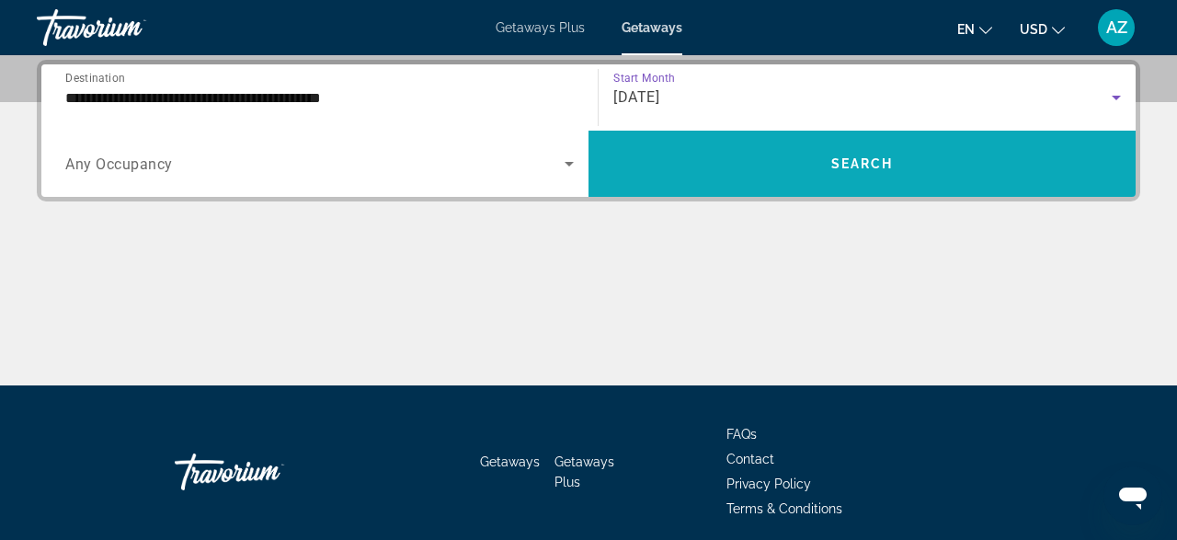
click at [744, 159] on span "Search widget" at bounding box center [862, 164] width 547 height 44
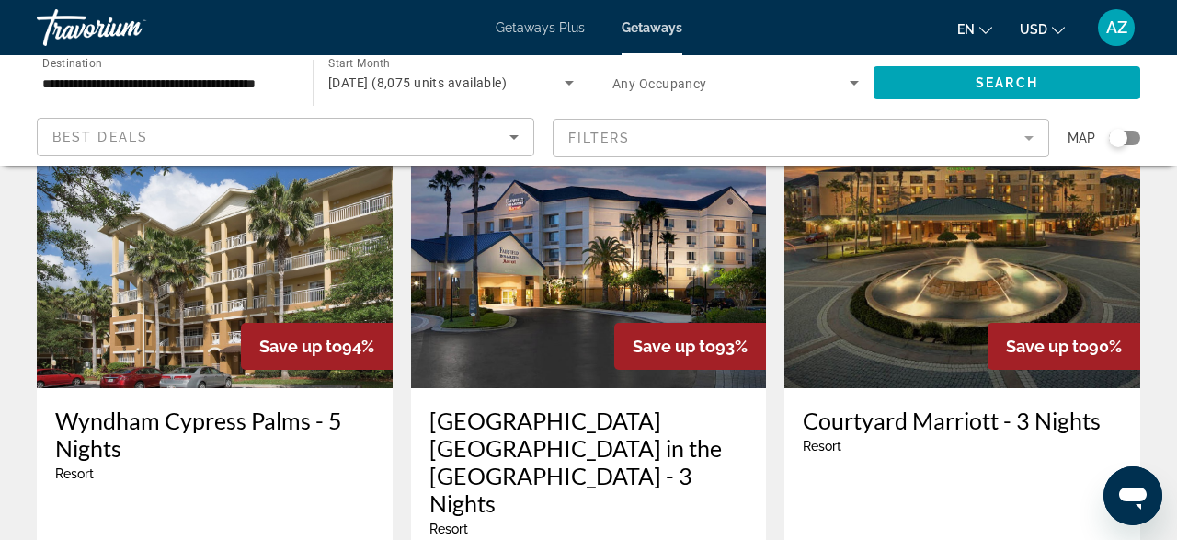
scroll to position [132, 0]
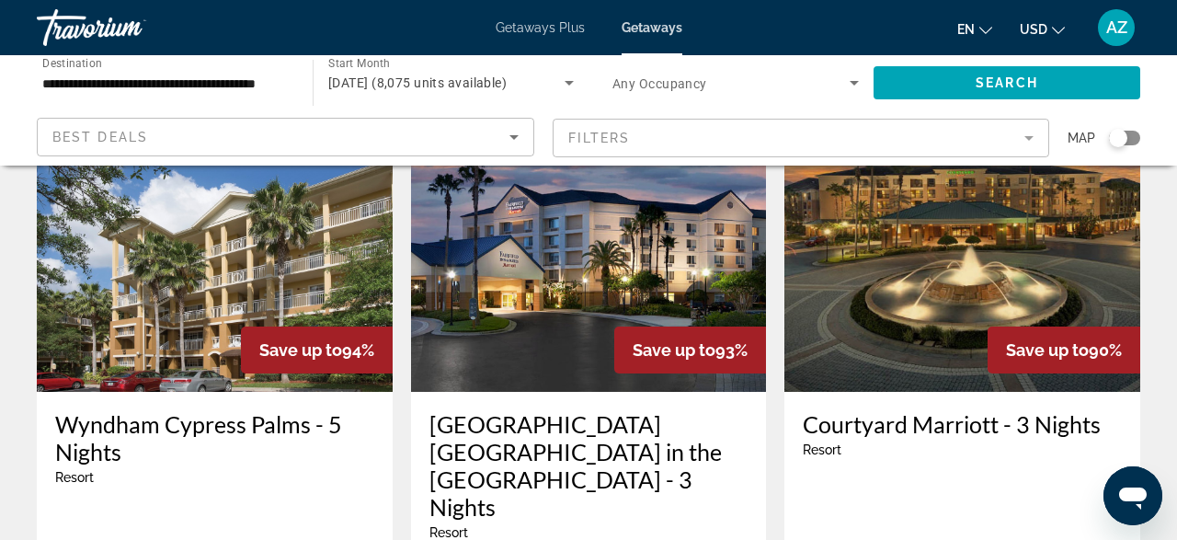
click at [192, 294] on img "Main content" at bounding box center [215, 244] width 356 height 294
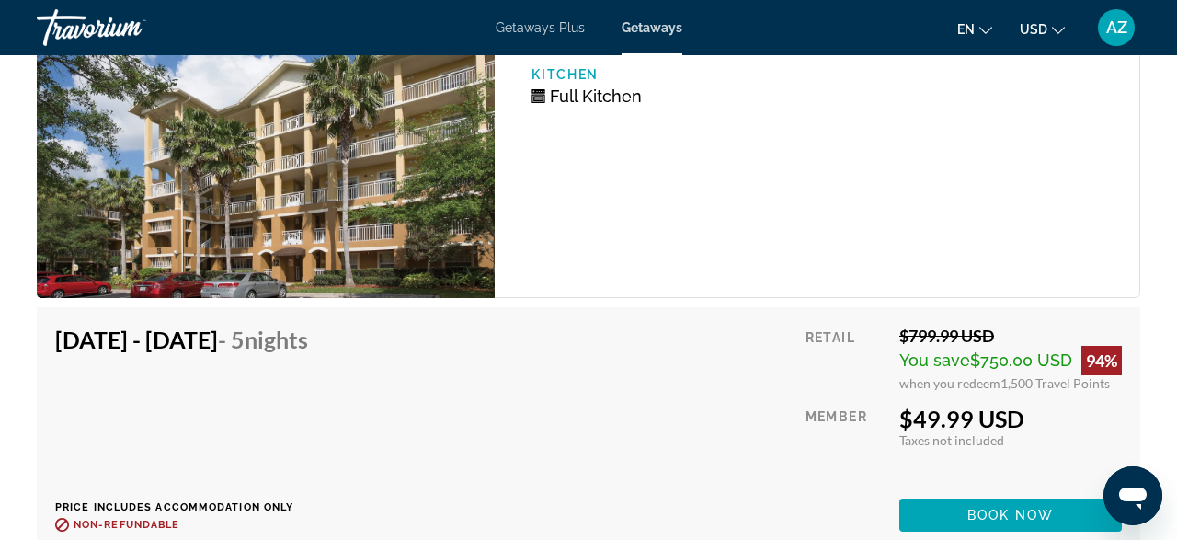
scroll to position [3813, 0]
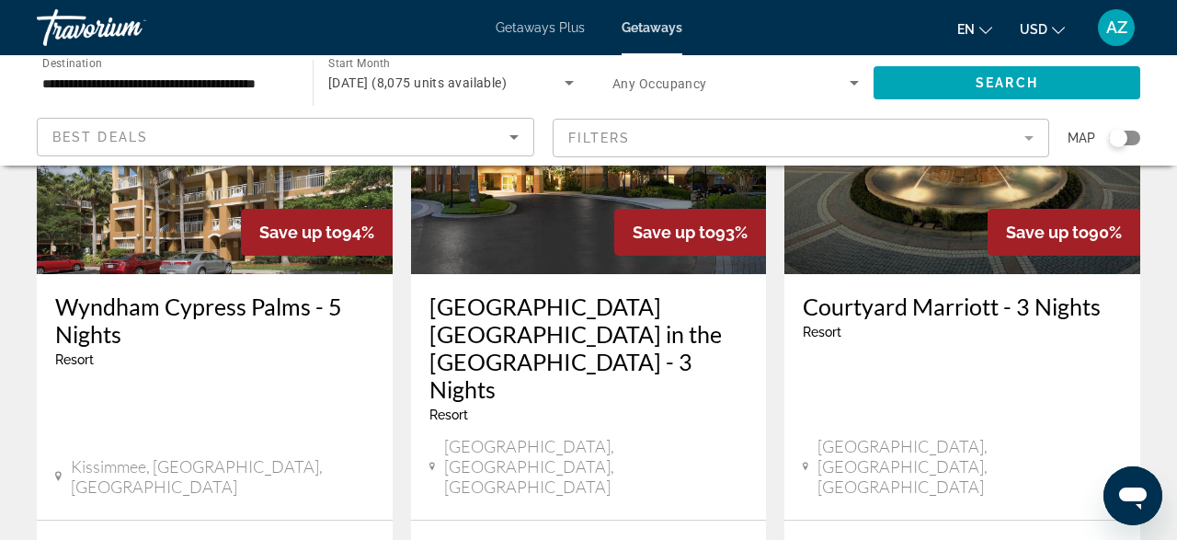
scroll to position [251, 0]
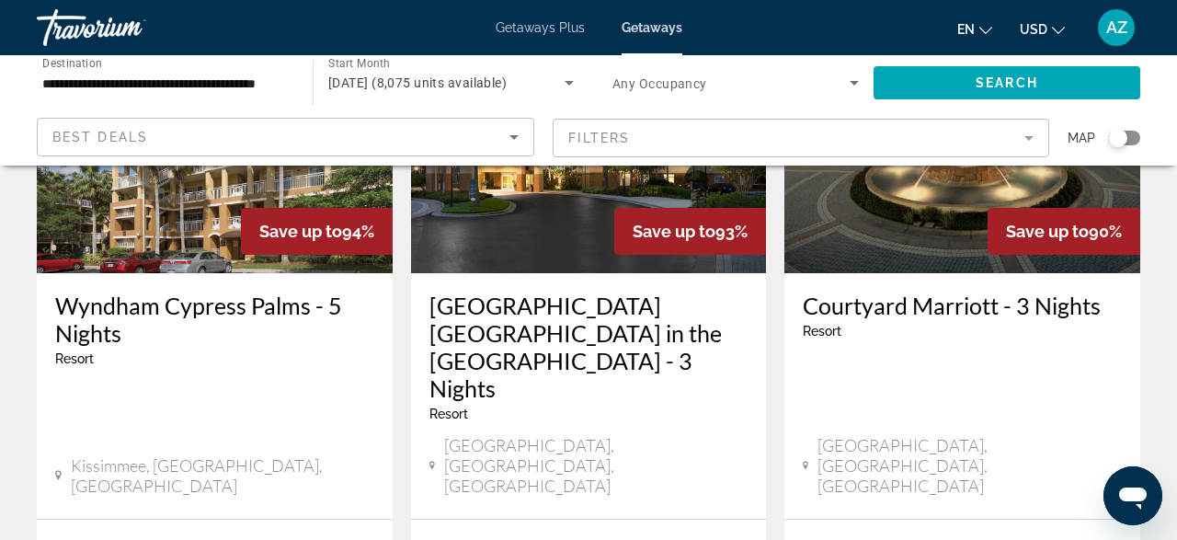
click at [908, 212] on img "Main content" at bounding box center [963, 126] width 356 height 294
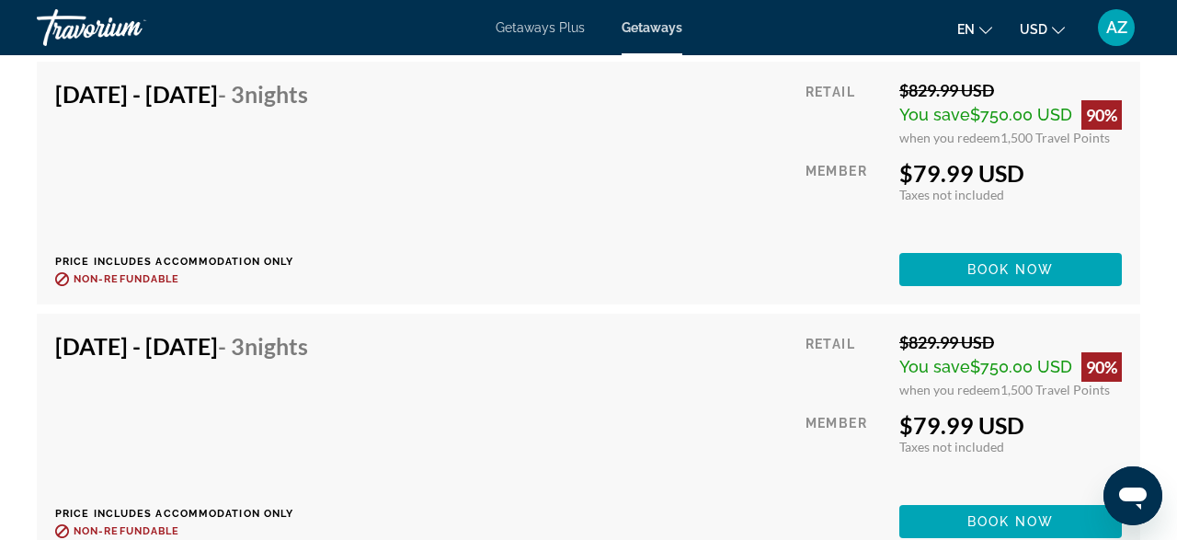
scroll to position [4247, 0]
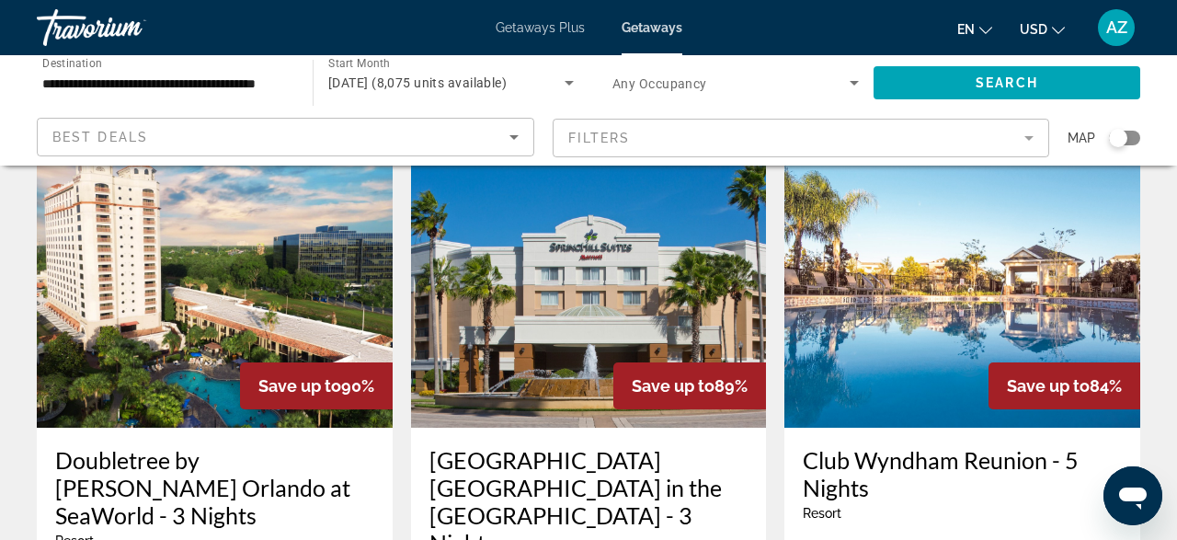
scroll to position [850, 0]
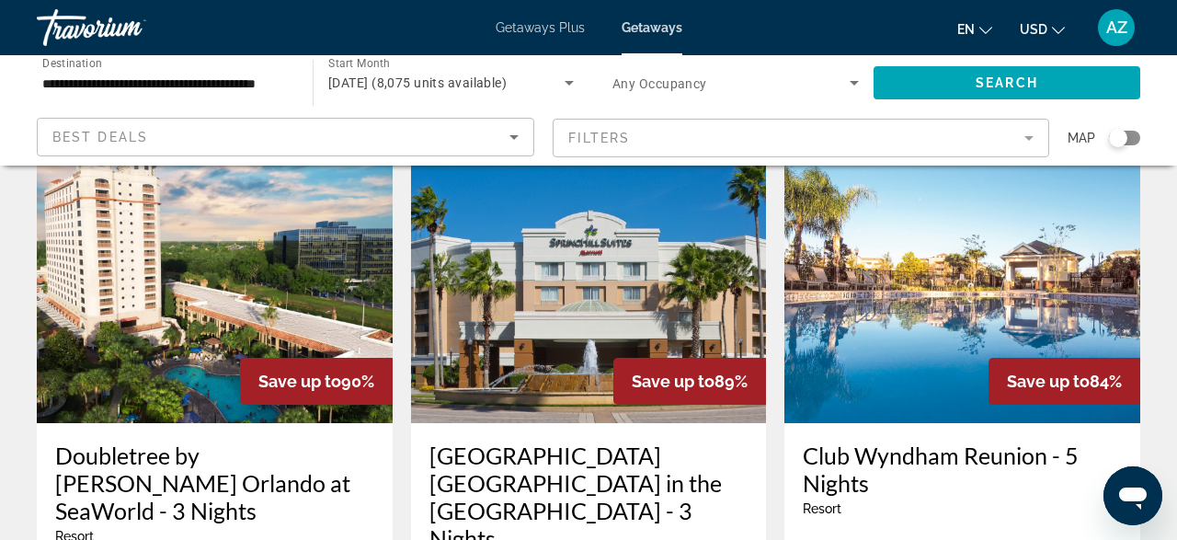
click at [189, 300] on img "Main content" at bounding box center [215, 276] width 356 height 294
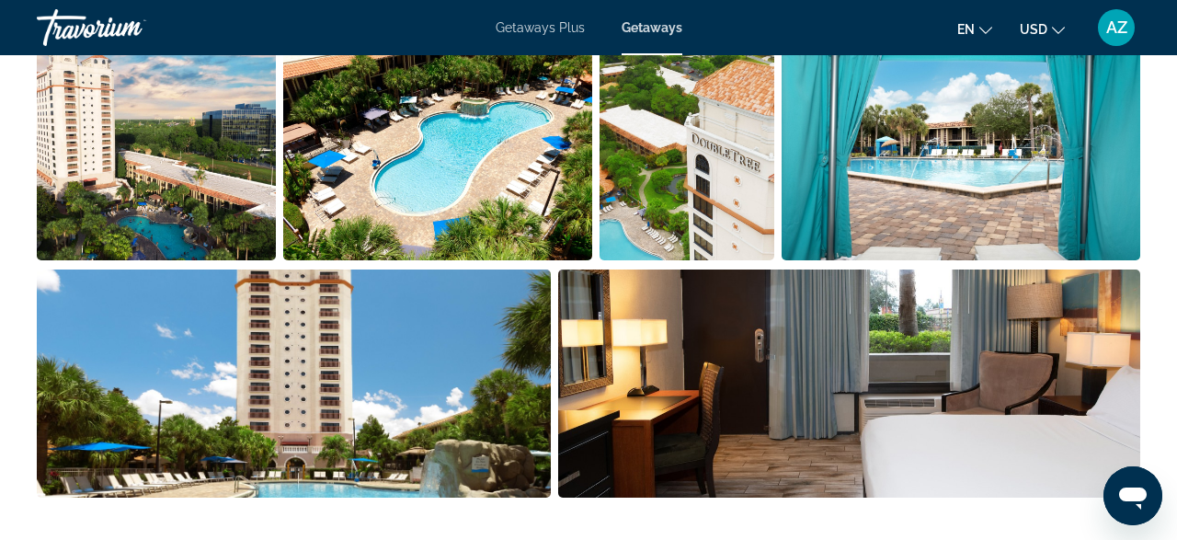
scroll to position [1281, 0]
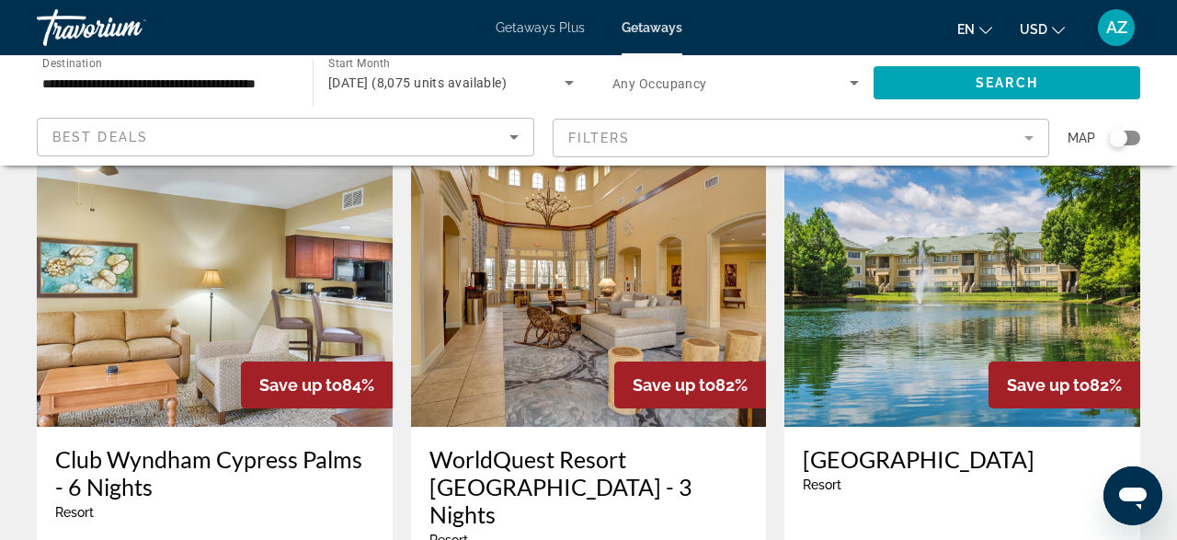
scroll to position [1576, 0]
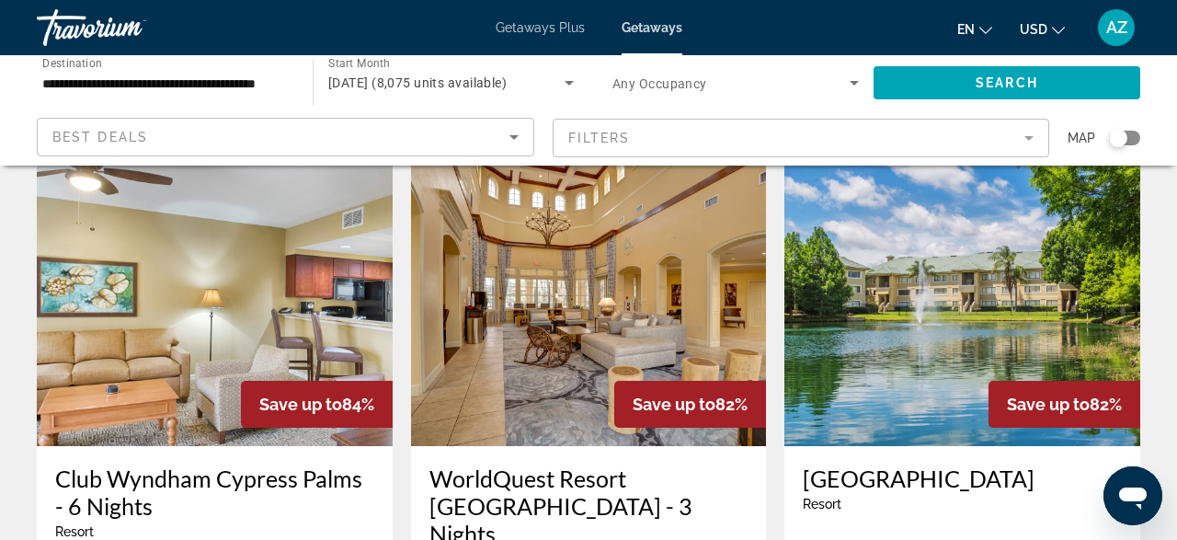
click at [546, 215] on img "Main content" at bounding box center [589, 299] width 356 height 294
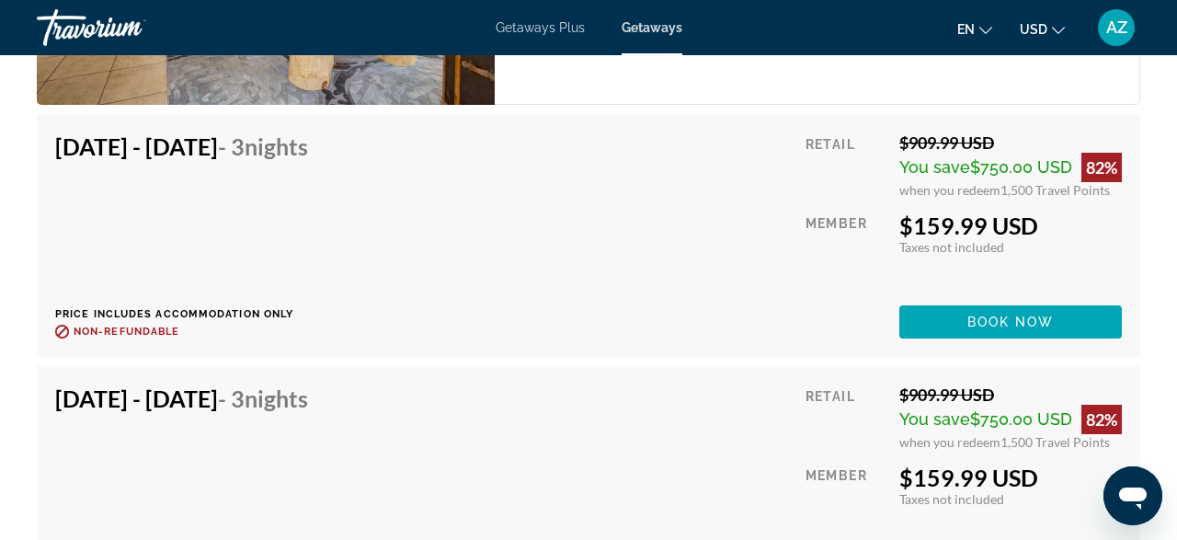
scroll to position [3412, 0]
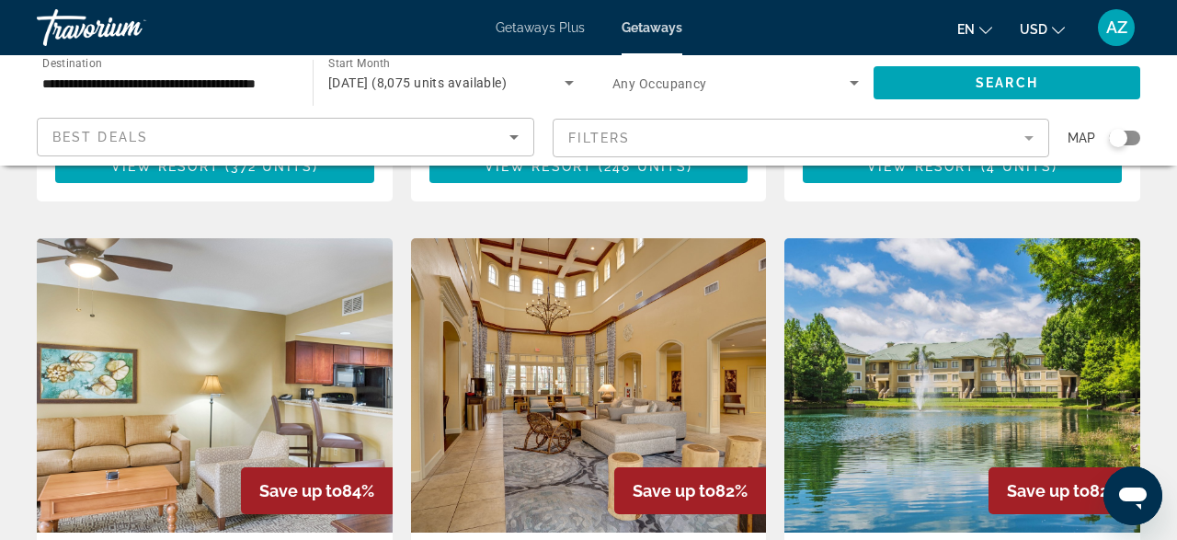
scroll to position [1487, 0]
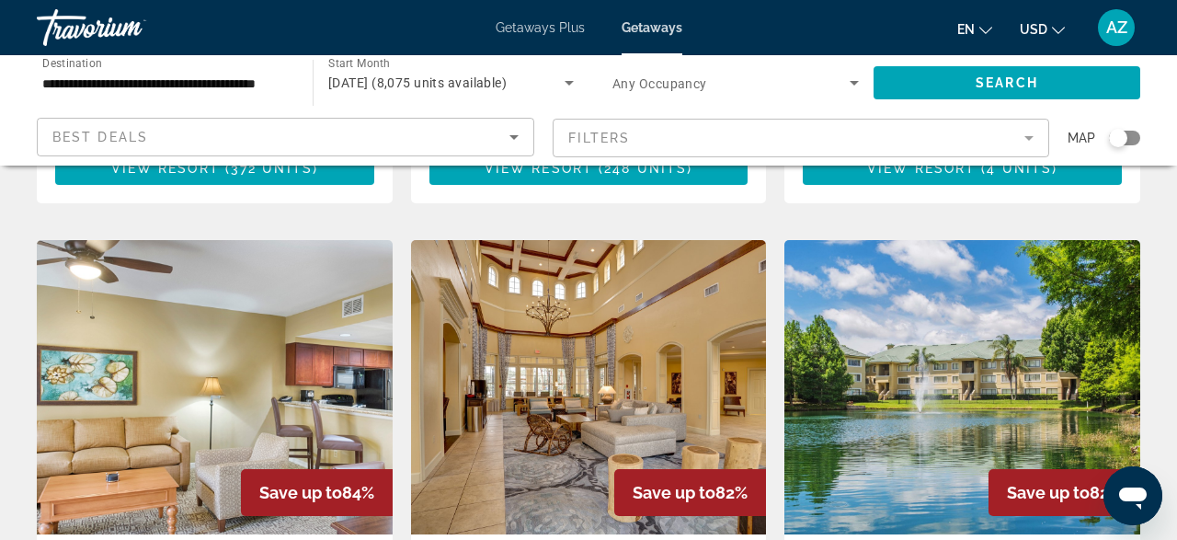
click at [911, 240] on img "Main content" at bounding box center [963, 387] width 356 height 294
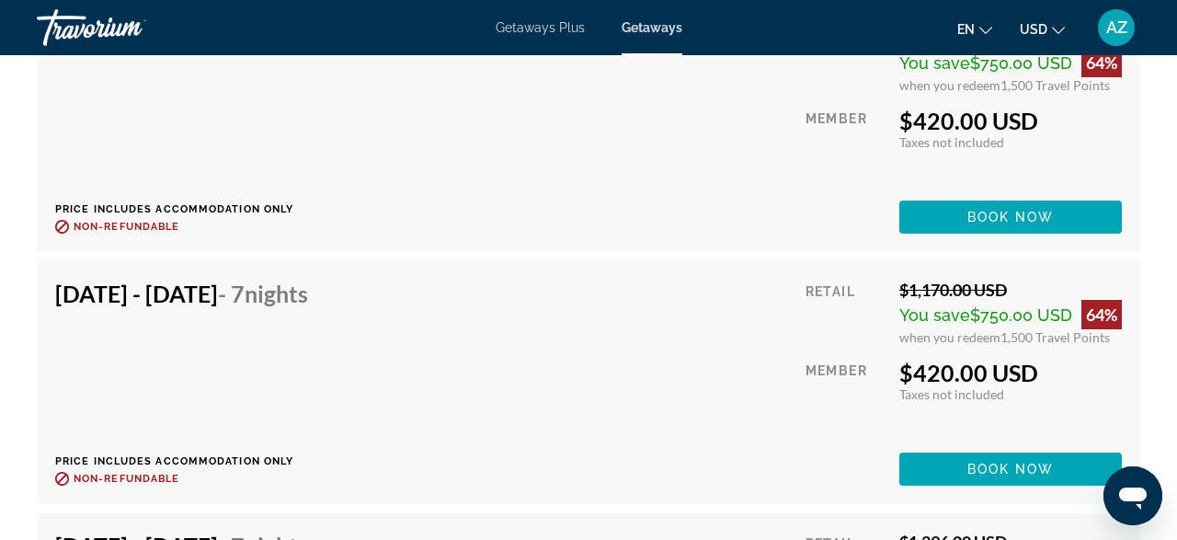
scroll to position [15201, 0]
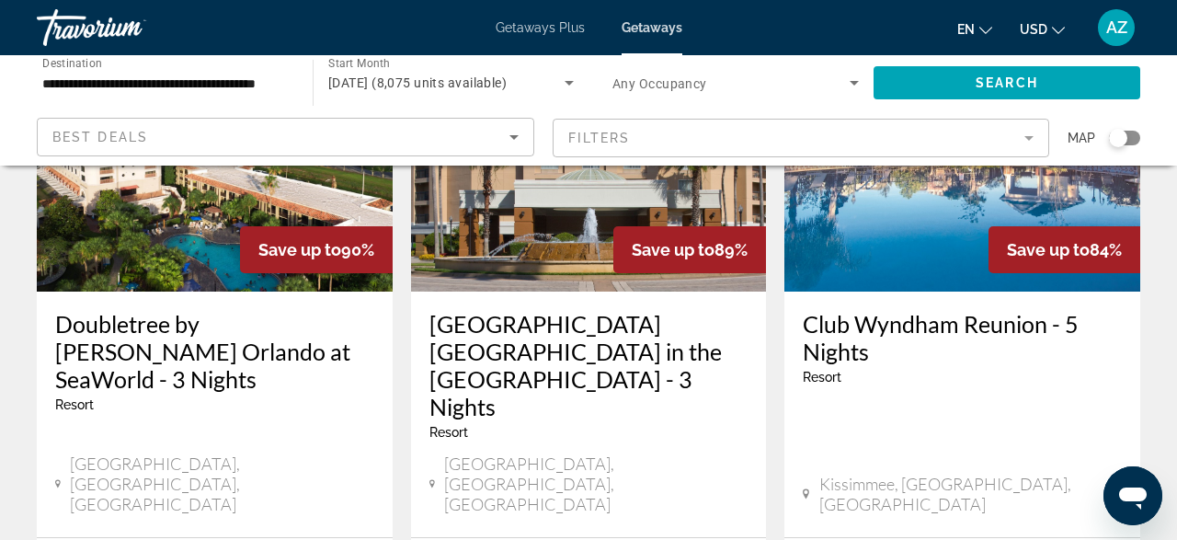
scroll to position [982, 0]
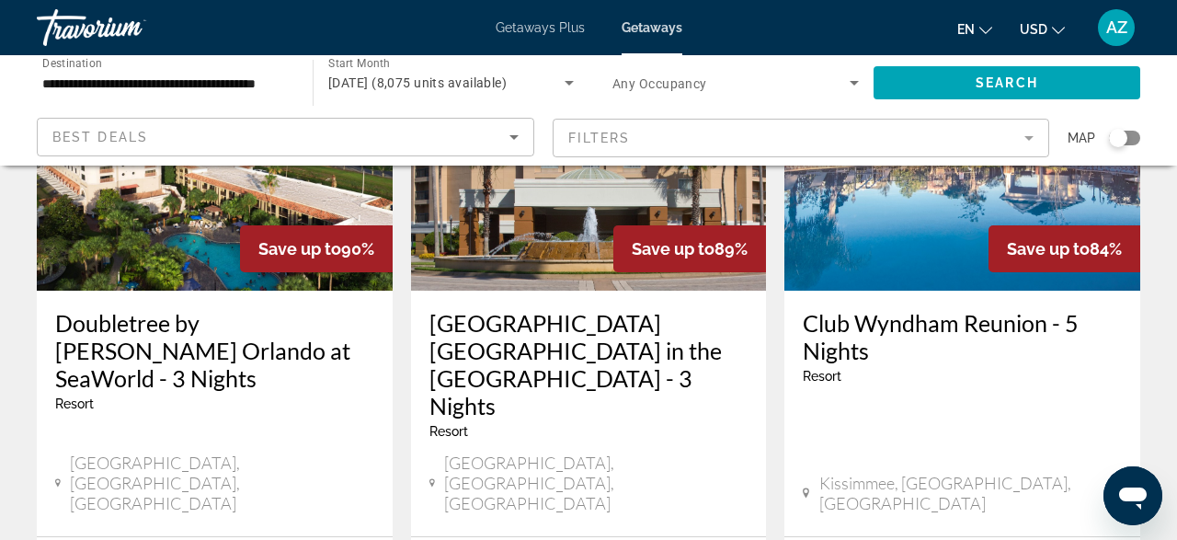
click at [933, 189] on img "Main content" at bounding box center [963, 143] width 356 height 294
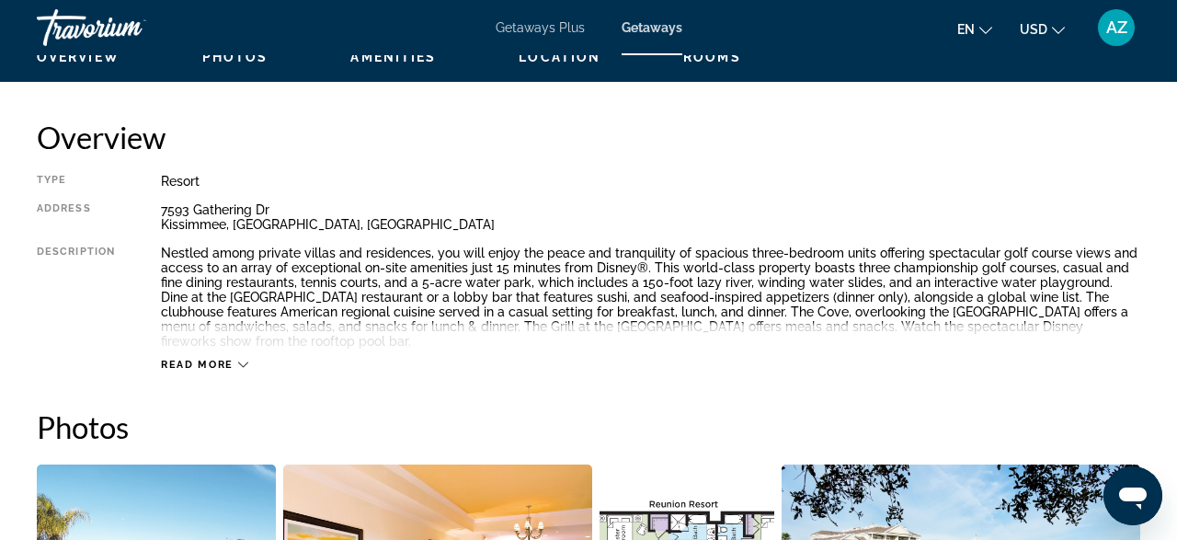
scroll to position [900, 0]
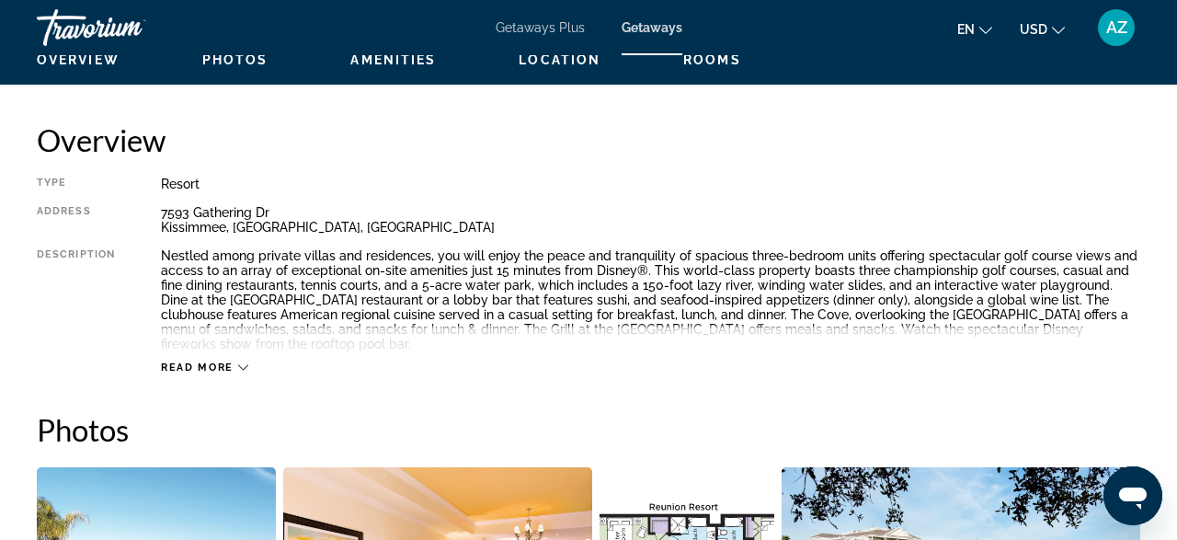
click at [183, 228] on div "7593 Gathering Dr Kissimmee, FL, USA" at bounding box center [651, 219] width 980 height 29
drag, startPoint x: 279, startPoint y: 226, endPoint x: 165, endPoint y: 215, distance: 114.6
click at [165, 215] on div "7593 Gathering Dr Kissimmee, FL, USA" at bounding box center [651, 219] width 980 height 29
click at [151, 211] on div "Type Resort All-Inclusive No All-Inclusive Address 7593 Gathering Dr Kissimmee,…" at bounding box center [589, 276] width 1104 height 198
drag, startPoint x: 160, startPoint y: 212, endPoint x: 285, endPoint y: 224, distance: 125.7
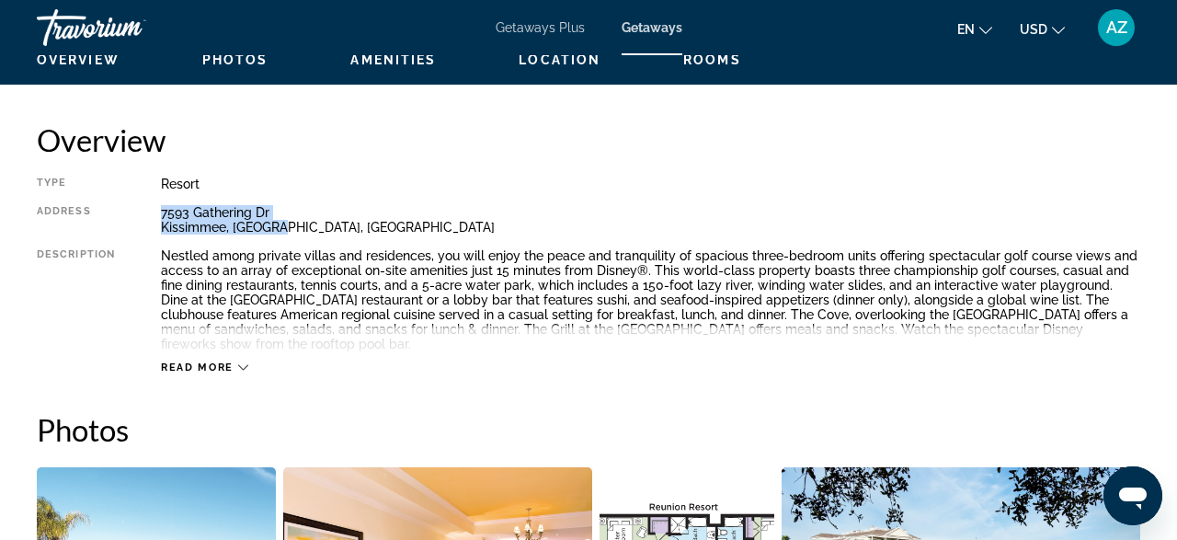
click at [286, 223] on div "7593 Gathering Dr Kissimmee, FL, USA" at bounding box center [651, 219] width 980 height 29
copy div "7593 Gathering Dr Kissimmee, FL, USA"
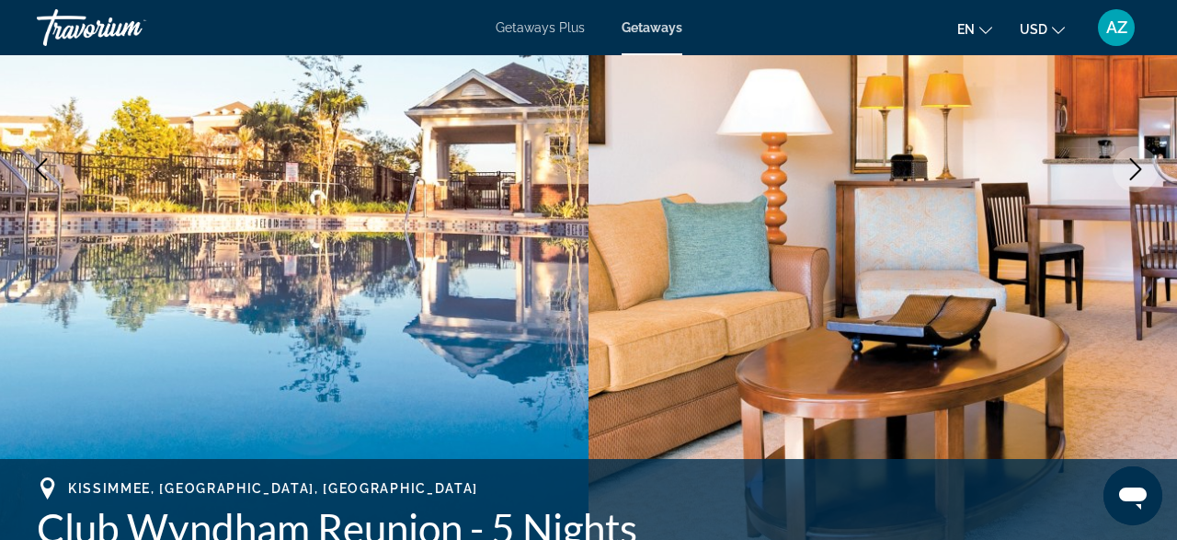
scroll to position [0, 0]
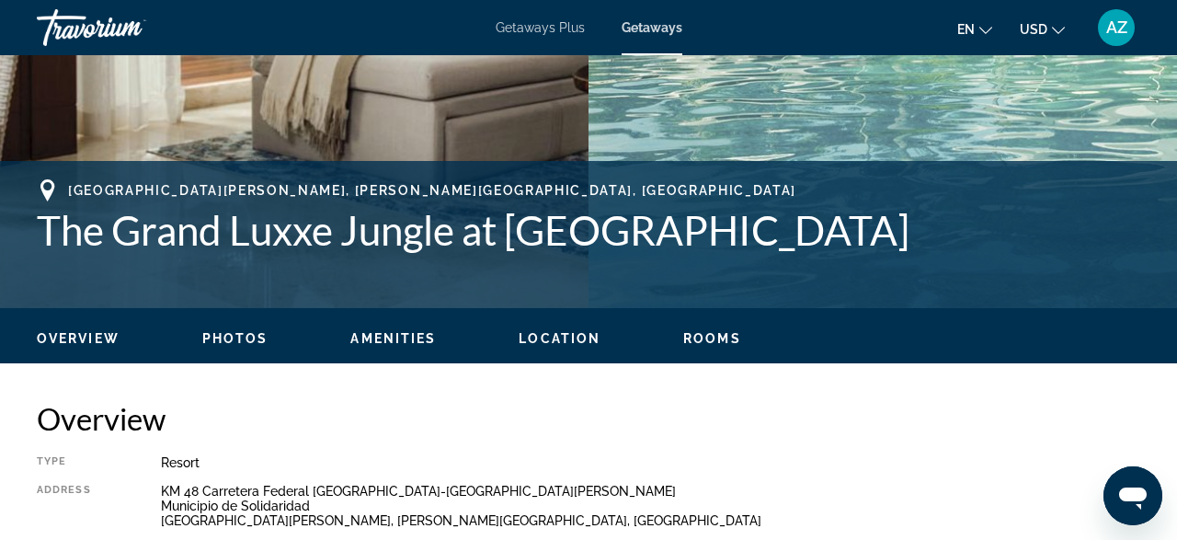
scroll to position [622, 0]
